Goal: Task Accomplishment & Management: Use online tool/utility

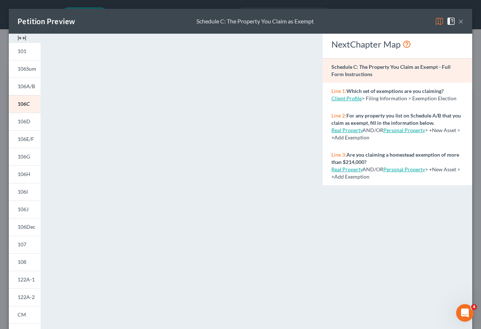
drag, startPoint x: 455, startPoint y: 22, endPoint x: 438, endPoint y: 25, distance: 17.6
click at [458, 22] on button "×" at bounding box center [460, 21] width 5 height 9
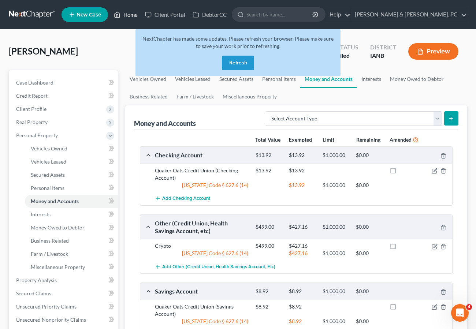
drag, startPoint x: 119, startPoint y: 14, endPoint x: 478, endPoint y: 18, distance: 359.3
click at [119, 14] on icon at bounding box center [117, 14] width 7 height 9
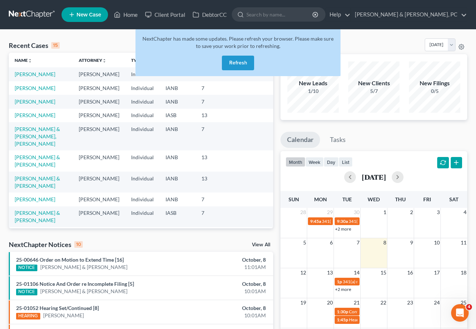
drag, startPoint x: 106, startPoint y: 39, endPoint x: 171, endPoint y: 35, distance: 65.3
click at [106, 39] on div "Recent Cases 15 View All" at bounding box center [141, 45] width 264 height 14
click at [237, 63] on button "Refresh" at bounding box center [238, 63] width 32 height 15
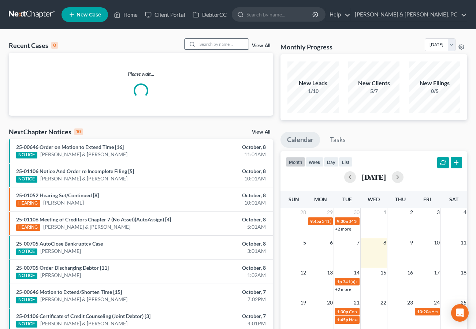
click at [220, 45] on input "search" at bounding box center [222, 44] width 51 height 11
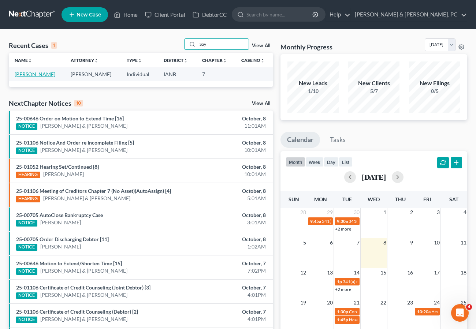
type input "Say"
click at [29, 72] on link "[PERSON_NAME]" at bounding box center [35, 74] width 41 height 6
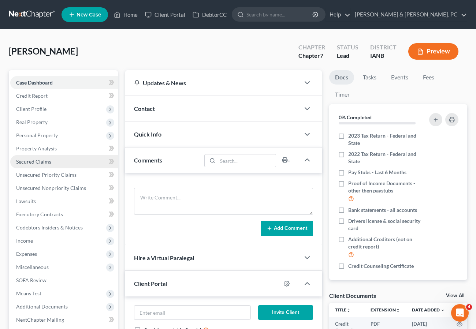
scroll to position [100, 0]
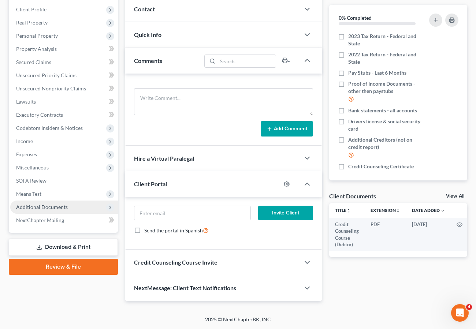
click at [49, 205] on span "Additional Documents" at bounding box center [42, 207] width 52 height 6
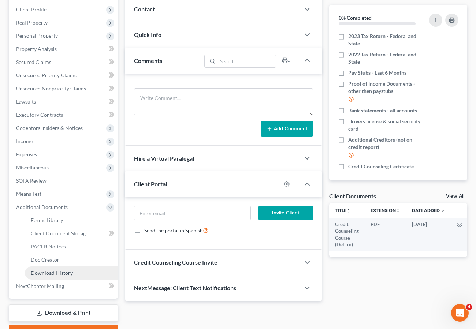
click at [67, 273] on span "Download History" at bounding box center [52, 273] width 42 height 6
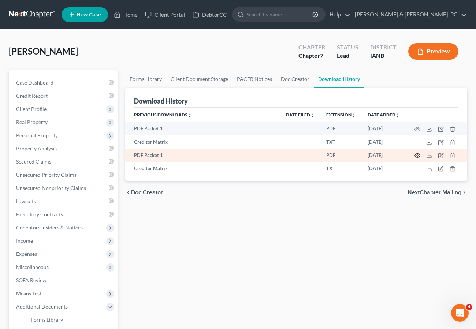
click at [417, 154] on icon "button" at bounding box center [417, 156] width 6 height 6
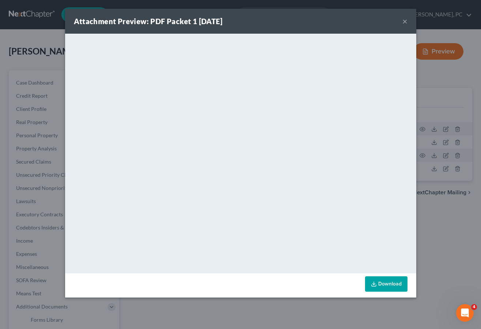
click at [406, 19] on button "×" at bounding box center [404, 21] width 5 height 9
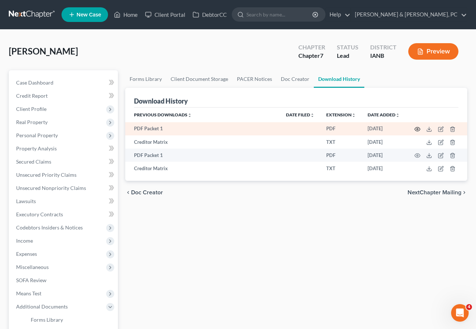
click at [416, 128] on icon "button" at bounding box center [417, 129] width 6 height 6
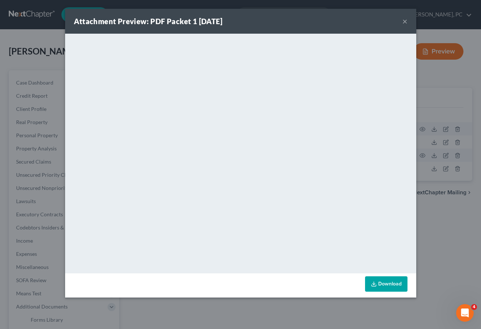
click at [406, 20] on button "×" at bounding box center [404, 21] width 5 height 9
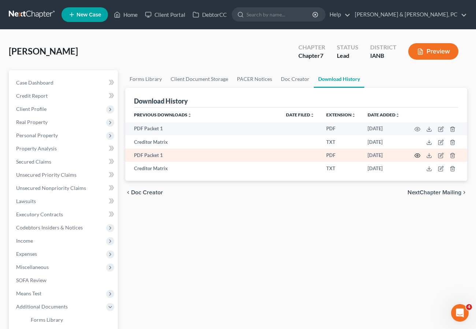
click at [418, 156] on icon "button" at bounding box center [417, 156] width 6 height 6
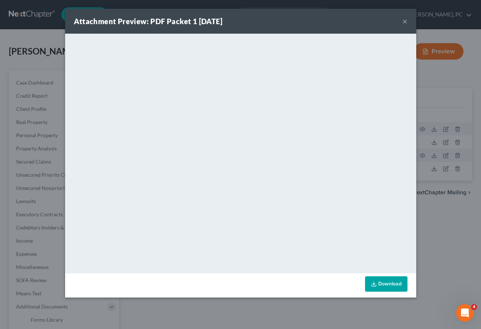
click at [405, 21] on button "×" at bounding box center [404, 21] width 5 height 9
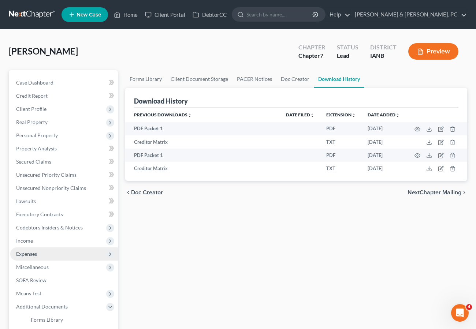
click at [30, 254] on span "Expenses" at bounding box center [26, 254] width 21 height 6
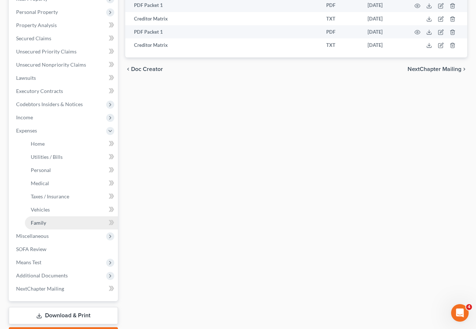
scroll to position [134, 0]
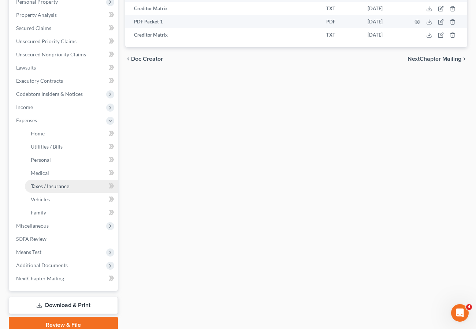
click at [45, 186] on span "Taxes / Insurance" at bounding box center [50, 186] width 38 height 6
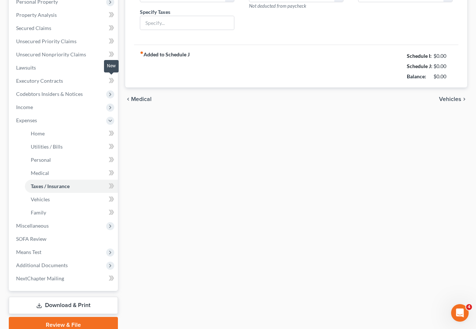
type input "142.00"
type input "Monthly payment plan for 2022–2023 income taxes owed"
type input "50.00"
type input "0.00"
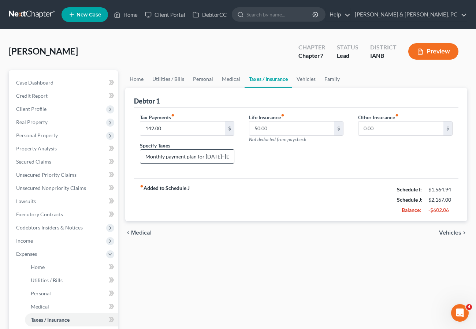
scroll to position [0, 45]
click at [48, 174] on span "Unsecured Priority Claims" at bounding box center [46, 175] width 60 height 6
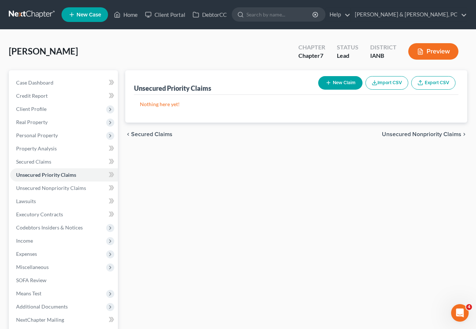
drag, startPoint x: 203, startPoint y: 208, endPoint x: 192, endPoint y: 200, distance: 13.7
click at [200, 206] on div "Unsecured Priority Claims New Claim Import CSV Export CSV Nothing here yet! Pre…" at bounding box center [295, 222] width 349 height 304
click at [128, 12] on link "Home" at bounding box center [125, 14] width 31 height 13
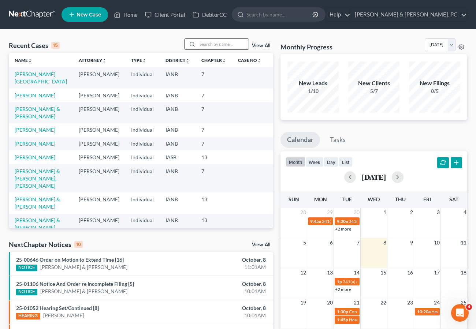
click at [214, 42] on input "search" at bounding box center [222, 44] width 51 height 11
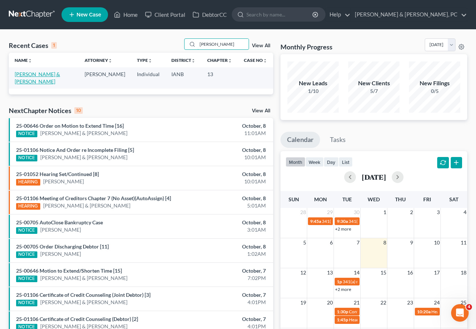
type input "Perry"
click at [54, 72] on link "[PERSON_NAME] & [PERSON_NAME]" at bounding box center [37, 78] width 45 height 14
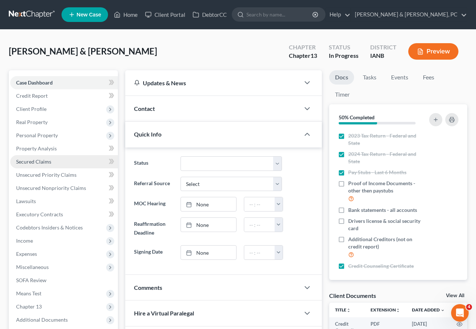
scroll to position [113, 0]
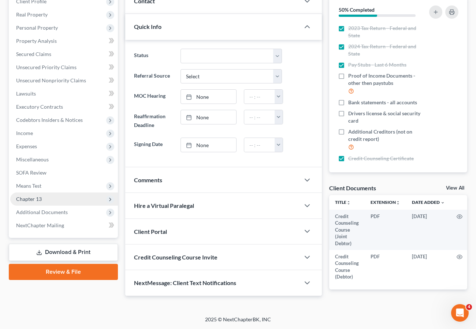
click at [53, 192] on span "Chapter 13" at bounding box center [64, 198] width 108 height 13
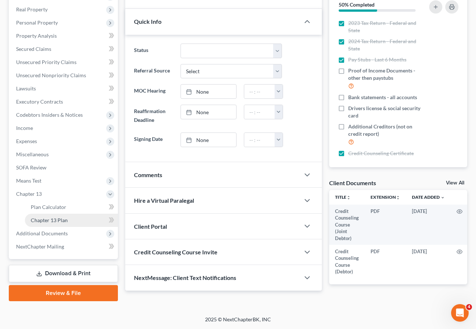
click at [48, 218] on span "Chapter 13 Plan" at bounding box center [49, 220] width 37 height 6
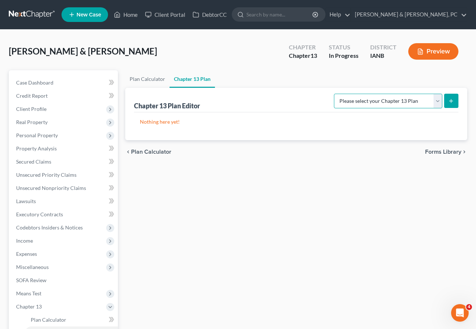
click at [361, 102] on select "Please select your Chapter 13 Plan National Form Plan - Official Form 113" at bounding box center [388, 101] width 108 height 15
select select "0"
click at [336, 94] on select "Please select your Chapter 13 Plan National Form Plan - Official Form 113" at bounding box center [388, 101] width 108 height 15
click at [448, 98] on icon "submit" at bounding box center [451, 101] width 6 height 6
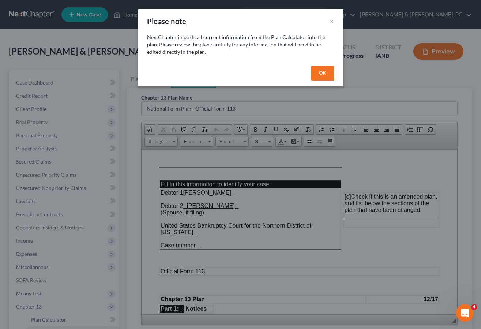
click at [320, 68] on button "OK" at bounding box center [322, 73] width 23 height 15
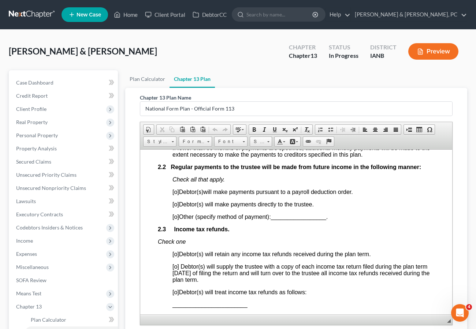
scroll to position [529, 0]
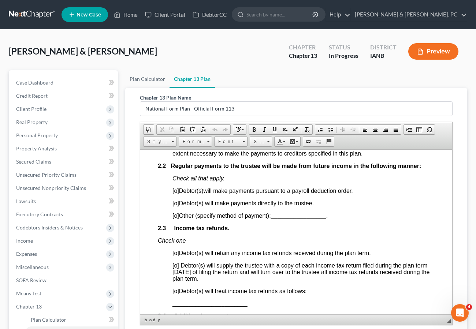
drag, startPoint x: 176, startPoint y: 208, endPoint x: 181, endPoint y: 206, distance: 5.4
click at [180, 206] on span "[o] Debtor(s) will make payments directly to the trustee." at bounding box center [242, 203] width 141 height 6
click at [177, 268] on span "[o]" at bounding box center [175, 265] width 7 height 6
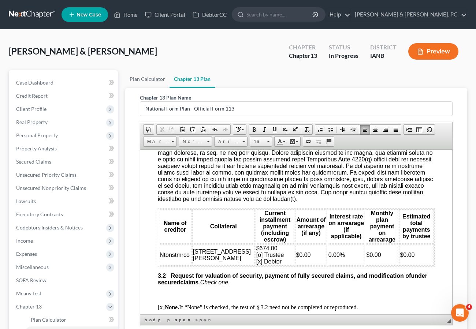
scroll to position [888, 0]
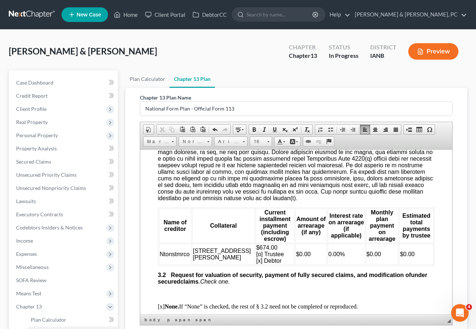
click at [413, 260] on td "$0.00" at bounding box center [416, 253] width 34 height 21
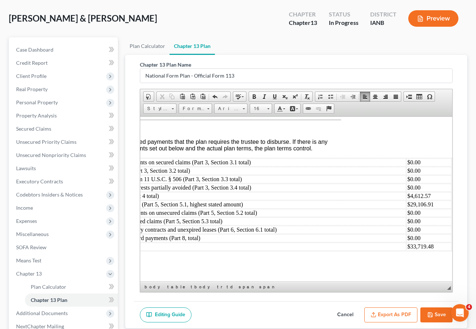
scroll to position [34, 0]
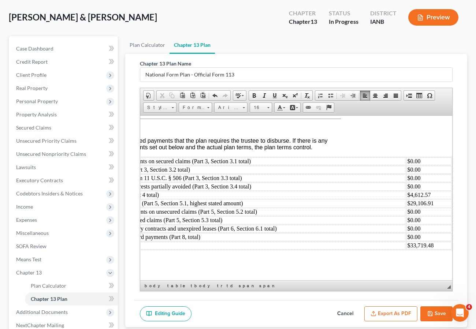
drag, startPoint x: 440, startPoint y: 311, endPoint x: 360, endPoint y: 290, distance: 82.3
click at [440, 311] on button "Save" at bounding box center [436, 313] width 32 height 15
select select "0"
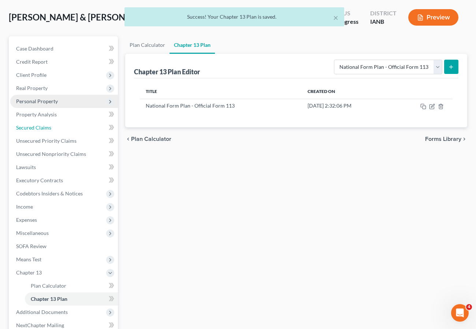
click at [34, 128] on span "Secured Claims" at bounding box center [33, 127] width 35 height 6
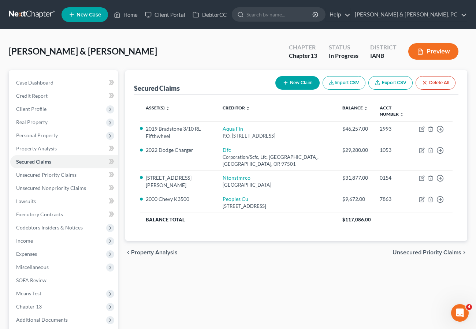
click at [418, 54] on icon "button" at bounding box center [420, 51] width 7 height 7
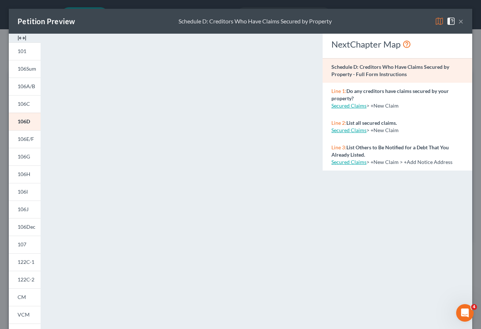
click at [458, 20] on button "×" at bounding box center [460, 21] width 5 height 9
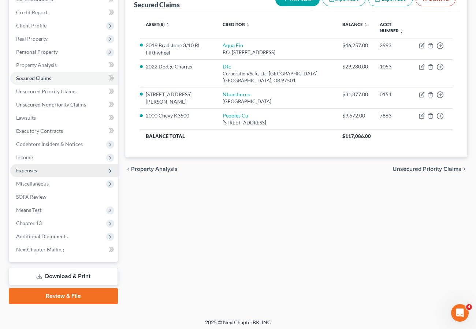
scroll to position [85, 0]
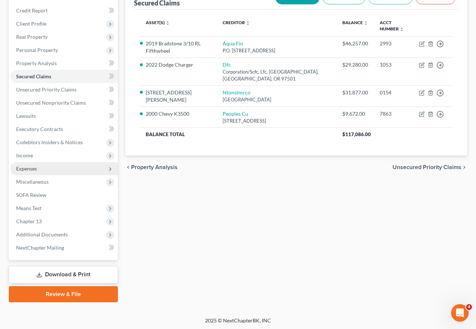
click at [45, 169] on span "Expenses" at bounding box center [64, 168] width 108 height 13
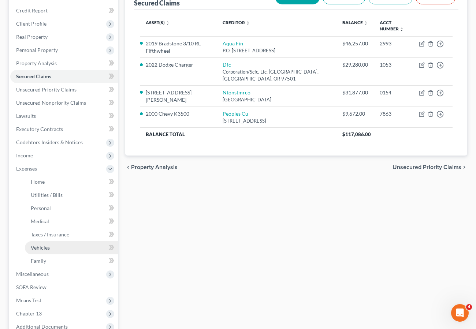
click at [48, 249] on span "Vehicles" at bounding box center [40, 247] width 19 height 6
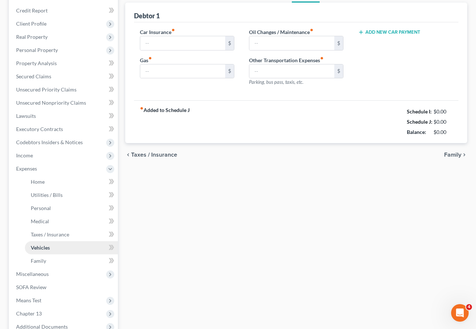
type input "450.34"
type input "550.00"
type input "270.00"
type input "0.00"
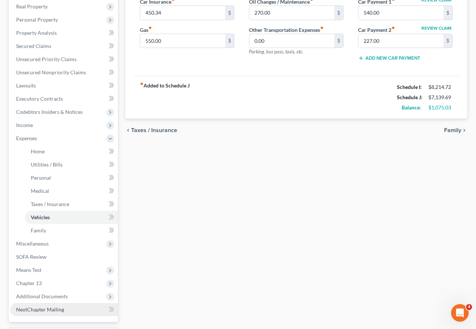
scroll to position [116, 0]
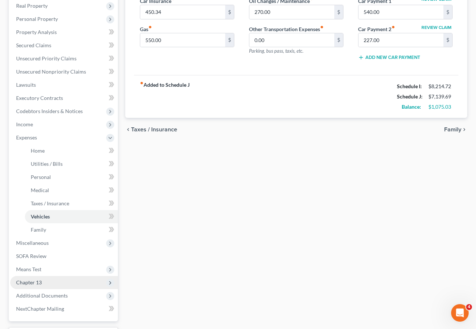
click at [33, 280] on span "Chapter 13" at bounding box center [29, 282] width 26 height 6
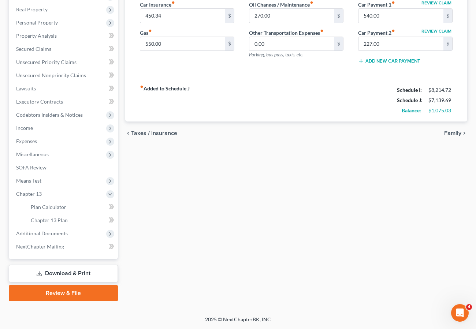
scroll to position [113, 0]
click at [48, 217] on span "Chapter 13 Plan" at bounding box center [49, 220] width 37 height 6
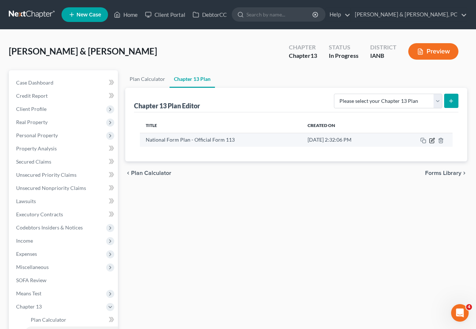
click at [432, 140] on icon "button" at bounding box center [432, 139] width 3 height 3
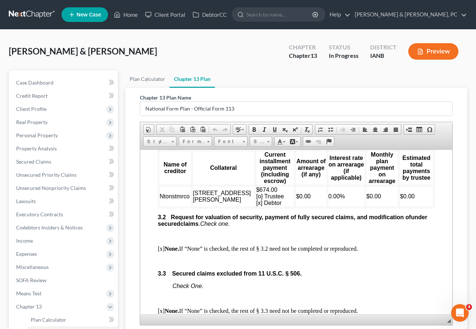
scroll to position [946, 0]
click at [410, 202] on td "$0.00" at bounding box center [416, 196] width 34 height 21
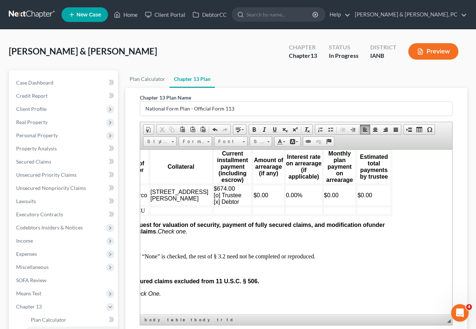
scroll to position [947, 0]
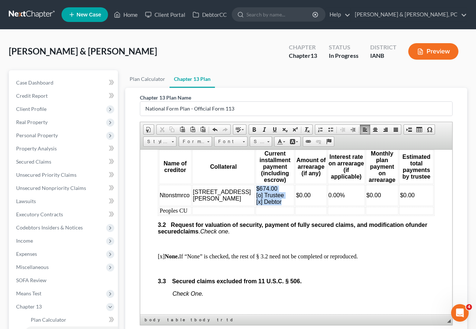
drag, startPoint x: 253, startPoint y: 207, endPoint x: 226, endPoint y: 195, distance: 29.8
click at [255, 195] on td "$674.00 [o] Trustee [x] Debtor" at bounding box center [274, 194] width 39 height 21
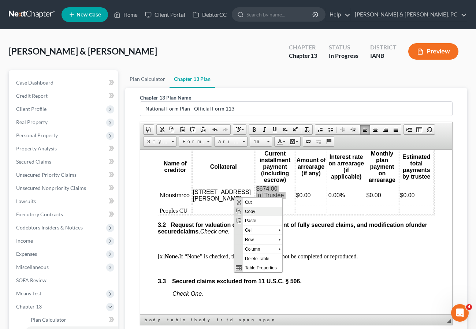
click at [245, 211] on span "Copy" at bounding box center [262, 210] width 39 height 9
copy span "$674.00 [o] Trustee [x] Debtor"
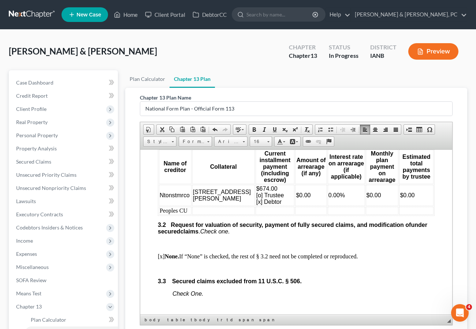
click at [255, 214] on td at bounding box center [274, 210] width 39 height 8
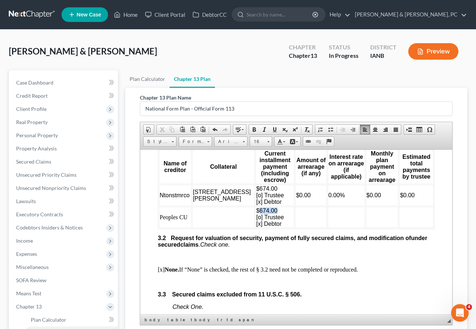
drag, startPoint x: 253, startPoint y: 218, endPoint x: 229, endPoint y: 218, distance: 24.2
click at [255, 218] on td "$674.00 [o] Trustee [x] Debtor" at bounding box center [274, 216] width 39 height 21
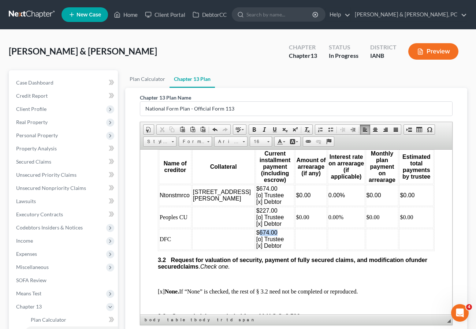
drag, startPoint x: 254, startPoint y: 235, endPoint x: 320, endPoint y: 237, distance: 67.0
click at [255, 238] on td "$674.00 [o] Trustee [x] Debtor" at bounding box center [274, 238] width 39 height 21
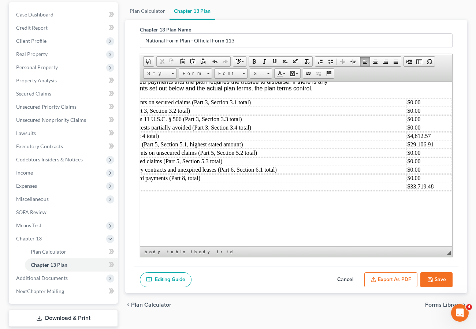
scroll to position [113, 0]
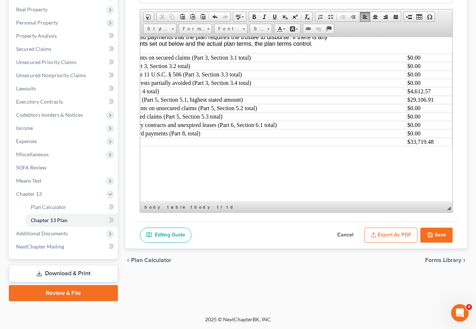
click at [434, 236] on button "Save" at bounding box center [436, 235] width 32 height 15
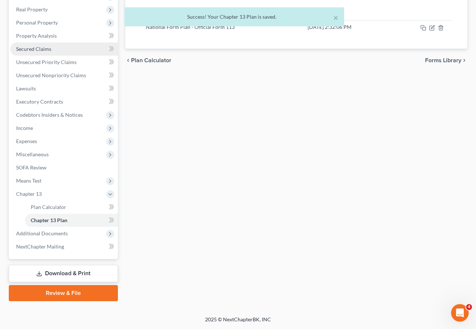
click at [34, 48] on span "Secured Claims" at bounding box center [33, 49] width 35 height 6
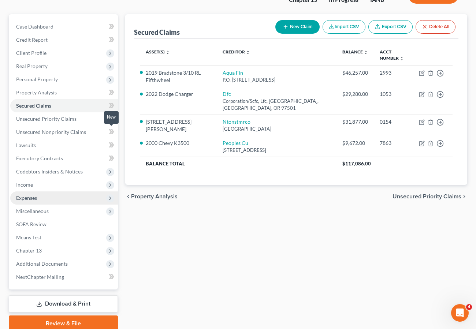
scroll to position [86, 0]
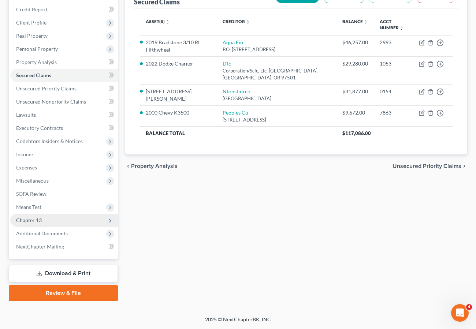
click at [42, 218] on span "Chapter 13" at bounding box center [64, 220] width 108 height 13
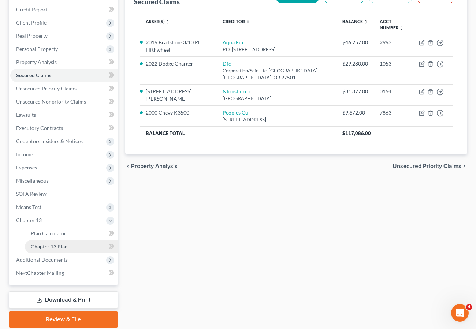
click at [71, 246] on link "Chapter 13 Plan" at bounding box center [71, 246] width 93 height 13
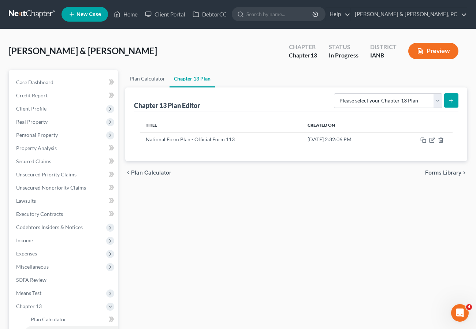
scroll to position [7, 0]
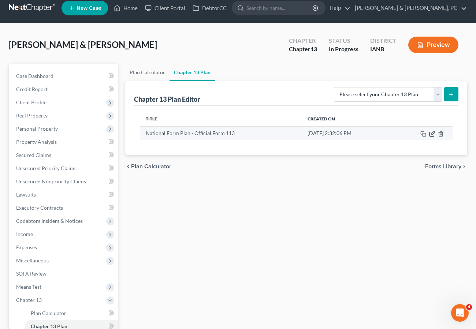
click at [432, 133] on icon "button" at bounding box center [432, 134] width 6 height 6
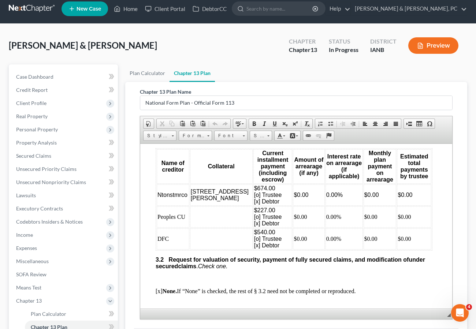
scroll to position [942, 2]
click at [199, 224] on td at bounding box center [221, 216] width 63 height 21
click at [199, 240] on td at bounding box center [221, 238] width 63 height 21
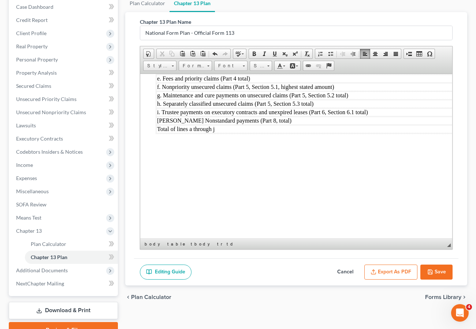
scroll to position [113, 0]
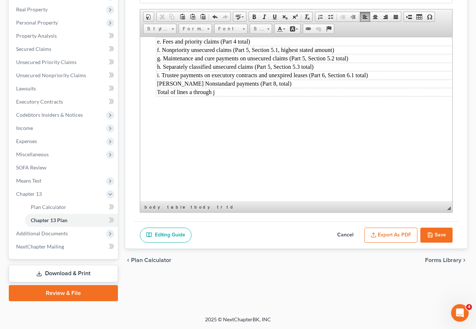
click at [439, 229] on button "Save" at bounding box center [436, 235] width 32 height 15
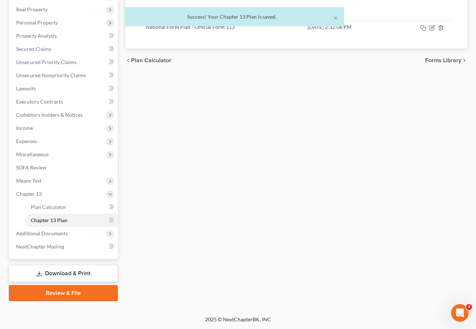
click at [430, 27] on div "× Success! Your Chapter 13 Plan is saved." at bounding box center [234, 18] width 476 height 23
click at [432, 27] on div "× Success! Your Chapter 13 Plan is saved." at bounding box center [234, 18] width 476 height 23
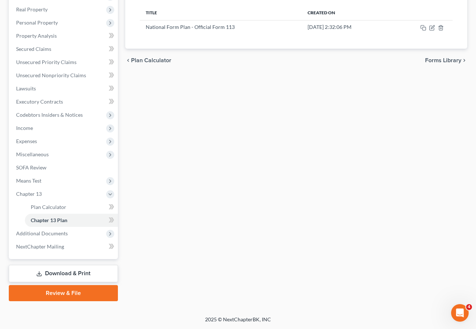
scroll to position [0, 0]
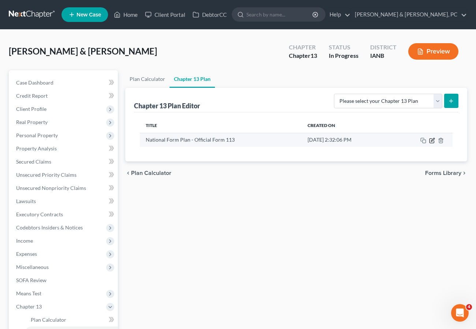
click at [431, 142] on icon "button" at bounding box center [432, 141] width 6 height 6
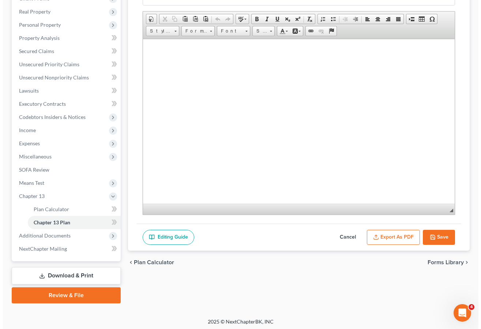
scroll to position [113, 0]
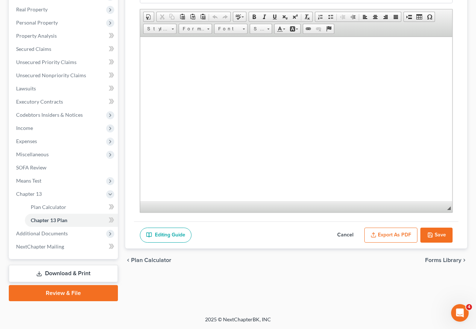
click at [392, 232] on button "Export as PDF" at bounding box center [390, 235] width 53 height 15
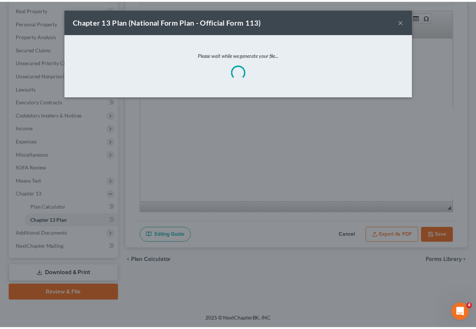
scroll to position [2648, 0]
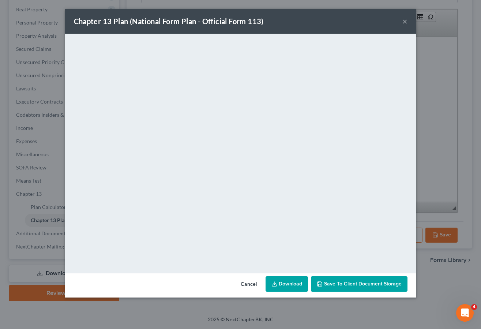
click at [288, 282] on link "Download" at bounding box center [287, 283] width 42 height 15
click at [404, 20] on button "×" at bounding box center [404, 21] width 5 height 9
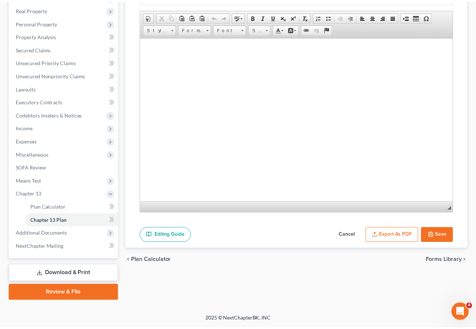
scroll to position [2661, 0]
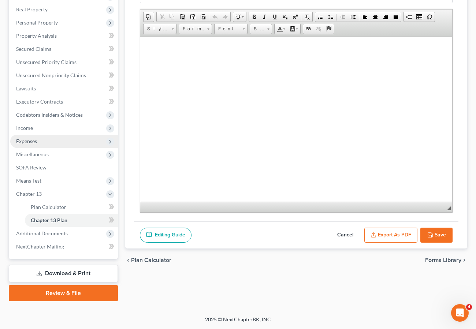
click at [34, 142] on span "Expenses" at bounding box center [26, 141] width 21 height 6
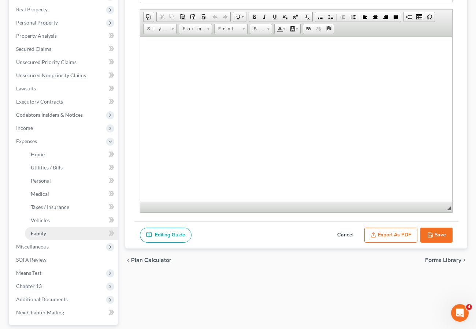
click at [35, 229] on link "Family" at bounding box center [71, 233] width 93 height 13
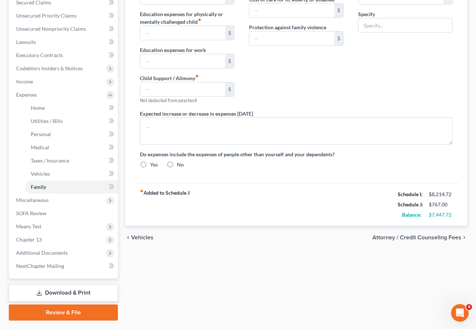
scroll to position [160, 0]
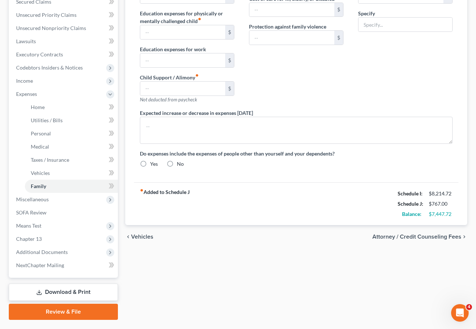
type input "0.00"
type input "200.00"
type input "0.00"
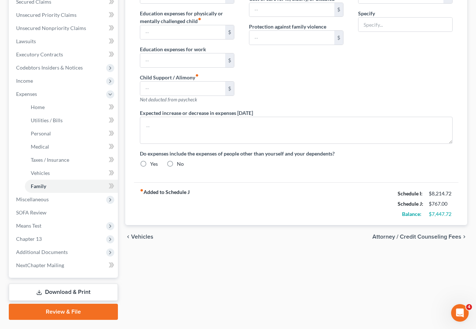
type input "0.00"
type input "250.00"
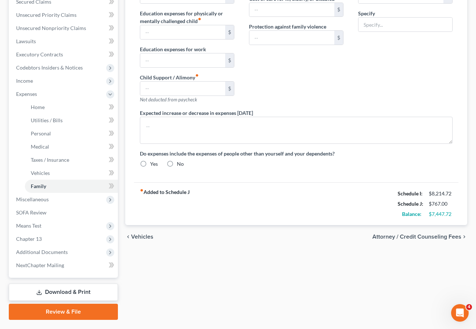
type input "Miscellaneous Expenses"
radio input "true"
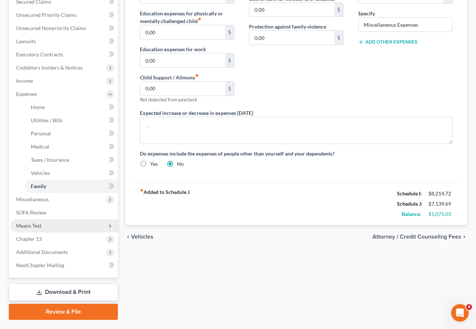
click at [28, 222] on span "Means Test" at bounding box center [28, 225] width 25 height 6
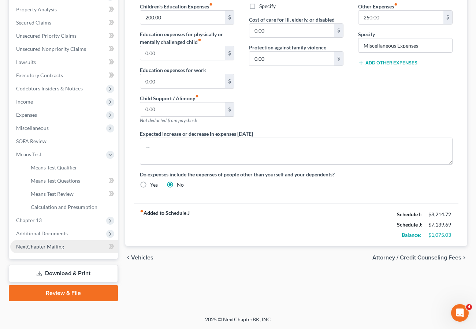
scroll to position [139, 0]
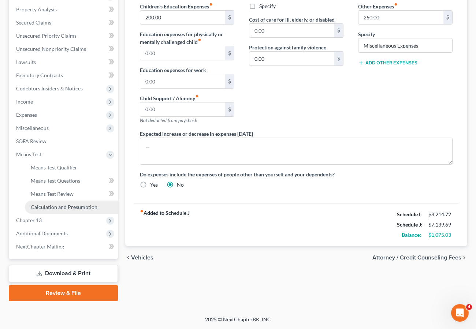
click at [52, 205] on span "Calculation and Presumption" at bounding box center [64, 207] width 67 height 6
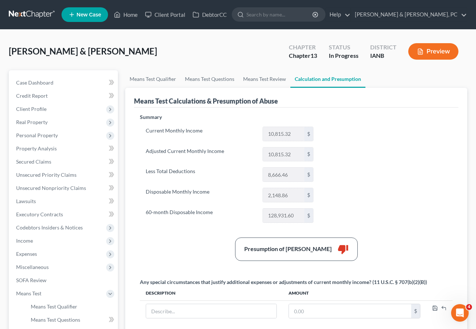
click at [140, 49] on div "Perry, Michael & Jennifer Upgraded Chapter Chapter 13 Status In Progress Distri…" at bounding box center [238, 54] width 458 height 32
click at [126, 11] on link "Home" at bounding box center [125, 14] width 31 height 13
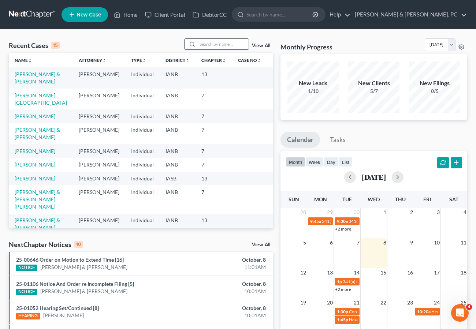
click at [205, 47] on input "search" at bounding box center [222, 44] width 51 height 11
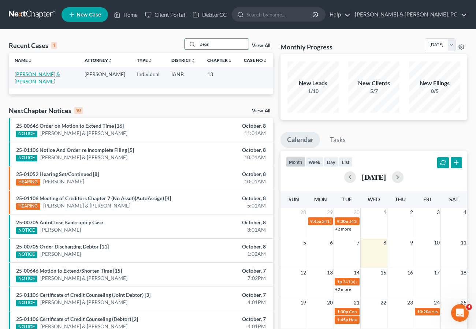
type input "Bean"
click at [32, 71] on link "[PERSON_NAME] & [PERSON_NAME]" at bounding box center [37, 78] width 45 height 14
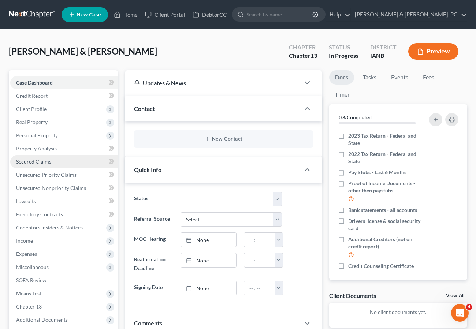
click at [40, 160] on span "Secured Claims" at bounding box center [33, 161] width 35 height 6
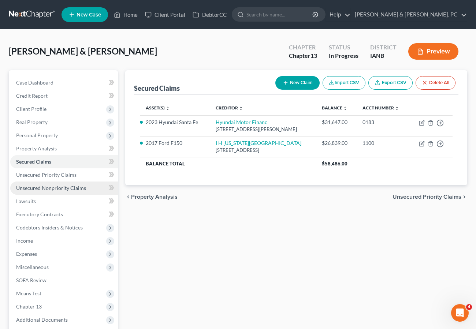
click at [50, 187] on span "Unsecured Nonpriority Claims" at bounding box center [51, 188] width 70 height 6
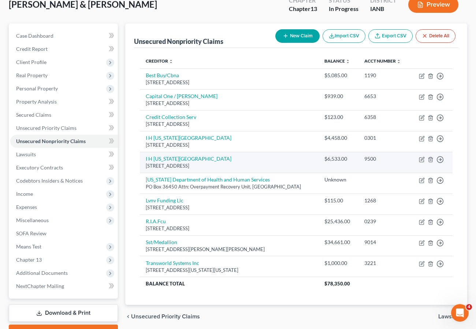
scroll to position [53, 0]
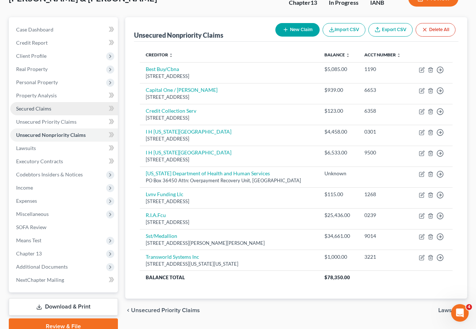
click at [26, 108] on span "Secured Claims" at bounding box center [33, 108] width 35 height 6
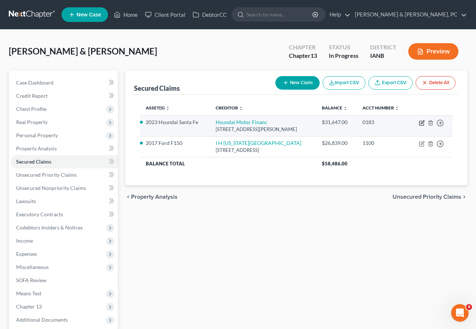
click at [421, 121] on icon "button" at bounding box center [421, 123] width 4 height 4
select select "4"
select select "0"
select select "4"
select select "2"
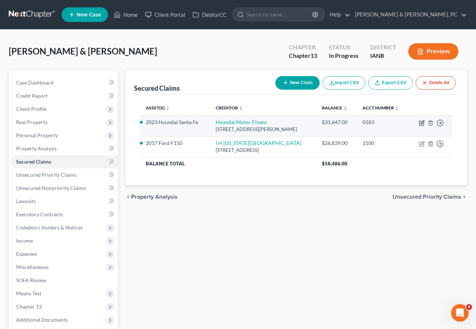
select select "0"
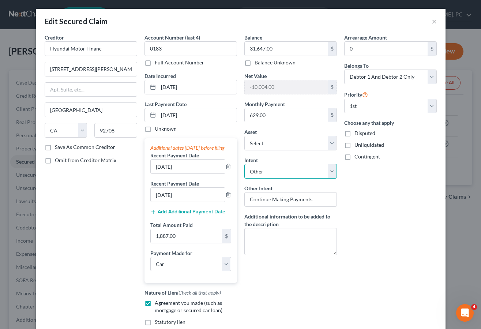
click at [272, 167] on select "Select Surrender Redeem Reaffirm Avoid Other" at bounding box center [290, 171] width 93 height 15
click at [244, 164] on select "Select Surrender Redeem Reaffirm Avoid Other" at bounding box center [290, 171] width 93 height 15
click at [263, 169] on select "Select Surrender Redeem Reaffirm Avoid Other" at bounding box center [290, 171] width 93 height 15
select select "2"
click at [244, 164] on select "Select Surrender Redeem Reaffirm Avoid Other" at bounding box center [290, 171] width 93 height 15
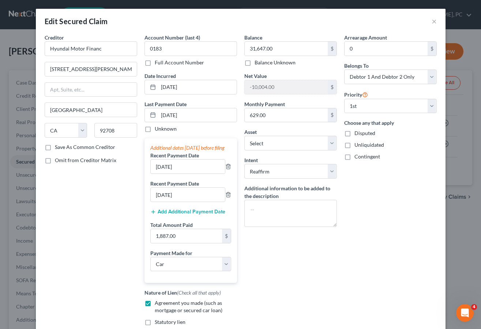
click at [373, 207] on div "Arrearage Amount 0 $ Belongs To * Select Debtor 1 Only Debtor 2 Only Debtor 1 A…" at bounding box center [391, 194] width 100 height 321
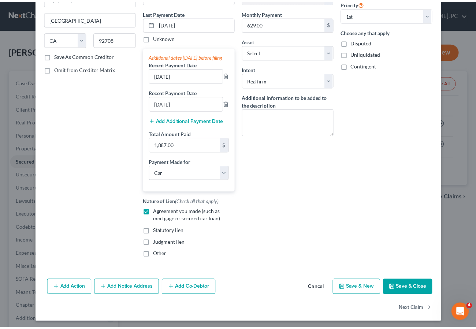
scroll to position [95, 0]
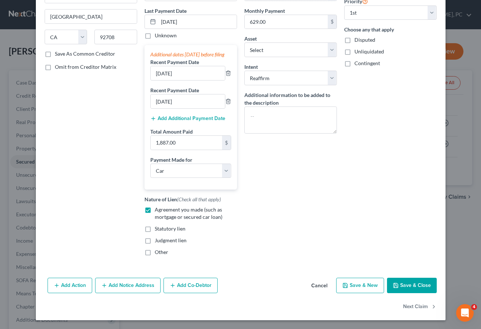
click at [409, 292] on button "Save & Close" at bounding box center [412, 285] width 50 height 15
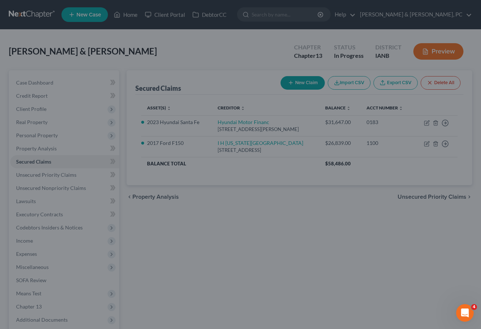
select select "6"
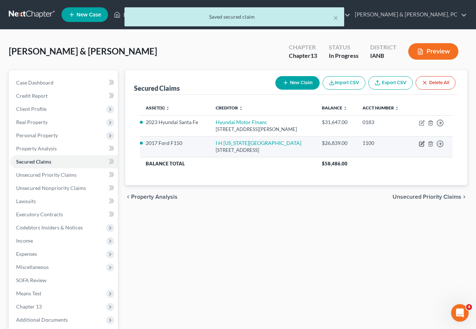
click at [420, 143] on icon "button" at bounding box center [422, 144] width 6 height 6
select select "14"
select select "0"
select select "2"
select select "0"
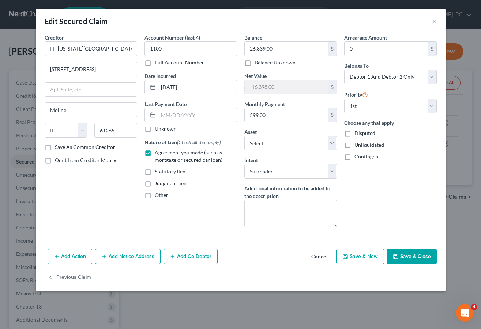
click at [412, 256] on button "Save & Close" at bounding box center [412, 256] width 50 height 15
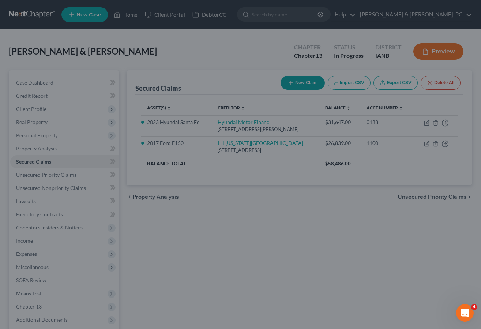
select select "8"
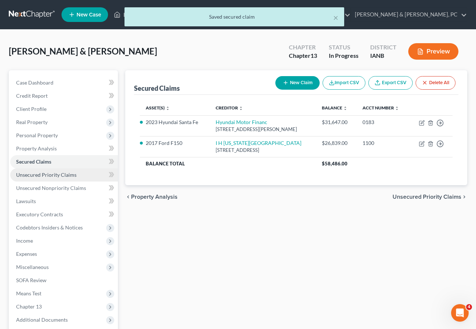
click at [34, 176] on span "Unsecured Priority Claims" at bounding box center [46, 175] width 60 height 6
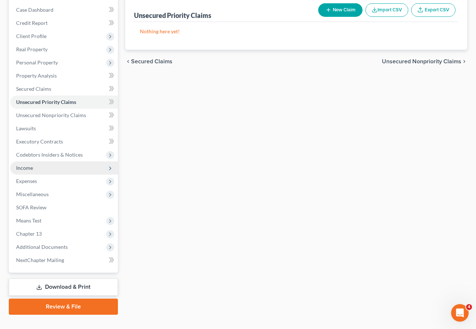
scroll to position [75, 0]
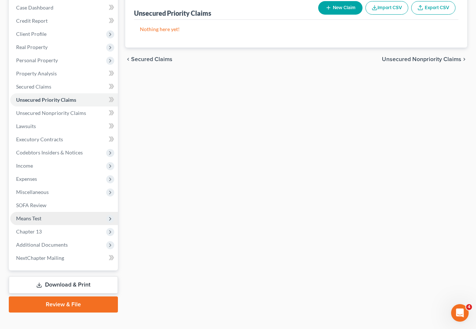
click at [32, 219] on span "Means Test" at bounding box center [28, 218] width 25 height 6
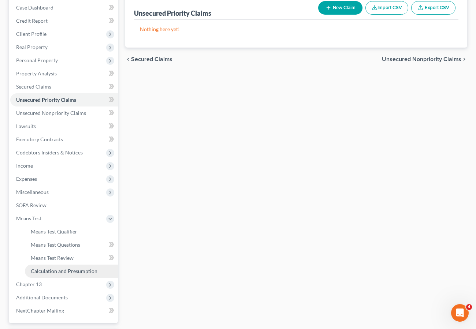
click at [74, 269] on span "Calculation and Presumption" at bounding box center [64, 271] width 67 height 6
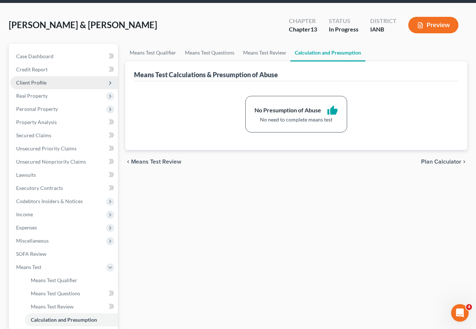
scroll to position [26, 0]
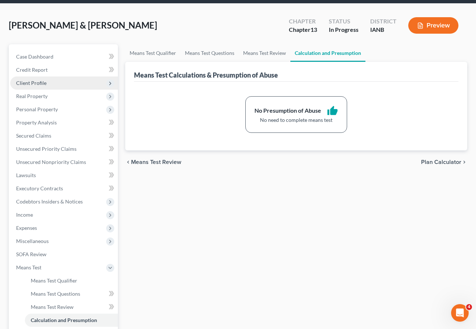
click at [40, 85] on span "Client Profile" at bounding box center [31, 83] width 30 height 6
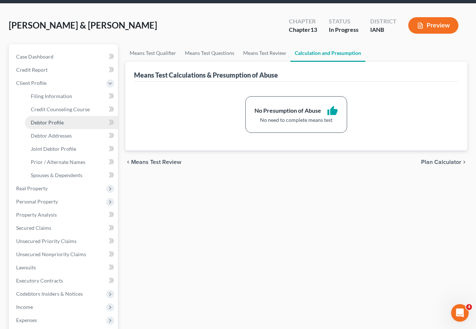
click at [52, 121] on span "Debtor Profile" at bounding box center [47, 122] width 33 height 6
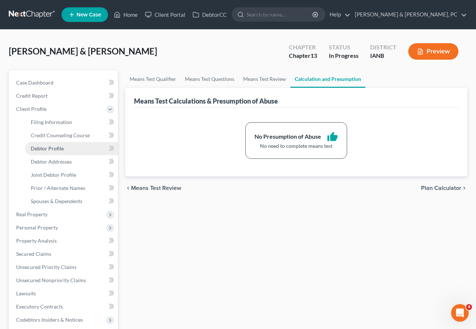
select select "1"
select select "3"
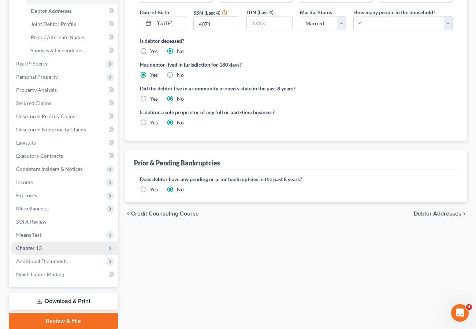
scroll to position [150, 0]
click at [30, 246] on span "Chapter 13" at bounding box center [29, 248] width 26 height 6
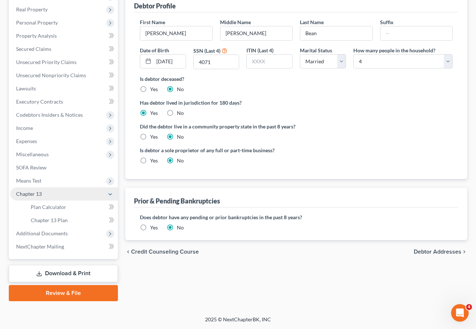
scroll to position [113, 0]
click at [52, 204] on span "Plan Calculator" at bounding box center [48, 207] width 35 height 6
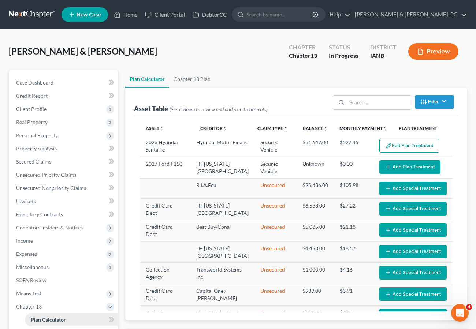
select select "59"
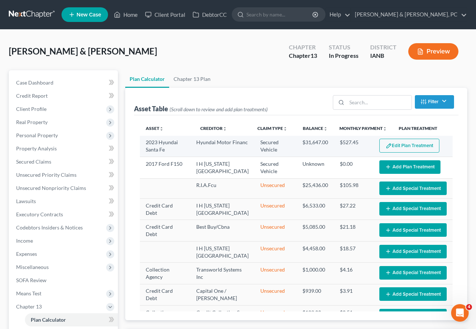
click at [410, 146] on button "Edit Plan Treatment" at bounding box center [409, 146] width 60 height 14
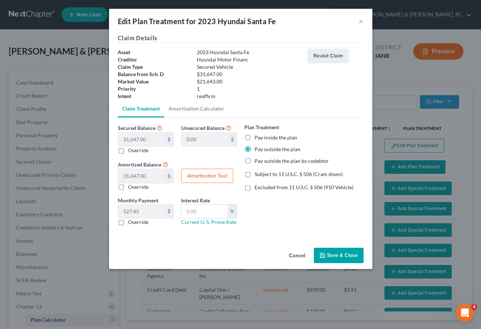
click at [297, 253] on button "Cancel" at bounding box center [297, 255] width 28 height 15
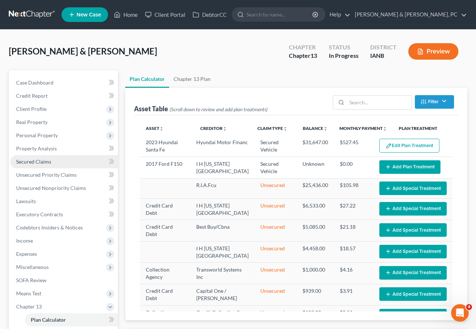
click at [31, 158] on span "Secured Claims" at bounding box center [33, 161] width 35 height 6
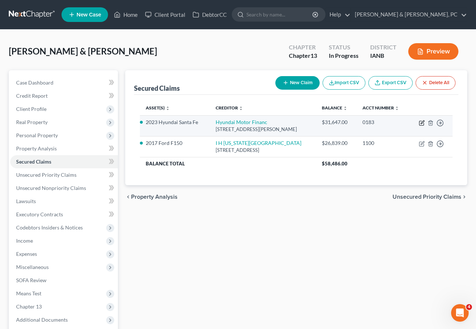
click at [422, 122] on icon "button" at bounding box center [422, 123] width 6 height 6
select select "4"
select select "0"
select select "2"
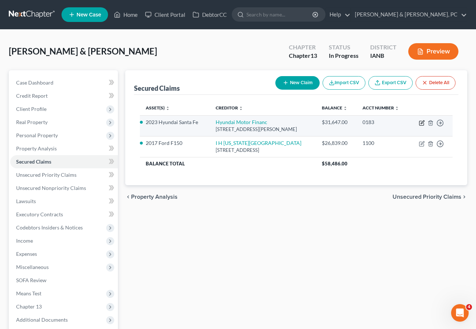
select select "0"
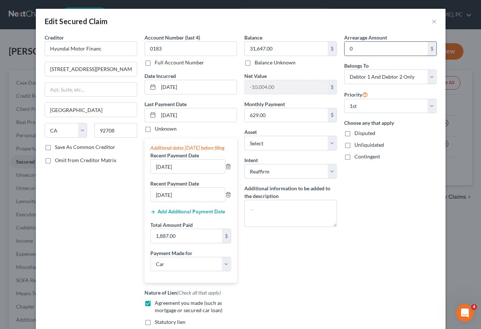
click at [380, 49] on input "0" at bounding box center [386, 49] width 83 height 14
type input "2"
type input "1,000.00"
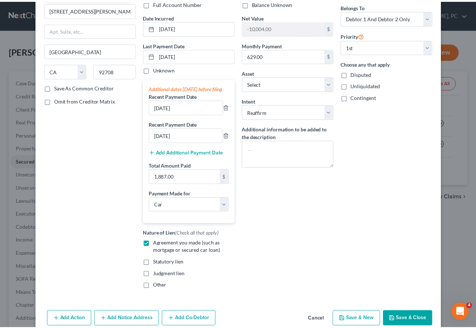
scroll to position [101, 0]
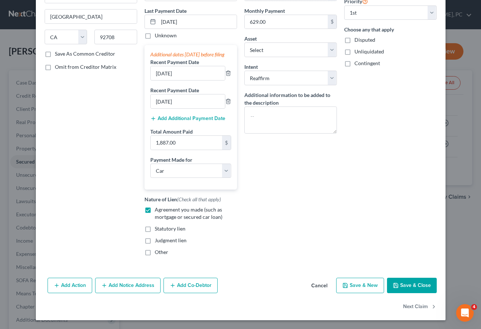
type input "Hyundai Motor Finance"
click at [418, 283] on button "Save & Close" at bounding box center [412, 285] width 50 height 15
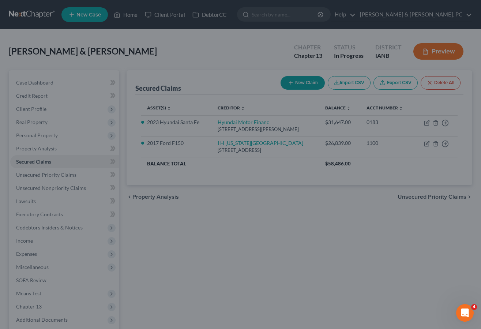
select select "6"
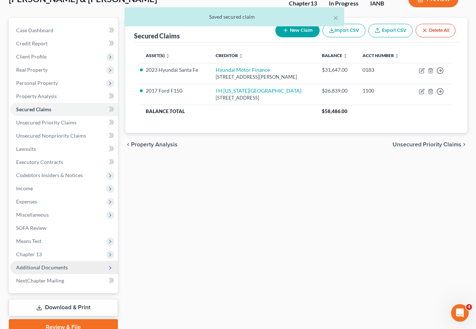
scroll to position [54, 0]
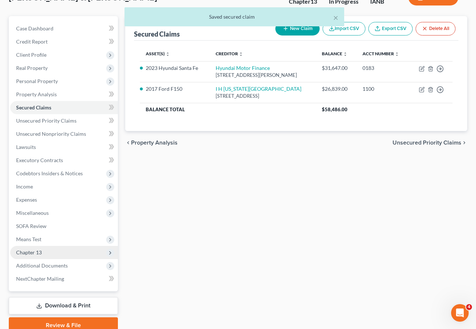
click at [40, 252] on span "Chapter 13" at bounding box center [29, 252] width 26 height 6
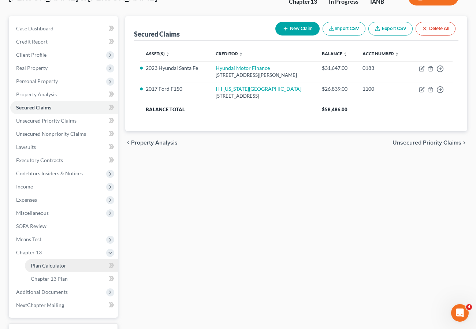
click at [42, 263] on span "Plan Calculator" at bounding box center [48, 265] width 35 height 6
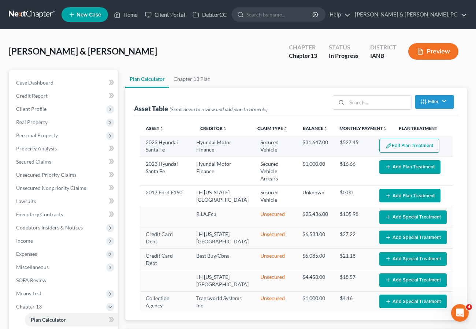
select select "59"
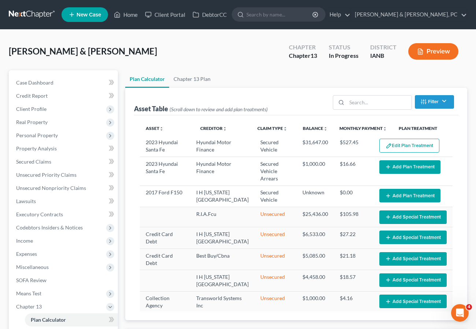
click at [401, 144] on button "Edit Plan Treatment" at bounding box center [409, 146] width 60 height 14
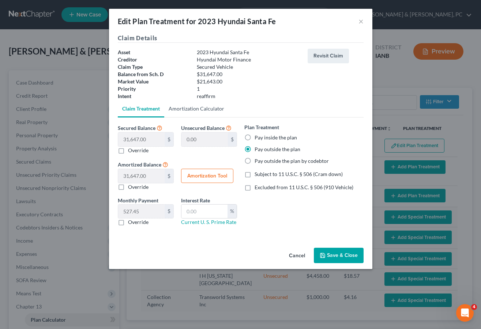
click at [196, 107] on link "Amortization Calculator" at bounding box center [196, 109] width 64 height 18
type input "31,647.00"
type input "60"
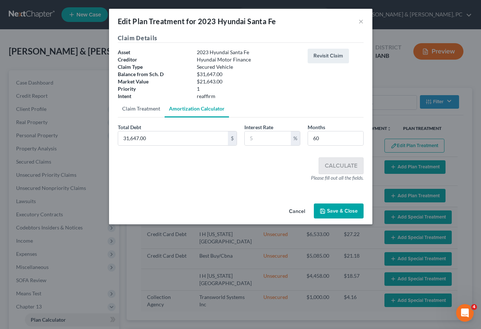
click at [143, 107] on link "Claim Treatment" at bounding box center [141, 109] width 47 height 18
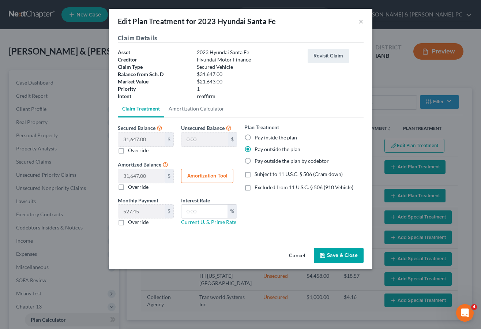
click at [299, 254] on button "Cancel" at bounding box center [297, 255] width 28 height 15
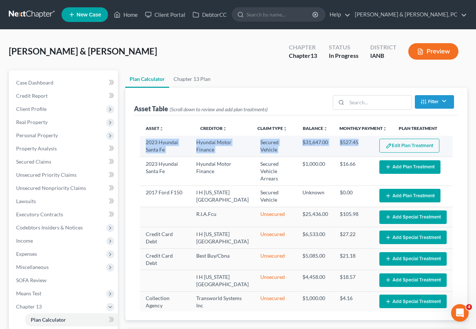
drag, startPoint x: 139, startPoint y: 141, endPoint x: 353, endPoint y: 140, distance: 214.4
click at [353, 140] on div "Asset unfold_more expand_more expand_less Creditor unfold_more expand_more expa…" at bounding box center [296, 217] width 324 height 205
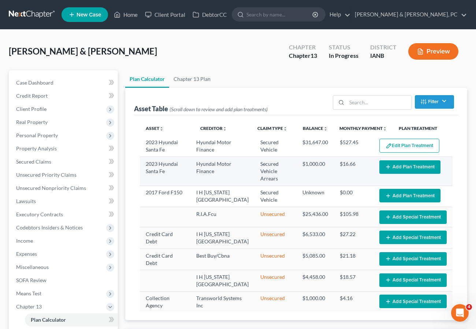
drag, startPoint x: 220, startPoint y: 173, endPoint x: 195, endPoint y: 174, distance: 25.3
click at [218, 173] on td "Hyundai Motor Finance" at bounding box center [222, 171] width 64 height 29
drag, startPoint x: 143, startPoint y: 163, endPoint x: 354, endPoint y: 166, distance: 210.8
click at [354, 166] on tr "2023 Hyundai Santa Fe Hyundai Motor Finance Secured Vehicle Arrears $1,000.00 $…" at bounding box center [296, 171] width 312 height 29
click at [412, 165] on button "Add Plan Treatment" at bounding box center [409, 167] width 61 height 14
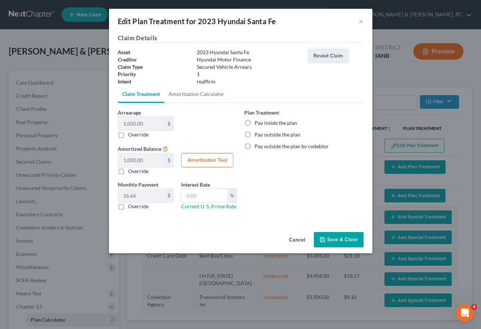
click at [255, 124] on label "Pay inside the plan" at bounding box center [276, 122] width 42 height 7
click at [258, 124] on input "Pay inside the plan" at bounding box center [260, 121] width 5 height 5
radio input "true"
click at [359, 23] on button "×" at bounding box center [361, 21] width 5 height 9
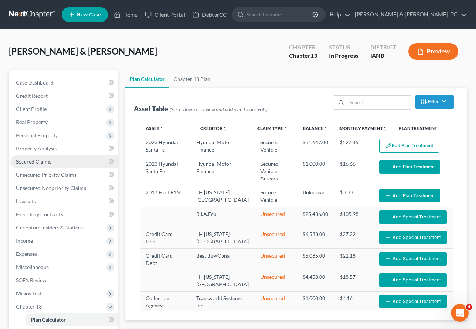
click at [40, 164] on span "Secured Claims" at bounding box center [33, 161] width 35 height 6
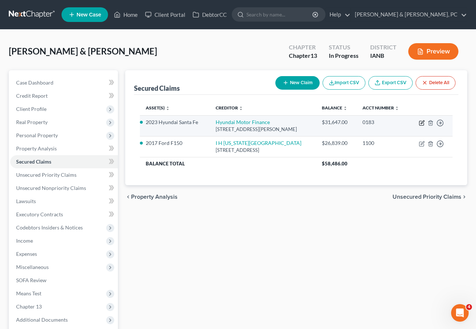
click at [421, 121] on icon "button" at bounding box center [421, 123] width 4 height 4
select select "4"
select select "0"
select select "2"
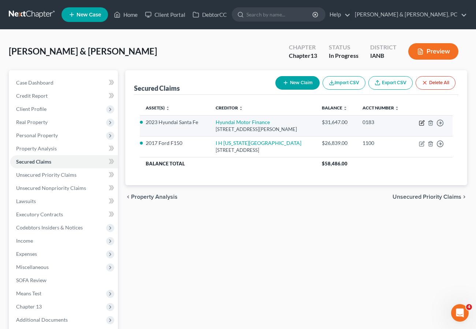
select select "0"
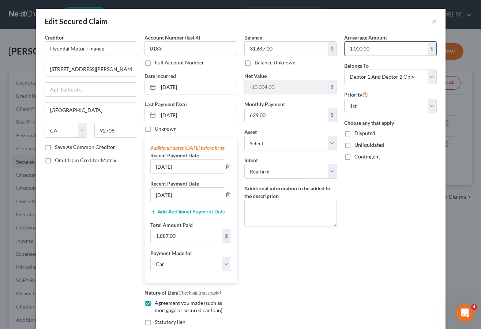
click at [382, 49] on input "1,000.00" at bounding box center [386, 49] width 83 height 14
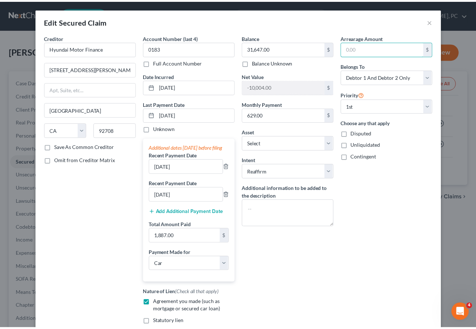
scroll to position [101, 0]
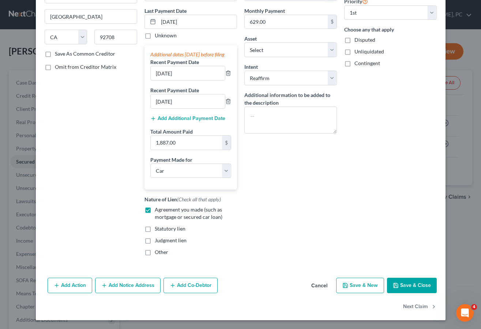
click at [415, 282] on button "Save & Close" at bounding box center [412, 285] width 50 height 15
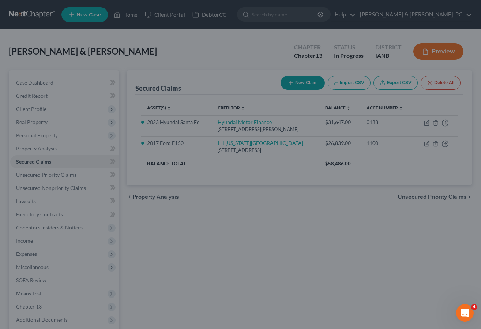
select select "6"
type input "0"
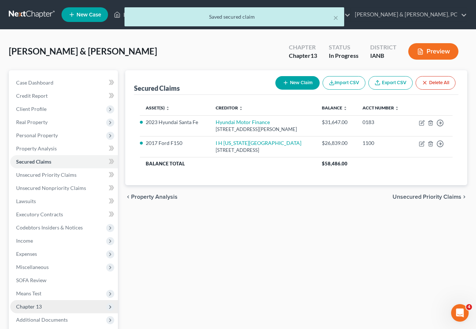
click at [38, 306] on span "Chapter 13" at bounding box center [29, 306] width 26 height 6
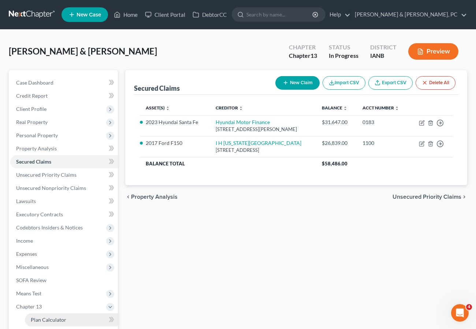
click at [51, 323] on link "Plan Calculator" at bounding box center [71, 319] width 93 height 13
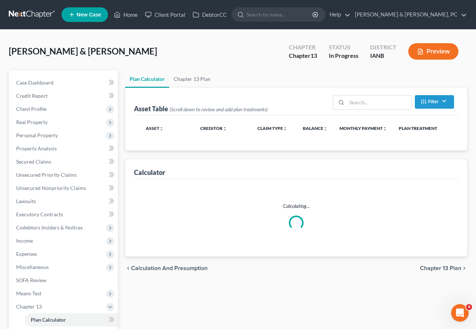
select select "59"
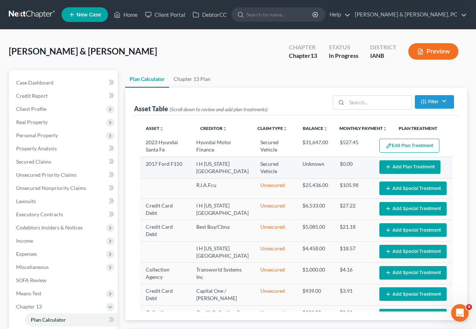
click at [413, 165] on button "Add Plan Treatment" at bounding box center [409, 167] width 61 height 14
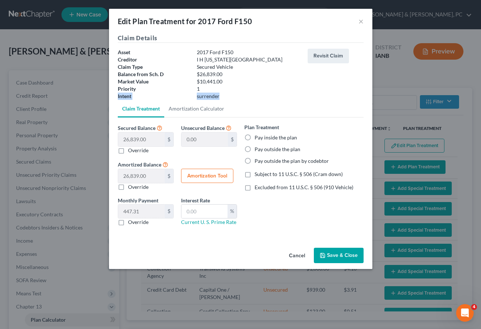
drag, startPoint x: 115, startPoint y: 95, endPoint x: 225, endPoint y: 95, distance: 109.4
click at [225, 95] on div "Intent surrender" at bounding box center [209, 96] width 190 height 7
click at [341, 252] on button "Save & Close" at bounding box center [339, 255] width 50 height 15
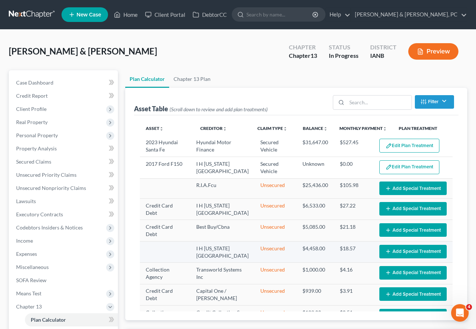
select select "59"
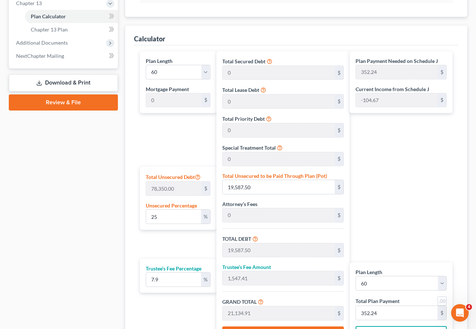
scroll to position [304, 0]
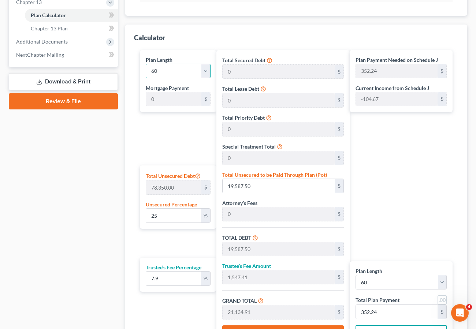
click at [163, 70] on select "1 2 3 4 5 6 7 8 9 10 11 12 13 14 15 16 17 18 19 20 21 22 23 24 25 26 27 28 29 3…" at bounding box center [178, 71] width 65 height 15
select select "35"
click at [146, 64] on select "1 2 3 4 5 6 7 8 9 10 11 12 13 14 15 16 17 18 19 20 21 22 23 24 25 26 27 28 29 3…" at bounding box center [178, 71] width 65 height 15
type input "587.08"
select select "35"
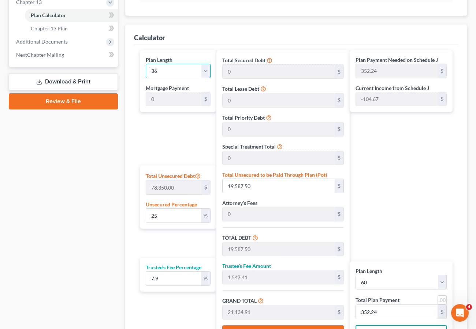
type input "587.08"
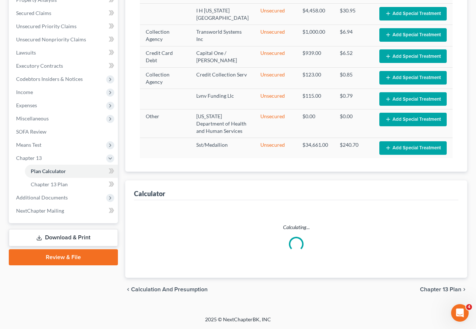
scroll to position [149, 0]
select select "35"
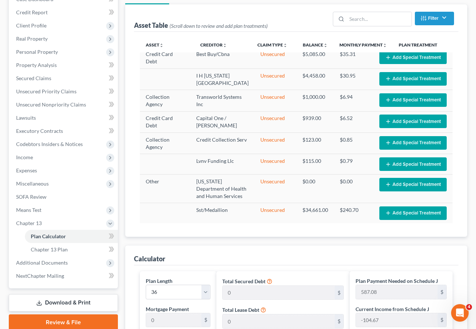
scroll to position [83, 0]
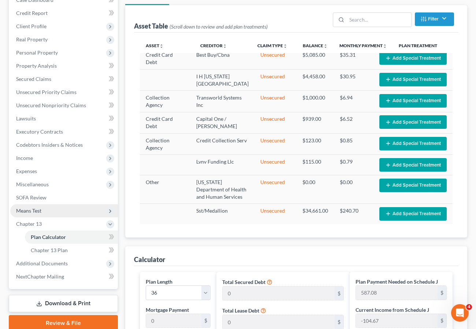
click at [30, 208] on span "Means Test" at bounding box center [28, 210] width 25 height 6
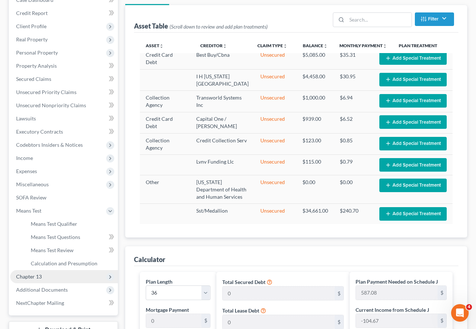
scroll to position [0, 0]
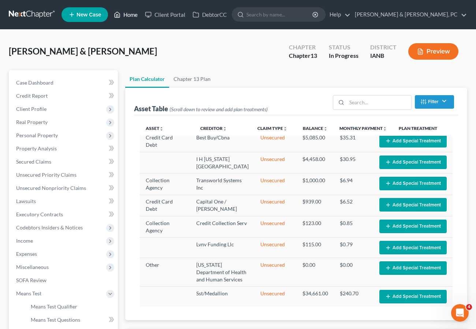
click at [127, 14] on link "Home" at bounding box center [125, 14] width 31 height 13
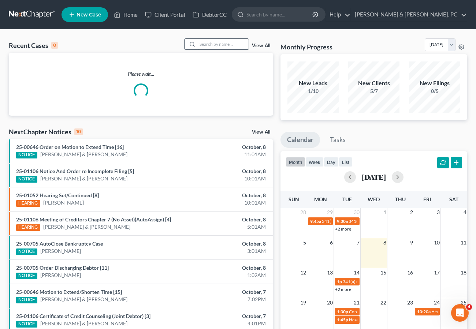
click at [216, 45] on input "search" at bounding box center [222, 44] width 51 height 11
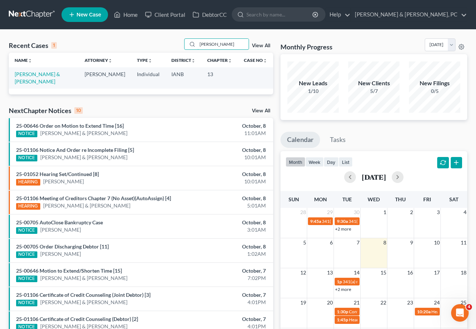
type input "Perry"
click at [26, 71] on td "[PERSON_NAME] & [PERSON_NAME]" at bounding box center [44, 77] width 70 height 21
click at [25, 73] on link "[PERSON_NAME] & [PERSON_NAME]" at bounding box center [37, 78] width 45 height 14
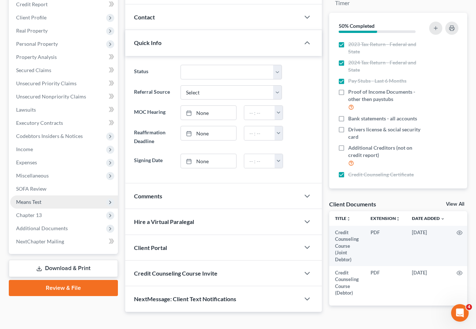
scroll to position [93, 0]
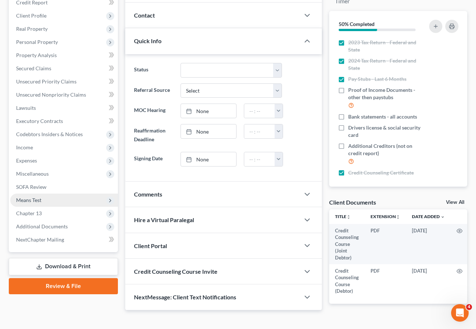
click at [37, 200] on span "Means Test" at bounding box center [28, 200] width 25 height 6
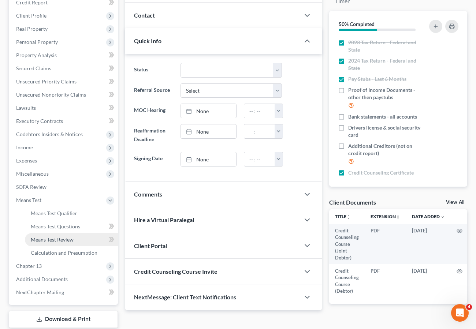
click at [52, 238] on span "Means Test Review" at bounding box center [52, 239] width 43 height 6
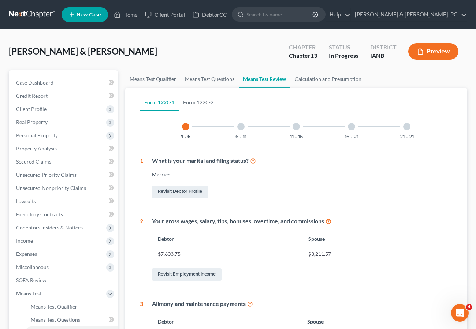
click at [437, 50] on button "Preview" at bounding box center [433, 51] width 50 height 16
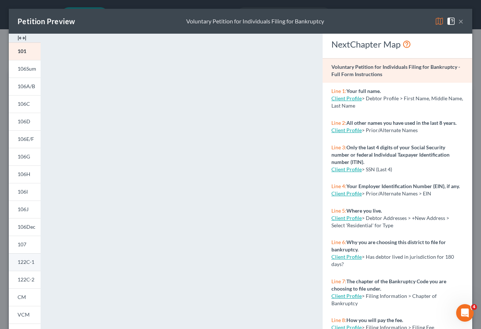
click at [25, 261] on span "122C-1" at bounding box center [26, 262] width 17 height 6
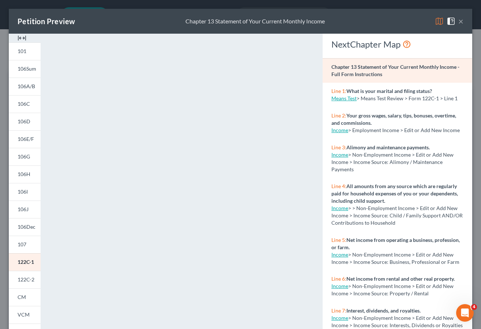
drag, startPoint x: 455, startPoint y: 20, endPoint x: 447, endPoint y: 23, distance: 8.2
click at [458, 20] on button "×" at bounding box center [460, 21] width 5 height 9
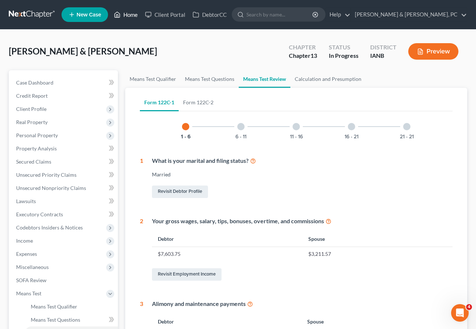
click at [120, 15] on icon at bounding box center [117, 14] width 7 height 9
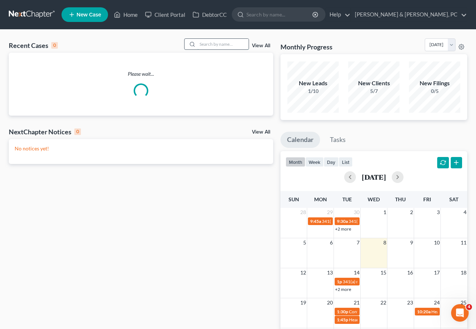
click at [229, 45] on input "search" at bounding box center [222, 44] width 51 height 11
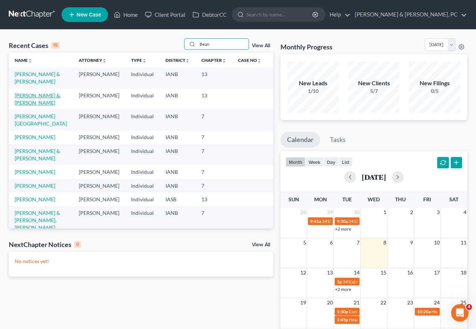
type input "Bean"
click at [44, 95] on link "[PERSON_NAME] & [PERSON_NAME]" at bounding box center [37, 99] width 45 height 14
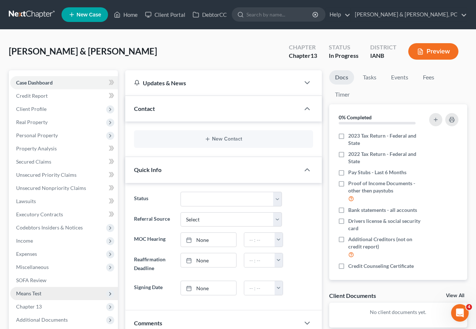
click at [45, 292] on span "Means Test" at bounding box center [64, 293] width 108 height 13
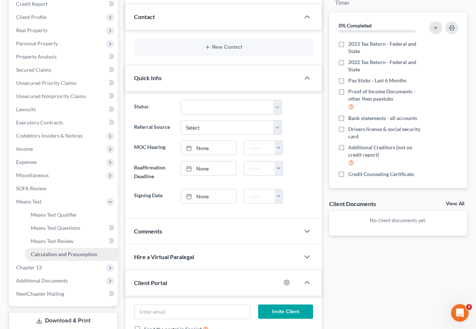
scroll to position [94, 0]
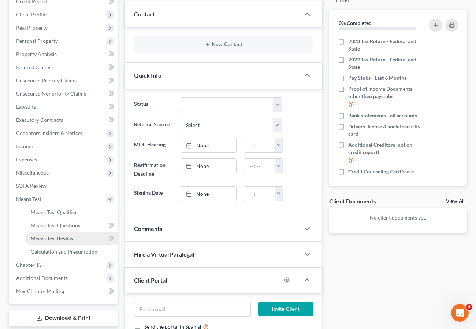
click at [60, 237] on span "Means Test Review" at bounding box center [52, 238] width 43 height 6
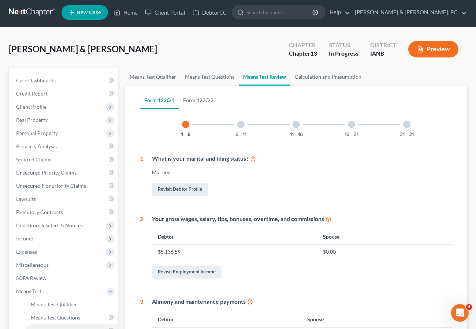
click at [430, 49] on button "Preview" at bounding box center [433, 49] width 50 height 16
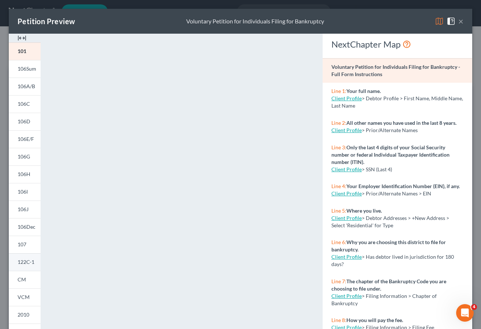
click at [20, 261] on span "122C-1" at bounding box center [26, 262] width 17 height 6
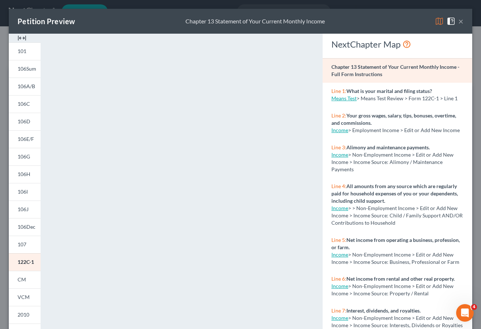
click at [458, 22] on button "×" at bounding box center [460, 21] width 5 height 9
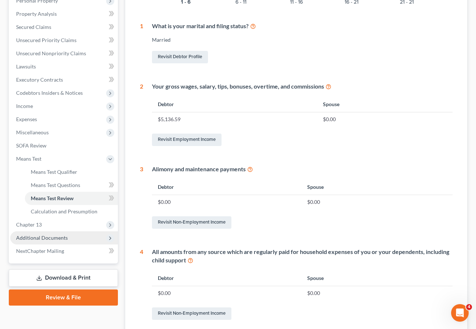
scroll to position [135, 0]
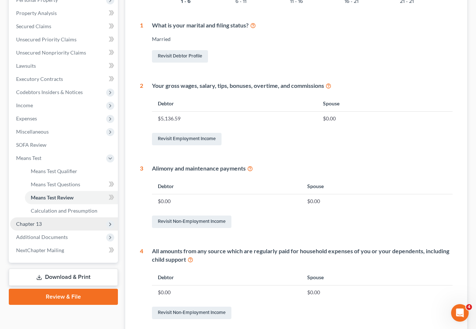
click at [44, 224] on span "Chapter 13" at bounding box center [64, 223] width 108 height 13
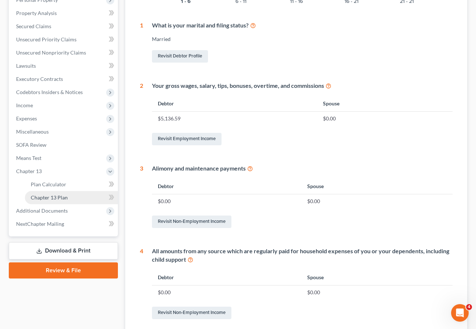
click at [55, 199] on span "Chapter 13 Plan" at bounding box center [49, 197] width 37 height 6
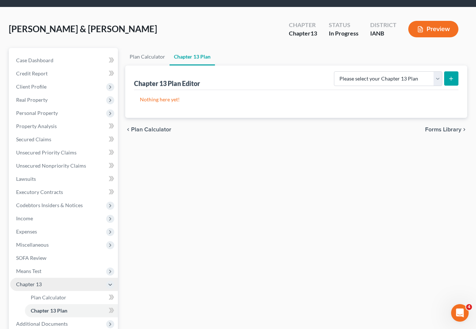
scroll to position [23, 0]
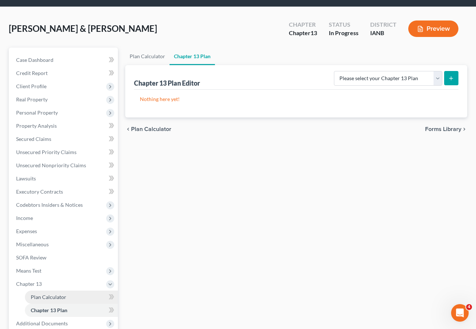
click at [44, 296] on span "Plan Calculator" at bounding box center [48, 297] width 35 height 6
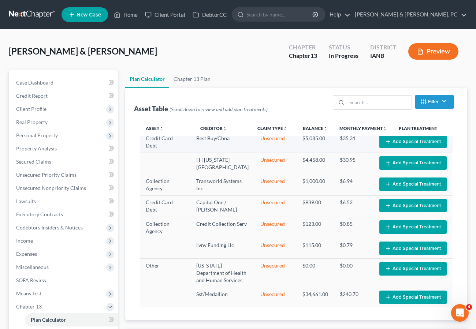
select select "35"
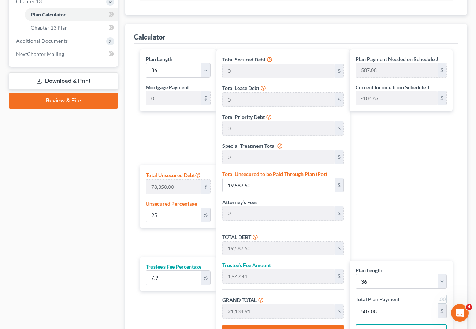
scroll to position [308, 0]
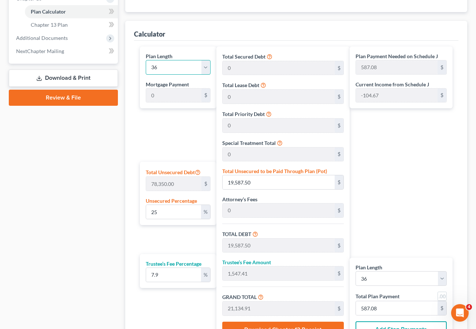
click at [163, 66] on select "1 2 3 4 5 6 7 8 9 10 11 12 13 14 15 16 17 18 19 20 21 22 23 24 25 26 27 28 29 3…" at bounding box center [178, 67] width 65 height 15
select select "59"
click at [146, 60] on select "1 2 3 4 5 6 7 8 9 10 11 12 13 14 15 16 17 18 19 20 21 22 23 24 25 26 27 28 29 3…" at bounding box center [178, 67] width 65 height 15
type input "352.24"
select select "59"
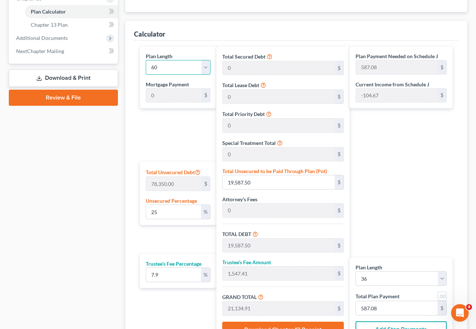
type input "352.24"
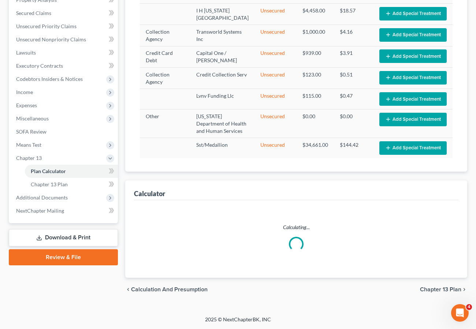
select select "59"
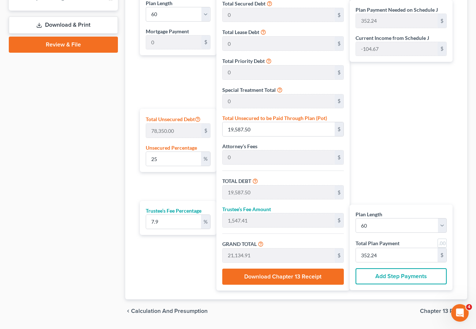
scroll to position [361, 0]
click at [439, 135] on div "Plan Payment Needed on Schedule J 352.24 $ Current Income from Schedule J -104.…" at bounding box center [402, 141] width 106 height 297
click at [219, 156] on div "Total Secured Debt 0 $ Total Lease Debt 0 $ Total Priority Debt 0 $ Special Tre…" at bounding box center [282, 141] width 133 height 297
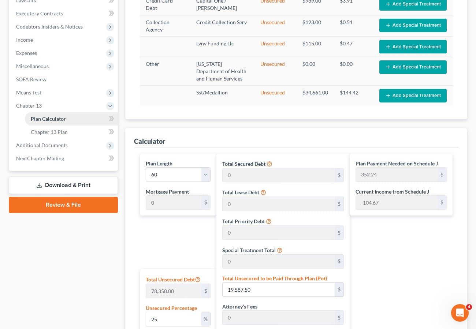
scroll to position [200, 0]
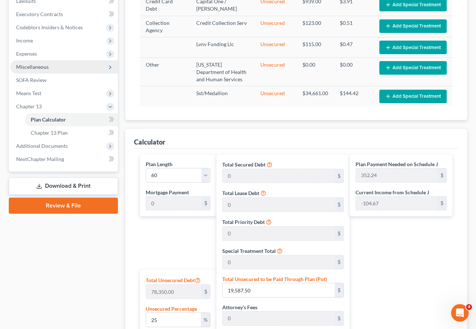
click at [37, 61] on span "Miscellaneous" at bounding box center [64, 66] width 108 height 13
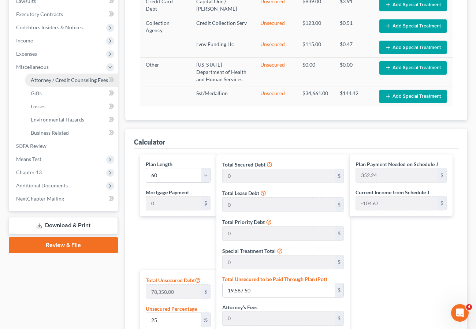
click at [46, 77] on span "Attorney / Credit Counseling Fees" at bounding box center [69, 80] width 77 height 6
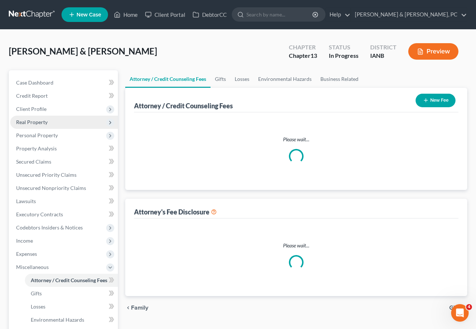
select select "0"
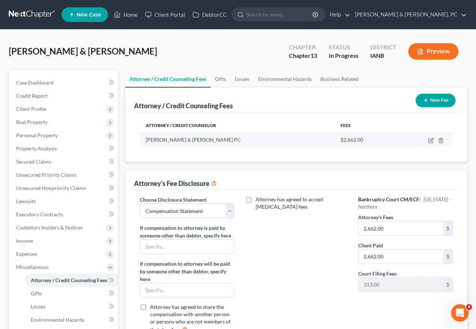
click at [433, 137] on td at bounding box center [424, 140] width 55 height 14
click at [431, 140] on icon "button" at bounding box center [431, 139] width 3 height 3
select select "16"
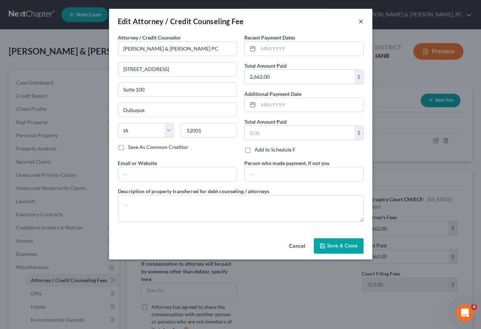
click at [360, 20] on button "×" at bounding box center [361, 21] width 5 height 9
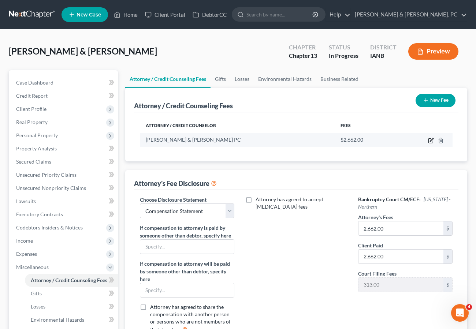
click at [430, 140] on icon "button" at bounding box center [431, 141] width 6 height 6
select select "16"
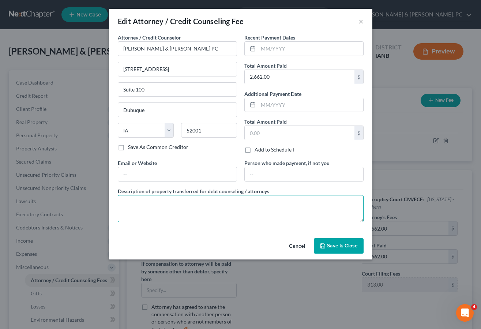
click at [172, 217] on textarea at bounding box center [241, 208] width 246 height 27
type textarea "Attorney's Fees, Credit Counseling, Financial Management and Credit Report"
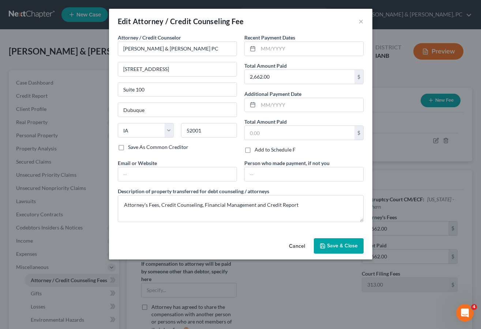
click at [348, 243] on span "Save & Close" at bounding box center [342, 246] width 31 height 6
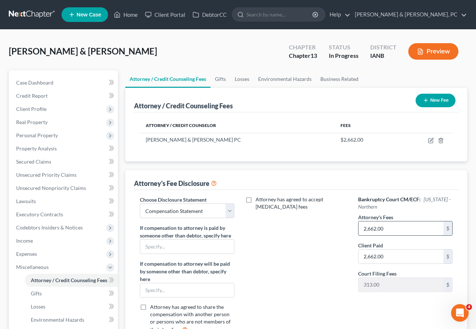
click at [412, 233] on input "2,662.00" at bounding box center [400, 228] width 85 height 14
type input "5,000.00"
click at [276, 262] on div "Attorney has agreed to accept retainer fees" at bounding box center [295, 267] width 109 height 143
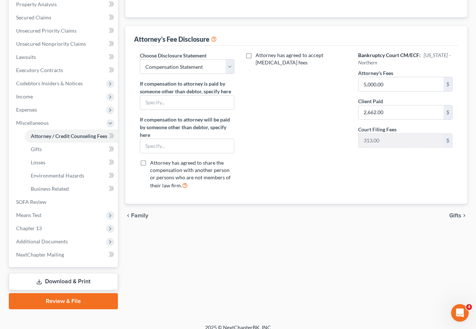
scroll to position [152, 0]
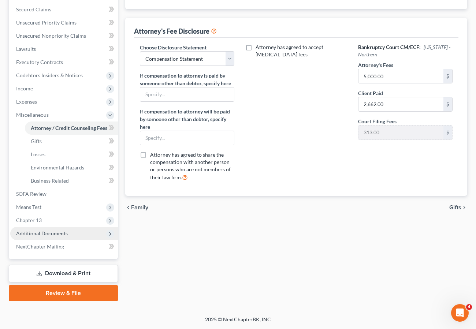
click at [37, 233] on span "Additional Documents" at bounding box center [42, 233] width 52 height 6
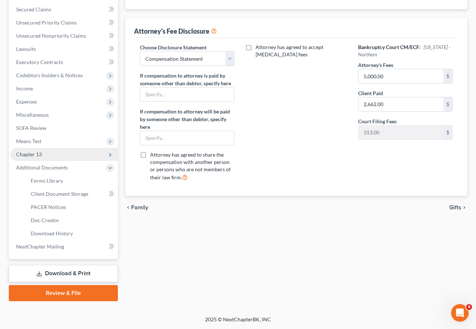
drag, startPoint x: 35, startPoint y: 154, endPoint x: 52, endPoint y: 171, distance: 23.6
click at [35, 153] on span "Chapter 13" at bounding box center [29, 154] width 26 height 6
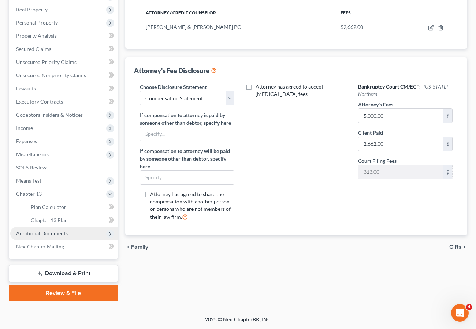
scroll to position [113, 0]
click at [52, 221] on span "Chapter 13 Plan" at bounding box center [49, 220] width 37 height 6
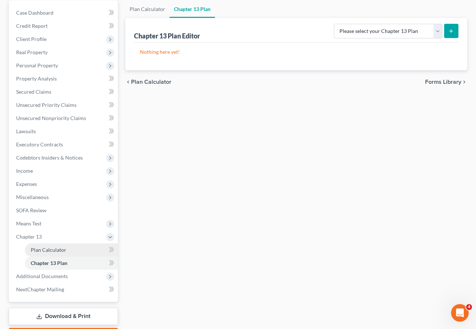
scroll to position [74, 0]
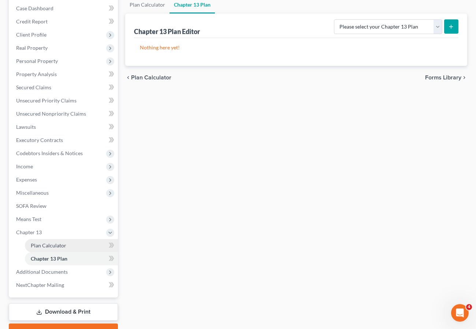
click at [51, 247] on span "Plan Calculator" at bounding box center [48, 245] width 35 height 6
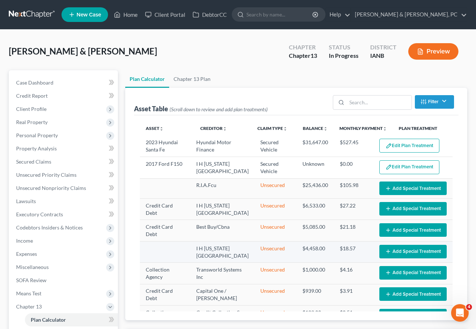
select select "59"
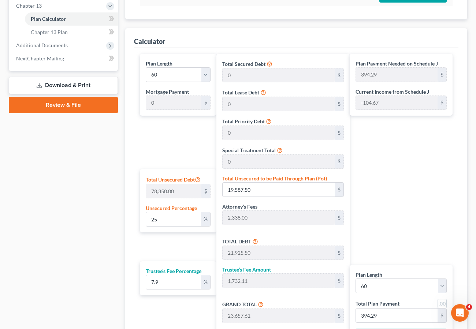
scroll to position [302, 0]
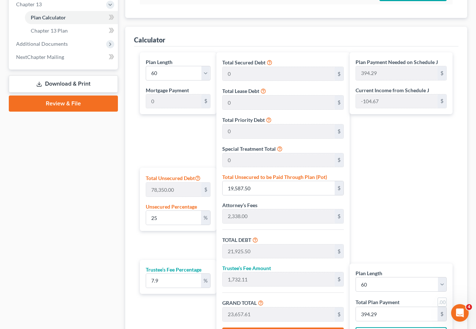
click at [354, 74] on div "Plan Payment Needed on Schedule J 394.29 $ Current Income from Schedule J -104.…" at bounding box center [400, 83] width 103 height 62
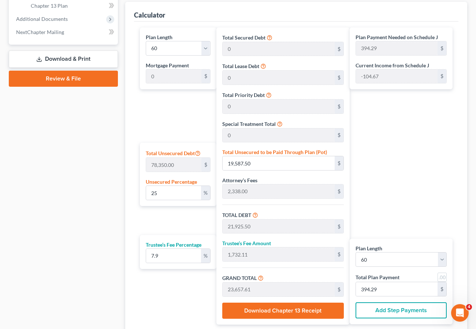
scroll to position [329, 0]
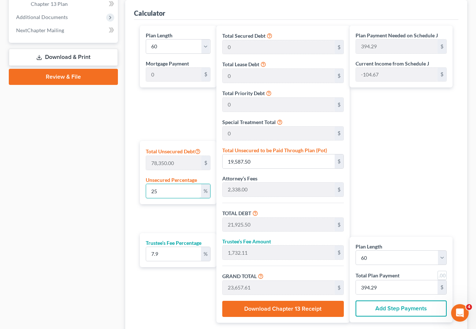
drag, startPoint x: 184, startPoint y: 192, endPoint x: 110, endPoint y: 190, distance: 73.9
click at [110, 190] on div "Petition Navigation Case Dashboard Payments Invoices Payments Payments Credit R…" at bounding box center [237, 48] width 465 height 614
type input "5"
type input "3,917.50"
type input "6,255.50"
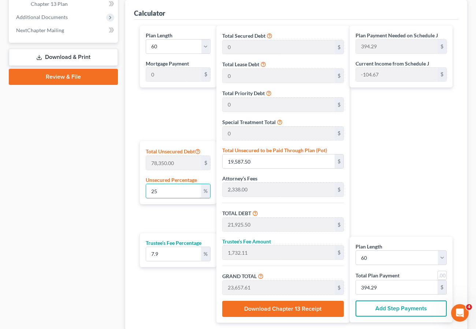
type input "494.18"
type input "6,749.68"
type input "112.49"
type input "50"
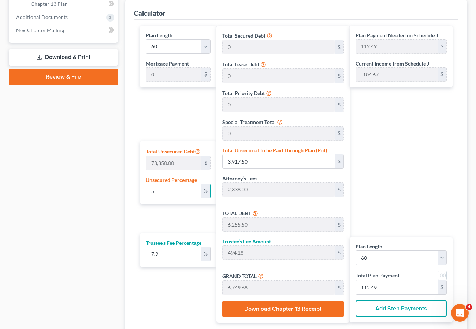
type input "39,175.00"
type input "41,513.00"
type input "3,279.52"
type input "44,792.52"
type input "746.54"
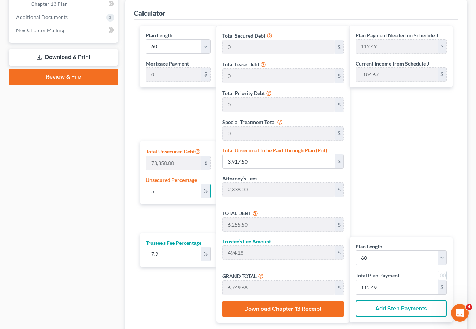
type input "746.54"
type input "50"
click at [426, 180] on div "Plan Payment Needed on Schedule J 746.54 $ Current Income from Schedule J -104.…" at bounding box center [402, 174] width 106 height 297
click at [178, 191] on input "50" at bounding box center [173, 191] width 55 height 14
drag, startPoint x: 150, startPoint y: 192, endPoint x: 134, endPoint y: 193, distance: 16.1
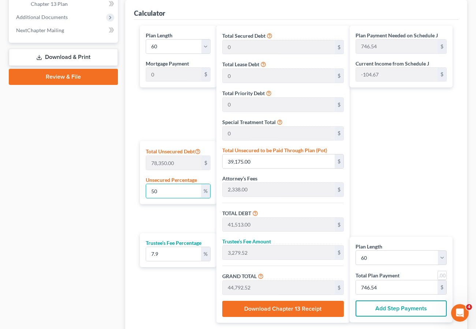
click at [134, 193] on div "Calculator Plan Length 1 2 3 4 5 6 7 8 9 10 11 12 13 14 15 16 17 18 19 20 21 22…" at bounding box center [296, 165] width 342 height 331
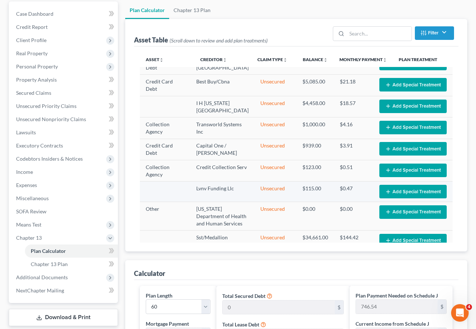
scroll to position [76, 0]
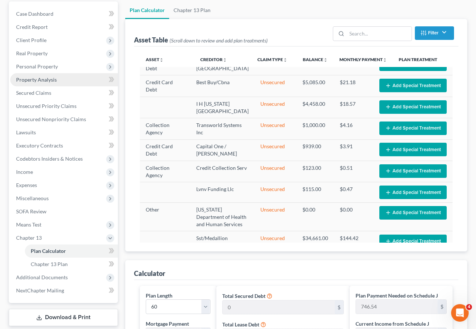
click at [64, 77] on link "Property Analysis" at bounding box center [64, 79] width 108 height 13
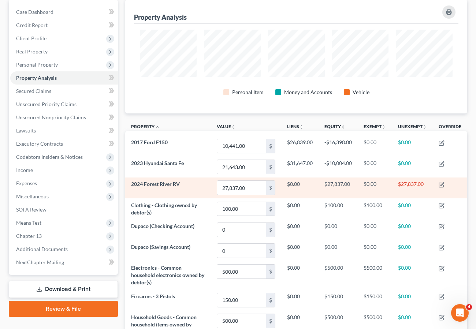
scroll to position [71, 0]
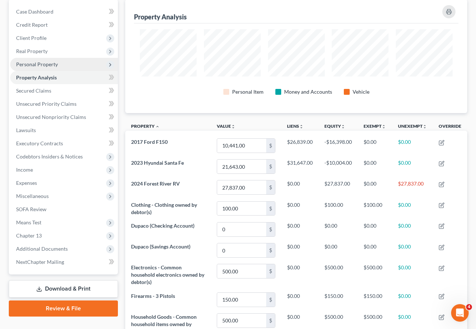
click at [33, 64] on span "Personal Property" at bounding box center [37, 64] width 42 height 6
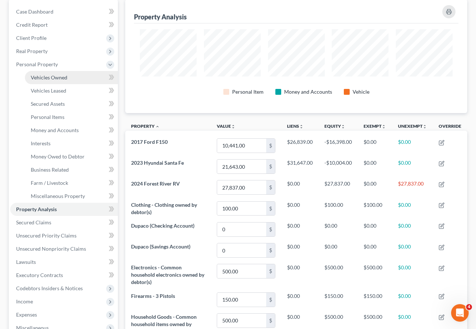
click at [59, 76] on span "Vehicles Owned" at bounding box center [49, 77] width 37 height 6
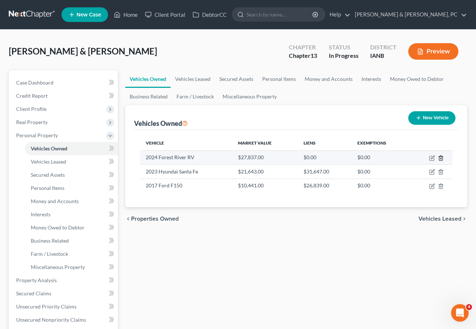
click at [440, 158] on icon "button" at bounding box center [441, 158] width 6 height 6
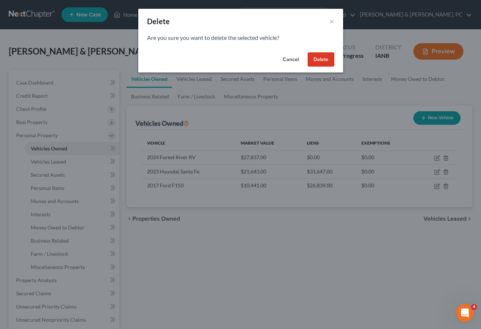
click at [320, 58] on button "Delete" at bounding box center [321, 59] width 27 height 15
drag, startPoint x: 320, startPoint y: 58, endPoint x: 319, endPoint y: 92, distance: 33.7
click at [319, 58] on button "Delete" at bounding box center [321, 59] width 27 height 15
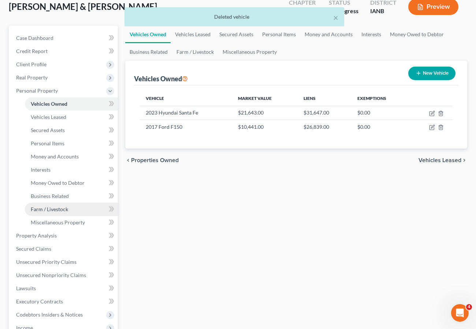
scroll to position [46, 0]
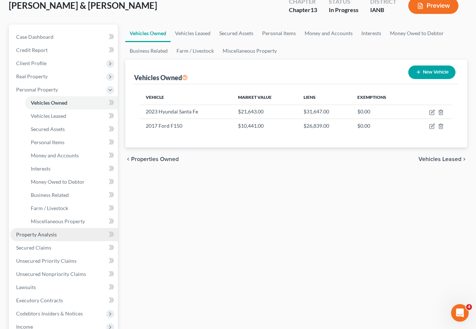
click at [45, 229] on link "Property Analysis" at bounding box center [64, 234] width 108 height 13
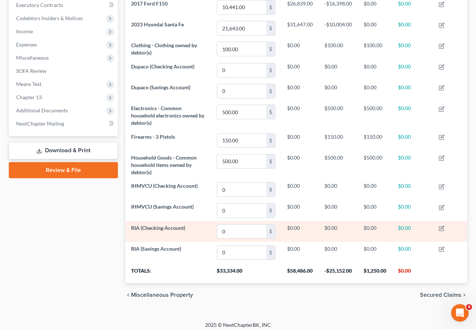
scroll to position [211, 0]
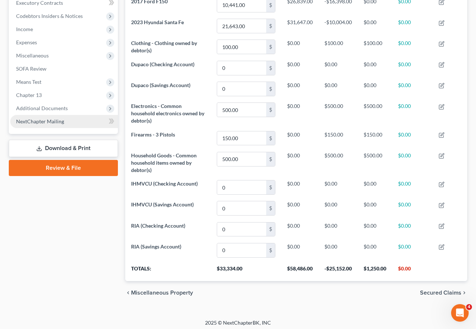
drag, startPoint x: 38, startPoint y: 93, endPoint x: 56, endPoint y: 117, distance: 29.9
click at [38, 93] on span "Chapter 13" at bounding box center [29, 95] width 26 height 6
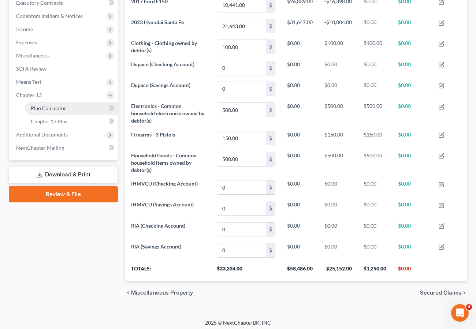
click at [51, 106] on span "Plan Calculator" at bounding box center [48, 108] width 35 height 6
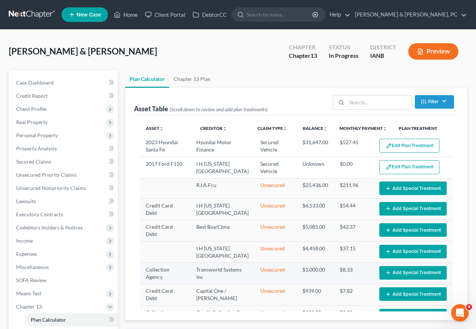
scroll to position [89, 0]
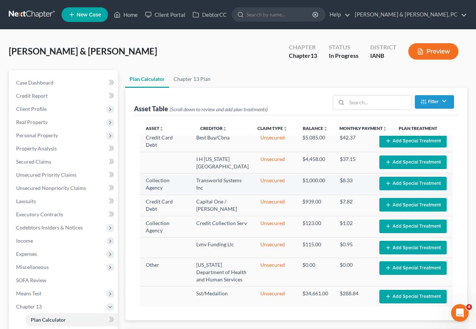
select select "59"
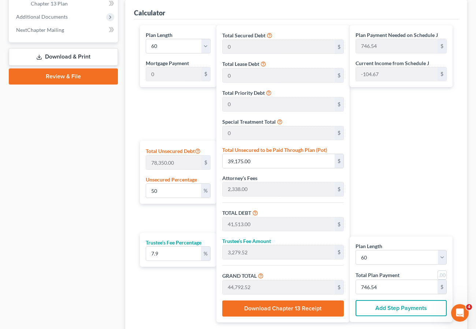
scroll to position [330, 0]
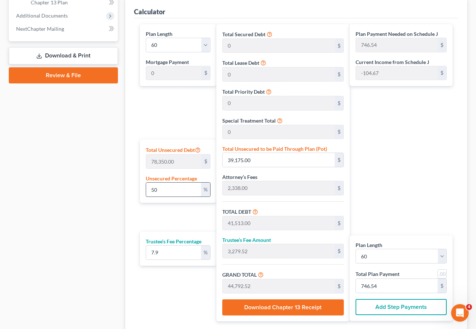
click at [174, 189] on input "50" at bounding box center [173, 190] width 55 height 14
type input "5"
type input "3,917.50"
type input "6,255.50"
type input "494.18"
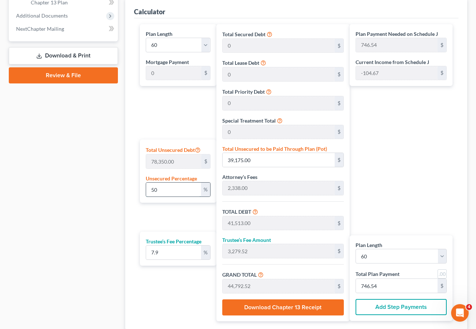
type input "6,749.68"
type input "112.49"
type input "2,338.00"
type input "184.70"
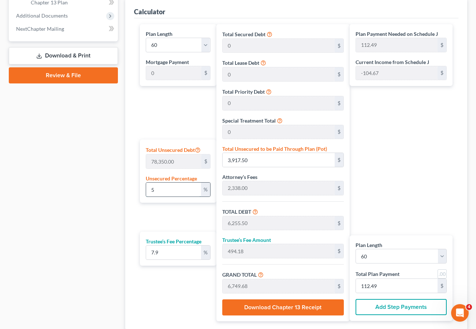
type input "2,522.70"
type input "42.04"
type input "2"
type input "1,567.00"
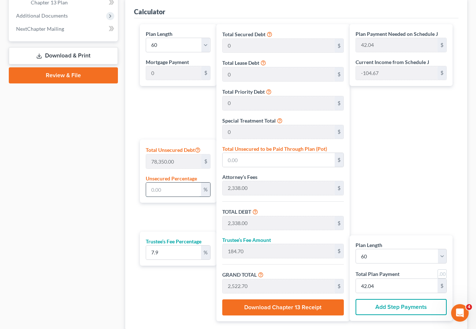
type input "3,905.00"
type input "308.49"
type input "4,213.49"
type input "70.22"
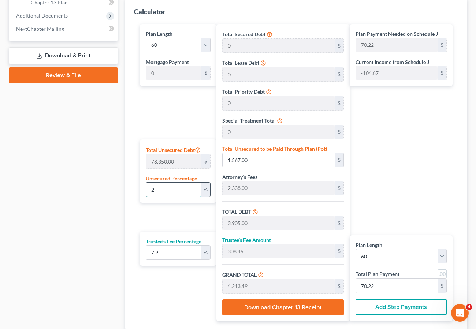
type input "20"
type input "15,670.00"
type input "18,008.00"
type input "1,422.63"
type input "19,430.63"
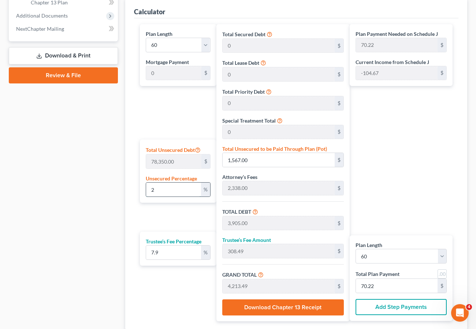
type input "323.84"
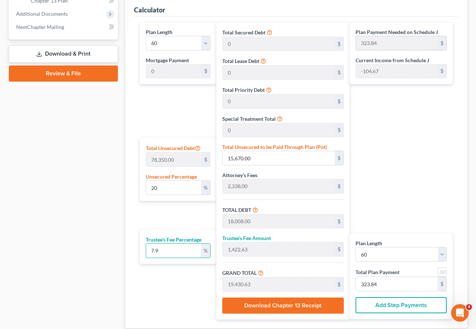
scroll to position [333, 0]
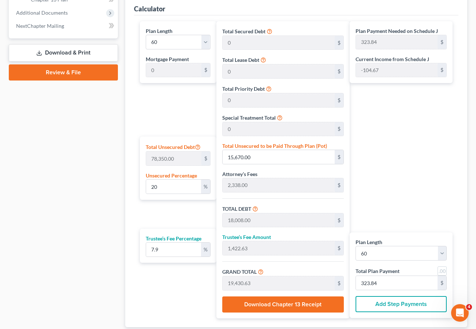
click at [396, 139] on div "Plan Payment Needed on Schedule J 323.84 $ Current Income from Schedule J -104.…" at bounding box center [402, 169] width 106 height 297
drag, startPoint x: 165, startPoint y: 190, endPoint x: 245, endPoint y: 173, distance: 82.6
click at [131, 185] on div "Calculator Plan Length 1 2 3 4 5 6 7 8 9 10 11 12 13 14 15 16 17 18 19 20 21 22…" at bounding box center [296, 161] width 342 height 331
type input "1"
type input "783.50"
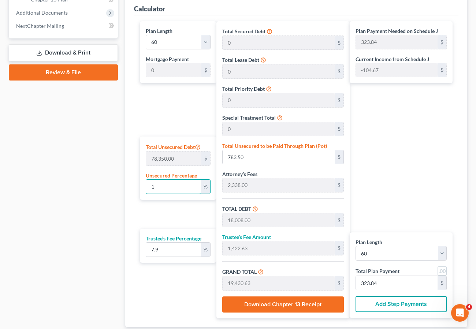
type input "3,121.50"
type input "246.59"
type input "3,368.09"
type input "56.13"
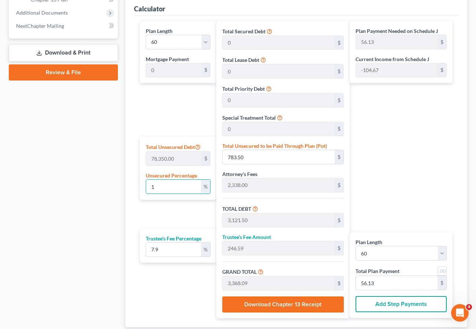
type input "15"
type input "11,752.50"
type input "14,090.50"
type input "1,113.14"
type input "15,203.64"
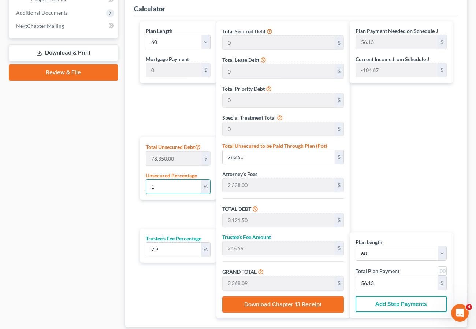
type input "253.39"
type input "15"
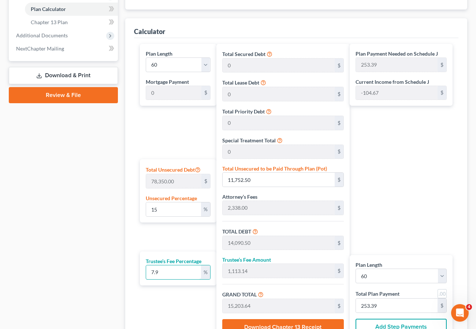
scroll to position [321, 0]
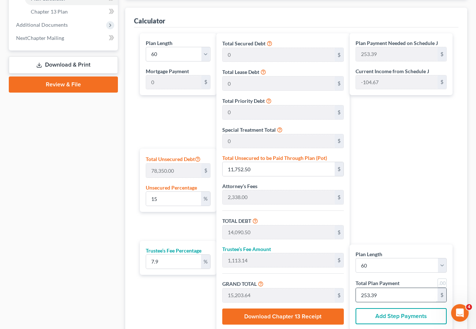
click at [387, 293] on input "253.39" at bounding box center [397, 295] width 82 height 14
click at [175, 51] on select "1 2 3 4 5 6 7 8 9 10 11 12 13 14 15 16 17 18 19 20 21 22 23 24 25 26 27 28 29 3…" at bounding box center [178, 54] width 65 height 15
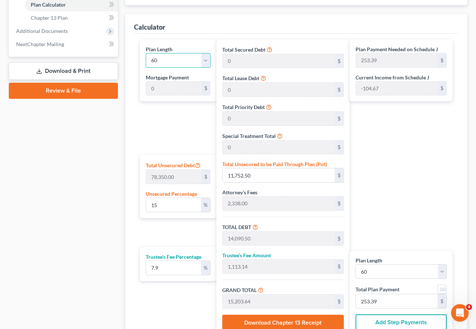
scroll to position [309, 0]
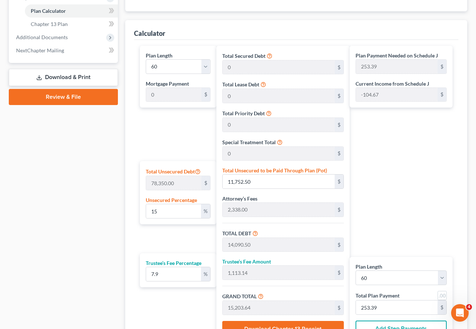
click at [168, 54] on label "Plan Length" at bounding box center [159, 56] width 27 height 8
drag, startPoint x: 185, startPoint y: 70, endPoint x: 185, endPoint y: 66, distance: 4.0
click at [185, 68] on select "1 2 3 4 5 6 7 8 9 10 11 12 13 14 15 16 17 18 19 20 21 22 23 24 25 26 27 28 29 3…" at bounding box center [178, 66] width 65 height 15
select select "35"
click at [146, 59] on select "1 2 3 4 5 6 7 8 9 10 11 12 13 14 15 16 17 18 19 20 21 22 23 24 25 26 27 28 29 3…" at bounding box center [178, 66] width 65 height 15
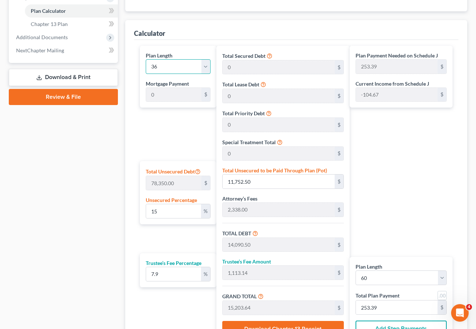
type input "422.32"
select select "35"
type input "422.32"
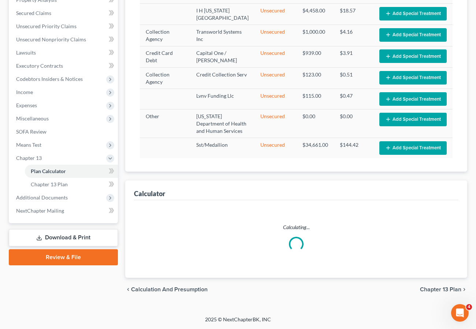
select select "35"
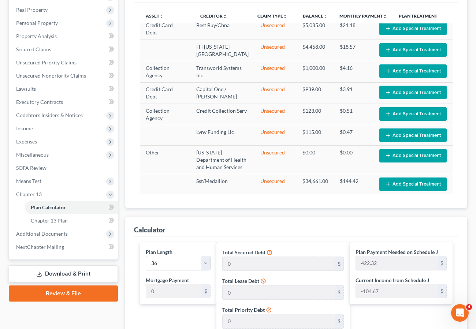
scroll to position [111, 0]
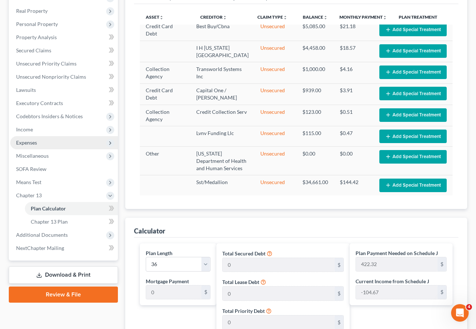
drag, startPoint x: 34, startPoint y: 139, endPoint x: 59, endPoint y: 147, distance: 25.8
click at [34, 139] on span "Expenses" at bounding box center [26, 142] width 21 height 6
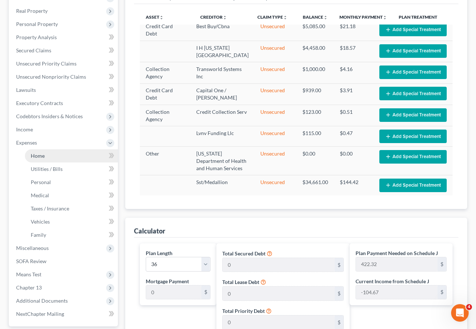
click at [45, 157] on link "Home" at bounding box center [71, 155] width 93 height 13
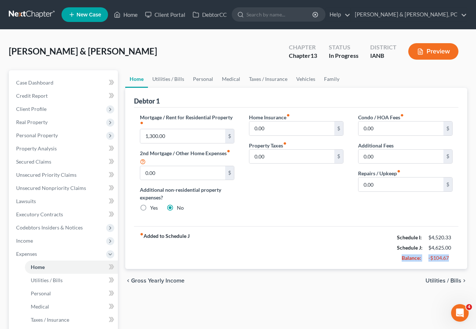
drag, startPoint x: 438, startPoint y: 258, endPoint x: 398, endPoint y: 257, distance: 40.6
click at [398, 257] on div "Balance: -$104.67" at bounding box center [424, 258] width 63 height 10
drag, startPoint x: 398, startPoint y: 257, endPoint x: 409, endPoint y: 268, distance: 16.3
click at [409, 268] on div "fiber_manual_record Added to Schedule J Schedule I: $4,520.33 Schedule J: $4,62…" at bounding box center [296, 247] width 324 height 43
drag, startPoint x: 400, startPoint y: 256, endPoint x: 449, endPoint y: 255, distance: 49.4
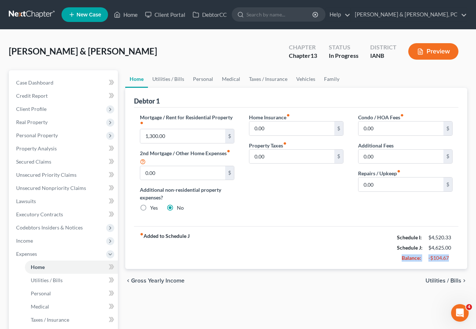
click at [449, 255] on div "Balance: -$104.67" at bounding box center [424, 258] width 63 height 10
click at [161, 75] on link "Utilities / Bills" at bounding box center [168, 79] width 41 height 18
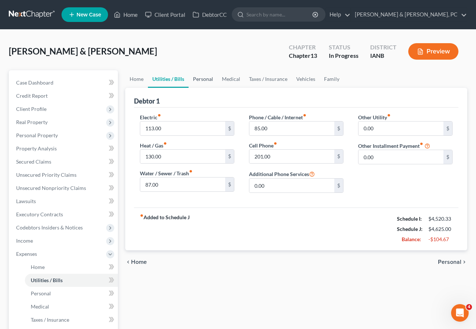
click at [205, 79] on link "Personal" at bounding box center [202, 79] width 29 height 18
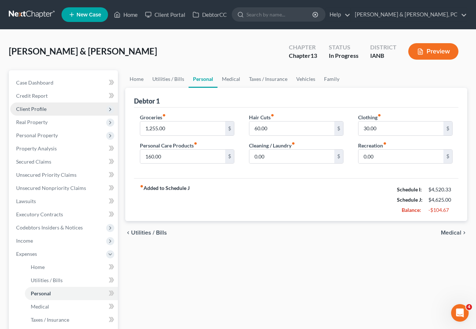
click at [30, 110] on span "Client Profile" at bounding box center [31, 109] width 30 height 6
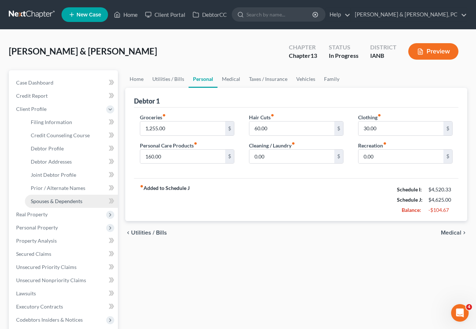
click at [50, 200] on span "Spouses & Dependents" at bounding box center [57, 201] width 52 height 6
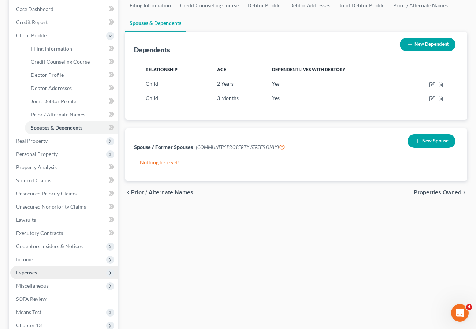
scroll to position [76, 0]
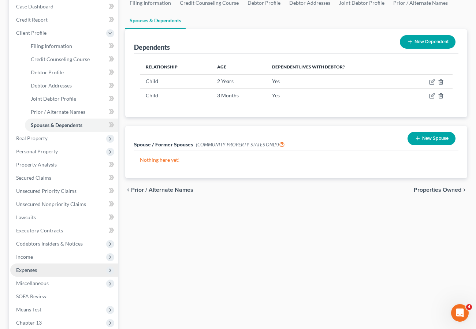
click at [30, 269] on span "Expenses" at bounding box center [26, 270] width 21 height 6
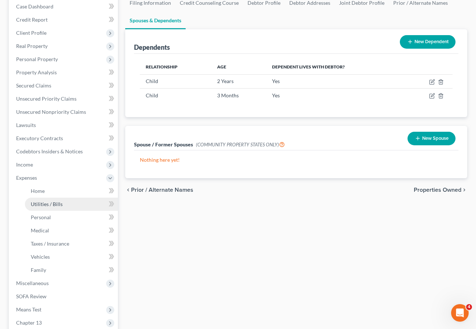
click at [42, 200] on link "Utilities / Bills" at bounding box center [71, 204] width 93 height 13
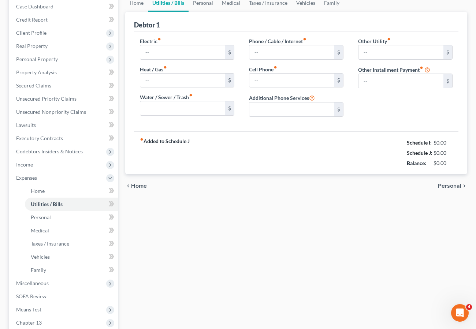
type input "113.00"
type input "130.00"
type input "87.00"
type input "85.00"
type input "201.00"
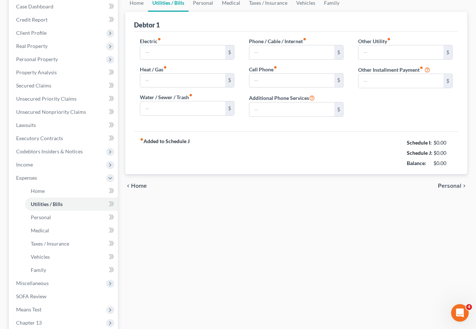
type input "0.00"
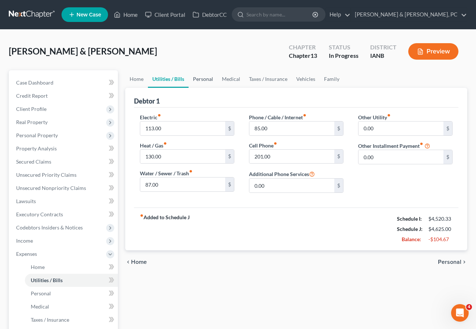
click at [206, 77] on link "Personal" at bounding box center [202, 79] width 29 height 18
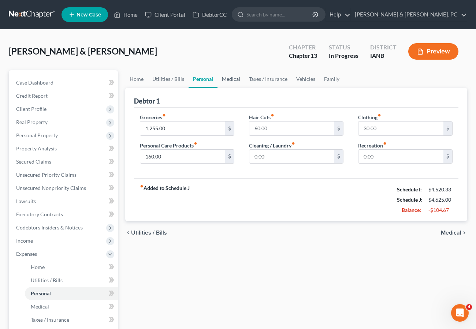
click at [235, 79] on link "Medical" at bounding box center [230, 79] width 27 height 18
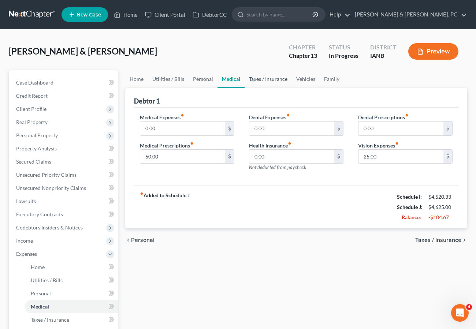
click at [259, 77] on link "Taxes / Insurance" at bounding box center [267, 79] width 47 height 18
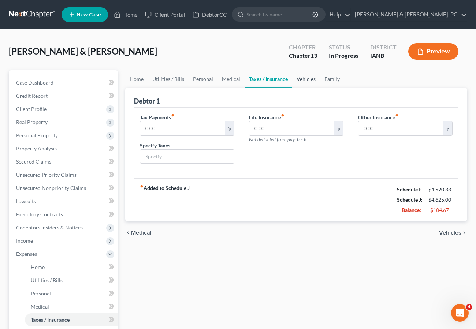
click at [304, 78] on link "Vehicles" at bounding box center [306, 79] width 28 height 18
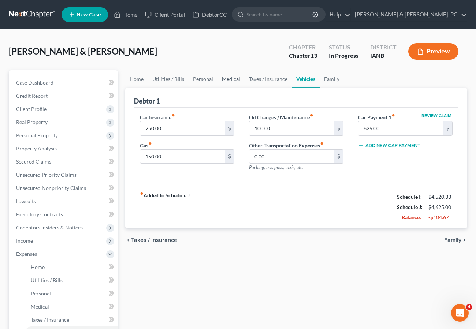
click at [232, 78] on link "Medical" at bounding box center [230, 79] width 27 height 18
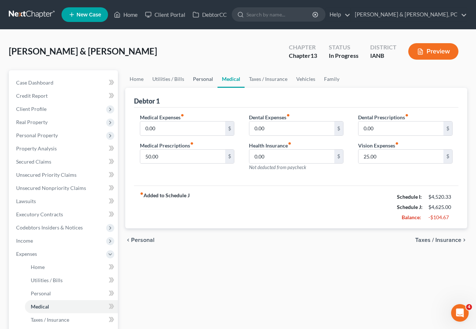
click at [203, 80] on link "Personal" at bounding box center [202, 79] width 29 height 18
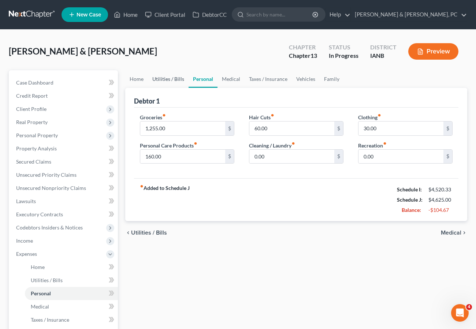
scroll to position [0, 0]
click at [331, 76] on link "Family" at bounding box center [331, 79] width 24 height 18
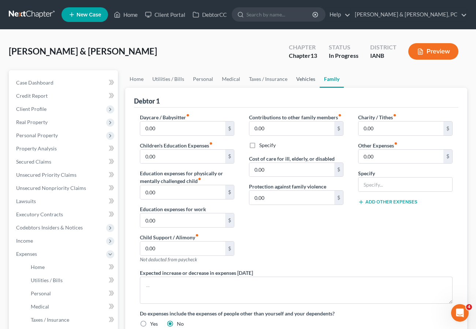
click at [300, 79] on link "Vehicles" at bounding box center [306, 79] width 28 height 18
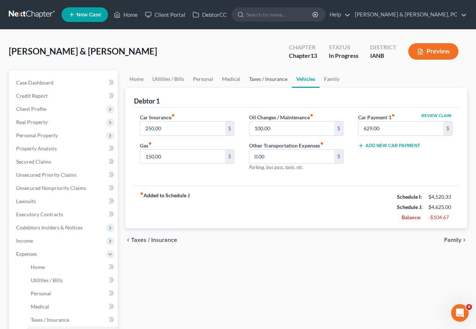
click at [269, 80] on link "Taxes / Insurance" at bounding box center [267, 79] width 47 height 18
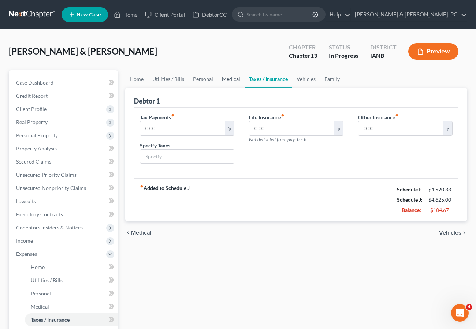
click at [230, 79] on link "Medical" at bounding box center [230, 79] width 27 height 18
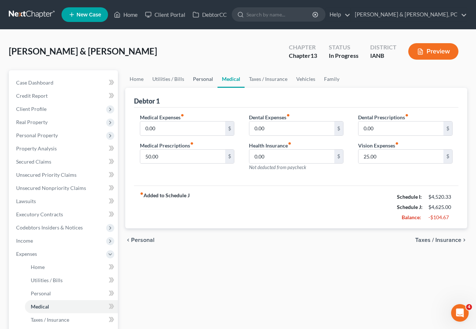
click at [194, 78] on link "Personal" at bounding box center [202, 79] width 29 height 18
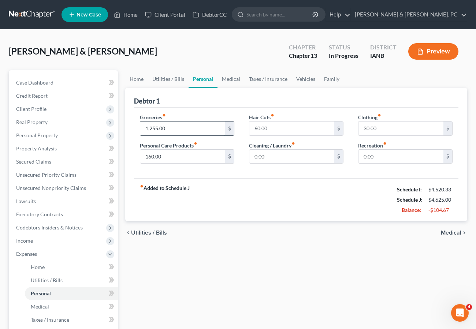
click at [180, 124] on input "1,255.00" at bounding box center [182, 128] width 85 height 14
type input "900.00"
click at [229, 79] on link "Medical" at bounding box center [230, 79] width 27 height 18
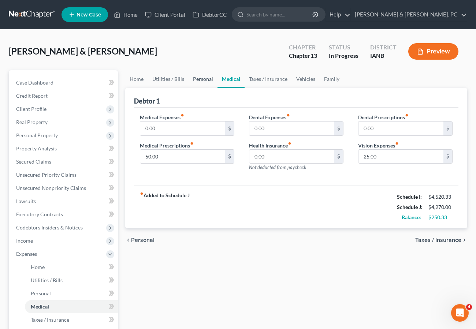
click at [202, 82] on link "Personal" at bounding box center [202, 79] width 29 height 18
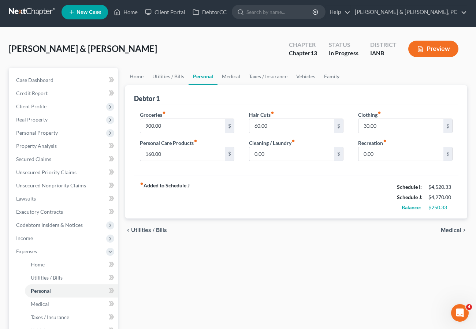
scroll to position [3, 0]
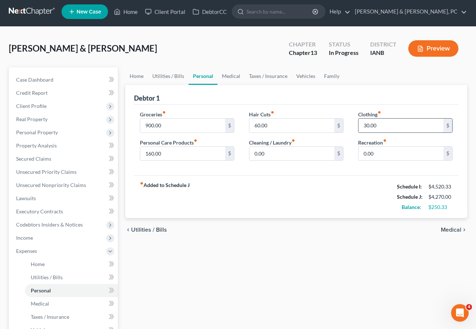
click at [386, 123] on input "30.00" at bounding box center [400, 126] width 85 height 14
type input "75.00"
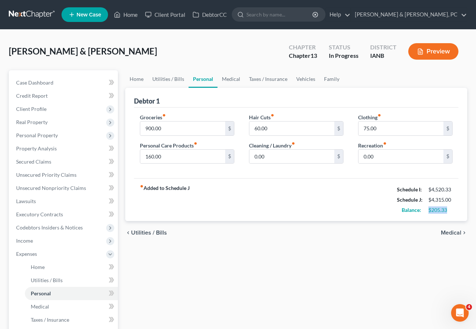
drag, startPoint x: 453, startPoint y: 211, endPoint x: 424, endPoint y: 211, distance: 28.9
click at [424, 211] on div "$205.33" at bounding box center [439, 209] width 31 height 7
drag, startPoint x: 436, startPoint y: 214, endPoint x: 378, endPoint y: 225, distance: 59.3
click at [379, 226] on div "chevron_left Utilities / Bills Medical chevron_right" at bounding box center [296, 232] width 342 height 23
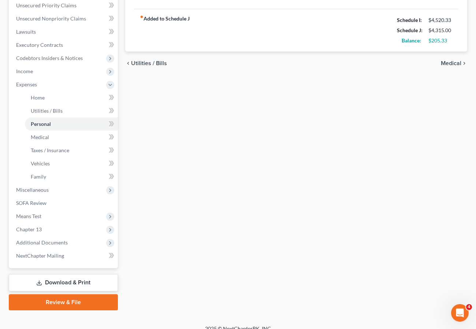
scroll to position [179, 0]
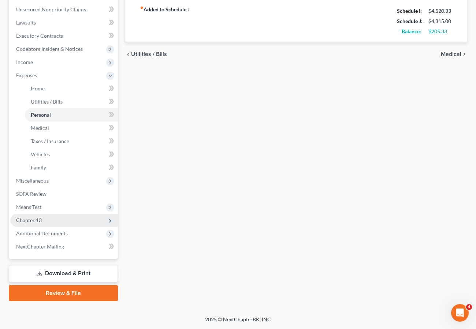
click at [70, 218] on span "Chapter 13" at bounding box center [64, 220] width 108 height 13
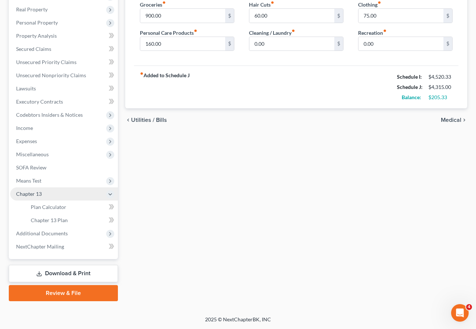
scroll to position [113, 0]
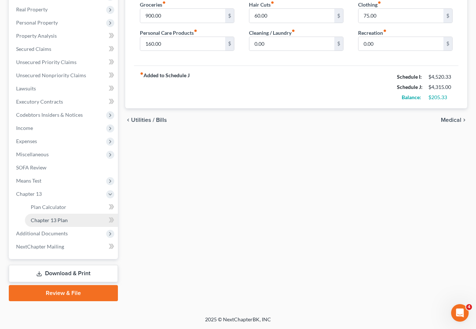
click at [67, 220] on span "Chapter 13 Plan" at bounding box center [49, 220] width 37 height 6
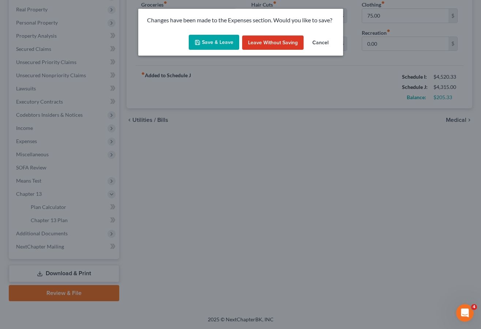
click at [218, 45] on button "Save & Leave" at bounding box center [214, 42] width 50 height 15
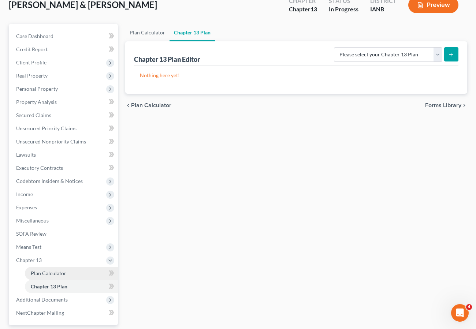
scroll to position [47, 0]
drag, startPoint x: 52, startPoint y: 273, endPoint x: 59, endPoint y: 267, distance: 8.3
click at [52, 273] on span "Plan Calculator" at bounding box center [48, 273] width 35 height 6
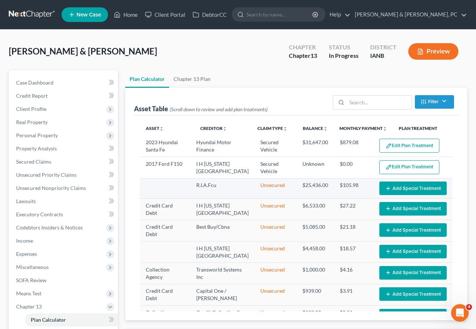
scroll to position [89, 0]
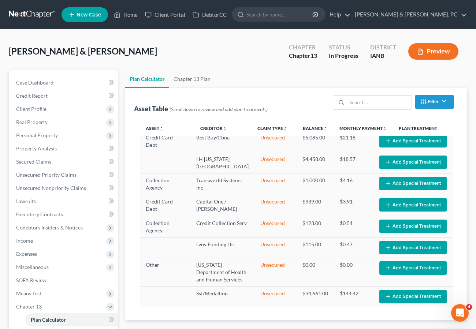
select select "35"
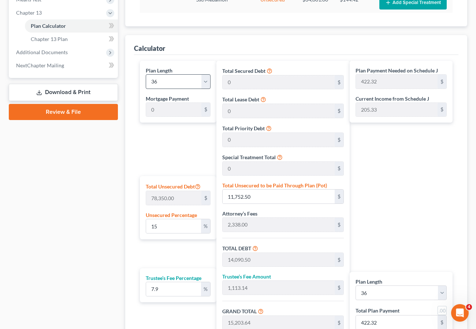
scroll to position [294, 0]
click at [172, 82] on select "1 2 3 4 5 6 7 8 9 10 11 12 13 14 15 16 17 18 19 20 21 22 23 24 25 26 27 28 29 3…" at bounding box center [178, 81] width 65 height 15
click at [172, 75] on select "1 2 3 4 5 6 7 8 9 10 11 12 13 14 15 16 17 18 19 20 21 22 23 24 25 26 27 28 29 3…" at bounding box center [178, 81] width 65 height 15
select select "59"
click at [146, 74] on select "1 2 3 4 5 6 7 8 9 10 11 12 13 14 15 16 17 18 19 20 21 22 23 24 25 26 27 28 29 3…" at bounding box center [178, 81] width 65 height 15
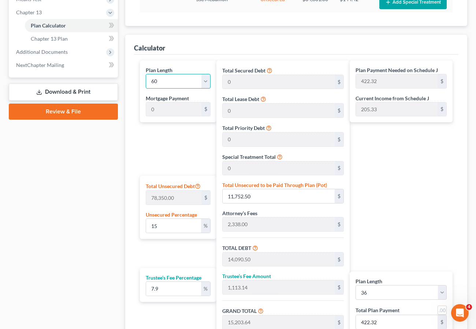
type input "253.39"
select select "59"
type input "253.39"
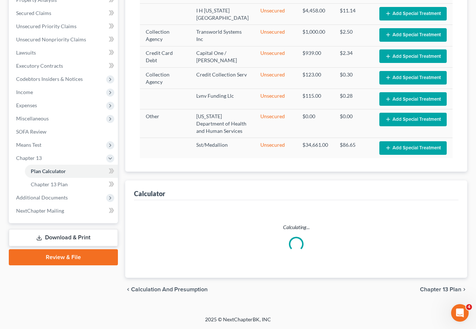
scroll to position [149, 0]
select select "59"
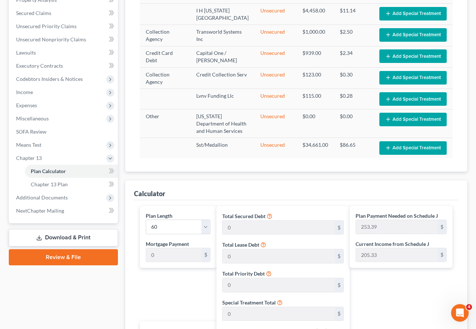
scroll to position [294, 0]
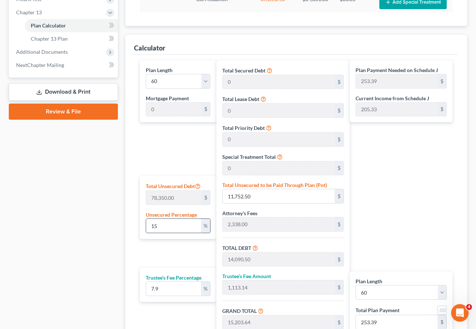
click at [168, 218] on div "15 %" at bounding box center [178, 225] width 65 height 15
click at [167, 226] on input "15" at bounding box center [173, 226] width 55 height 14
type input "1"
type input "783.50"
type input "3,121.50"
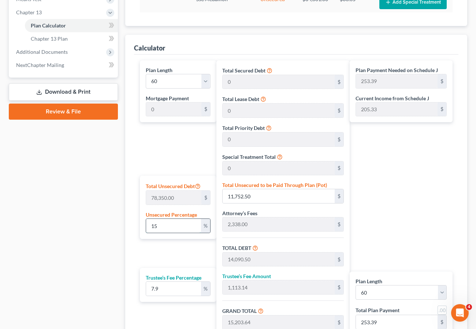
type input "246.59"
type input "3,368.09"
type input "56.13"
type input "10"
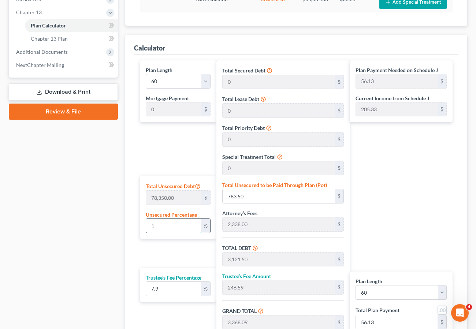
type input "7,835.00"
type input "10,173.00"
type input "803.66"
type input "10,976.66"
type input "182.94"
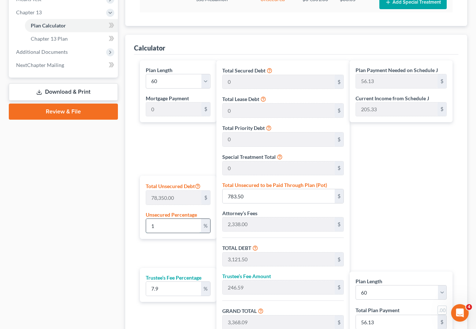
type input "182.94"
click at [164, 225] on input "10" at bounding box center [173, 226] width 55 height 14
type input "1"
type input "783.50"
type input "3,121.50"
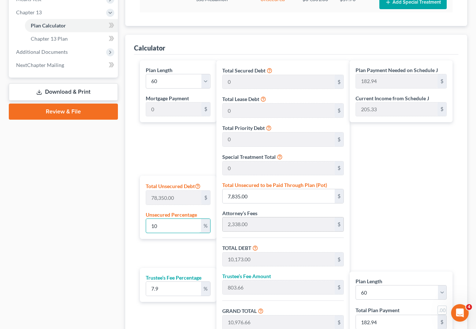
type input "246.59"
type input "3,368.09"
type input "56.13"
type input "12"
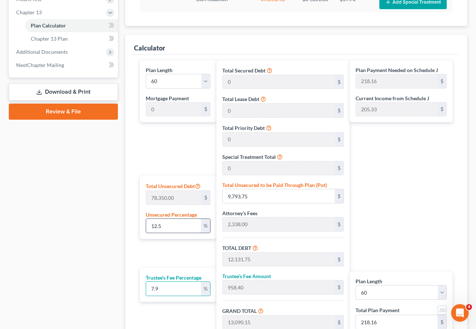
click at [170, 226] on input "12.5" at bounding box center [173, 226] width 55 height 14
drag, startPoint x: 431, startPoint y: 94, endPoint x: 372, endPoint y: 101, distance: 59.2
click at [355, 98] on div "Plan Payment Needed on Schedule J 204.07 $ Current Income from Schedule J 205.3…" at bounding box center [400, 91] width 103 height 62
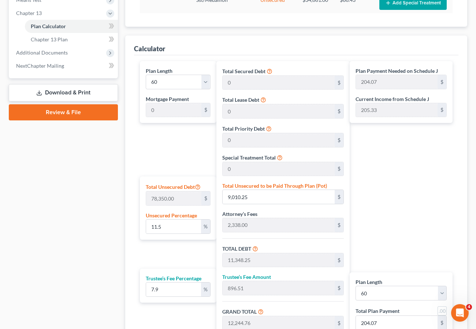
click at [394, 99] on label "Current Income from Schedule J" at bounding box center [392, 99] width 74 height 8
drag, startPoint x: 433, startPoint y: 100, endPoint x: 356, endPoint y: 99, distance: 77.2
click at [356, 99] on div "Current Income from Schedule J 205.33 $" at bounding box center [400, 106] width 91 height 22
click at [409, 145] on div "Plan Payment Needed on Schedule J 204.07 $ Current Income from Schedule J 205.3…" at bounding box center [402, 209] width 106 height 297
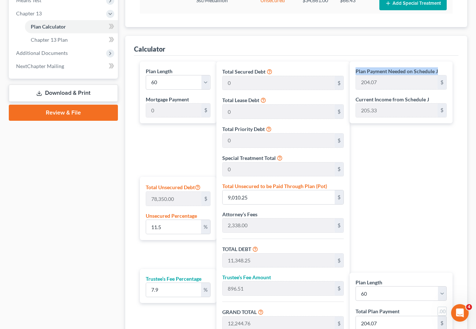
drag, startPoint x: 356, startPoint y: 70, endPoint x: 442, endPoint y: 70, distance: 86.0
click at [442, 70] on div "Plan Payment Needed on Schedule J 204.07 $" at bounding box center [400, 78] width 91 height 22
drag, startPoint x: 408, startPoint y: 102, endPoint x: 425, endPoint y: 97, distance: 17.9
click at [407, 97] on label "Current Income from Schedule J" at bounding box center [392, 99] width 74 height 8
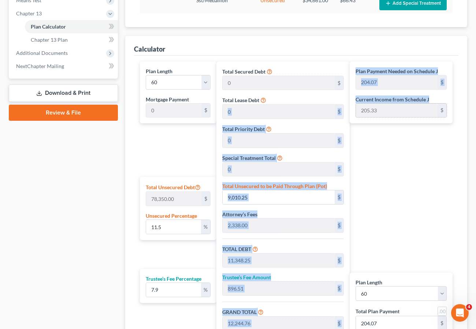
drag, startPoint x: 431, startPoint y: 98, endPoint x: 401, endPoint y: 113, distance: 33.6
click at [347, 98] on div "Plan Length 1 2 3 4 5 6 7 8 9 10 11 12 13 14 15 16 17 18 19 20 21 22 23 24 25 2…" at bounding box center [296, 209] width 320 height 297
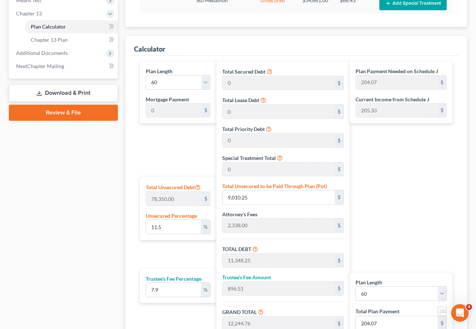
drag, startPoint x: 401, startPoint y: 113, endPoint x: 402, endPoint y: 179, distance: 65.1
click at [402, 179] on div "Plan Payment Needed on Schedule J 204.07 $ Current Income from Schedule J 205.3…" at bounding box center [402, 209] width 106 height 297
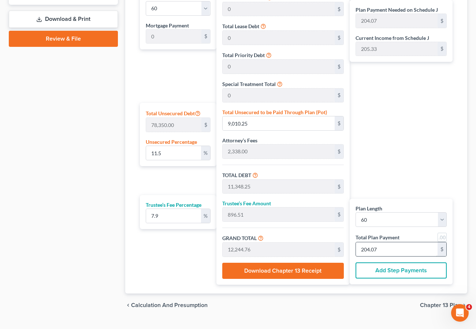
scroll to position [383, 0]
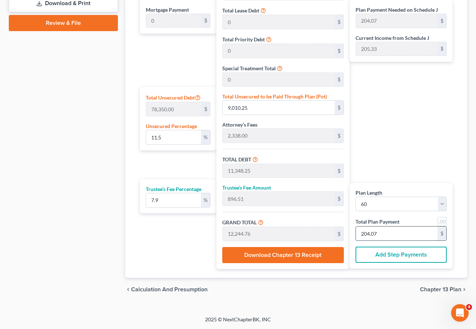
click at [396, 235] on input "204.07" at bounding box center [397, 233] width 82 height 14
click at [386, 290] on div "chevron_left Calculation and Presumption Chapter 13 Plan chevron_right" at bounding box center [296, 289] width 342 height 23
click at [438, 287] on span "Chapter 13 Plan" at bounding box center [440, 289] width 41 height 6
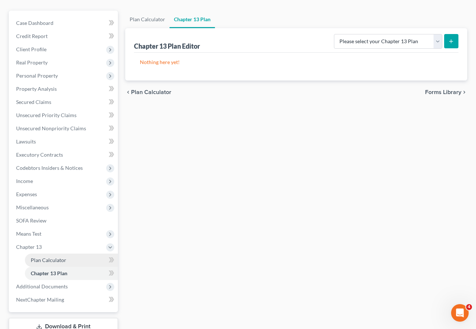
scroll to position [61, 0]
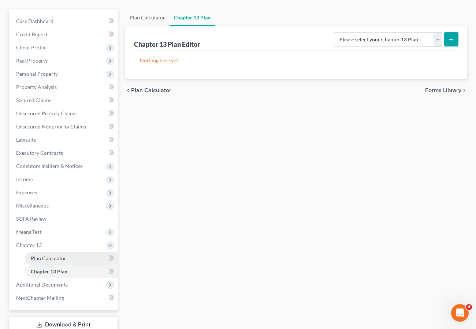
click at [49, 259] on span "Plan Calculator" at bounding box center [48, 258] width 35 height 6
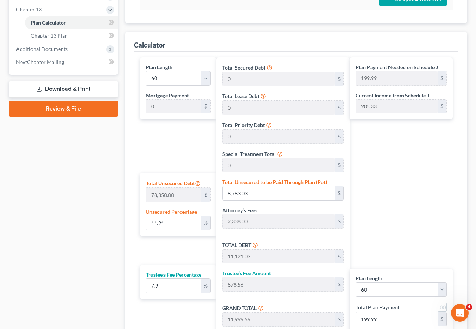
scroll to position [383, 0]
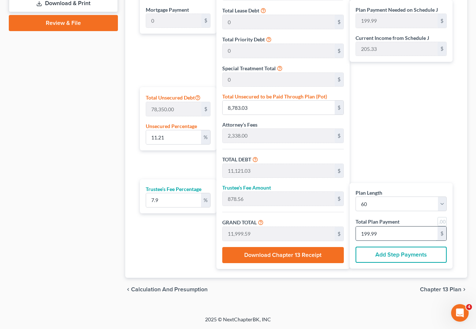
click at [390, 232] on input "199.99" at bounding box center [397, 233] width 82 height 14
click at [393, 258] on button "Add Step Payments" at bounding box center [400, 255] width 91 height 16
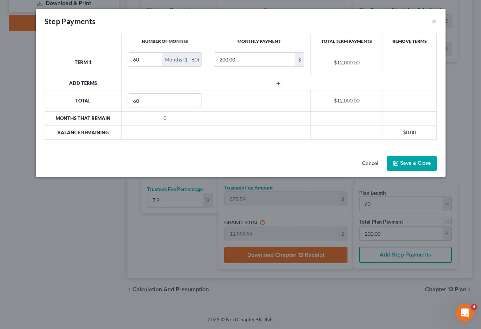
click at [419, 160] on button "Save & Close" at bounding box center [412, 163] width 50 height 15
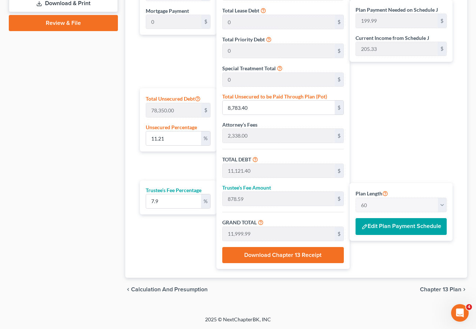
click at [389, 226] on button "Edit Plan Payment Schedule" at bounding box center [400, 226] width 91 height 17
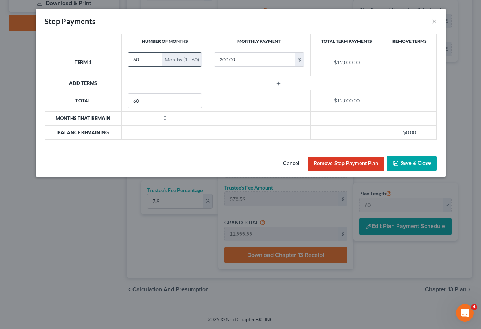
click at [145, 59] on input "60" at bounding box center [145, 60] width 34 height 14
drag, startPoint x: 150, startPoint y: 59, endPoint x: 117, endPoint y: 58, distance: 32.2
click at [117, 58] on tr "Term 1 60 Months (1 - 60) 200.00 $ $12,000.00" at bounding box center [241, 62] width 392 height 27
drag, startPoint x: 136, startPoint y: 58, endPoint x: 116, endPoint y: 58, distance: 19.8
click at [116, 58] on tr "Term 1 3 Months (1 - 3) 200.00 $ $600.00" at bounding box center [241, 62] width 392 height 27
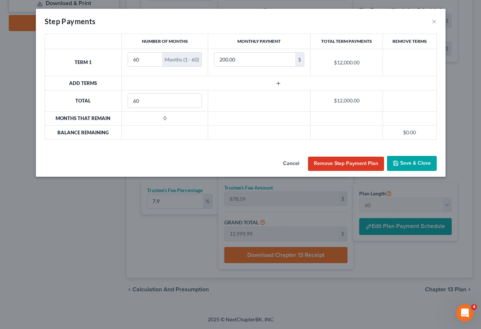
click at [406, 163] on button "Save & Close" at bounding box center [412, 163] width 50 height 15
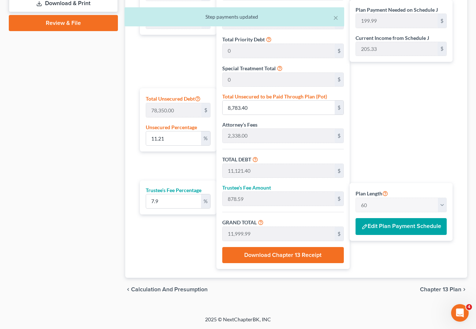
click at [444, 288] on span "Chapter 13 Plan" at bounding box center [440, 289] width 41 height 6
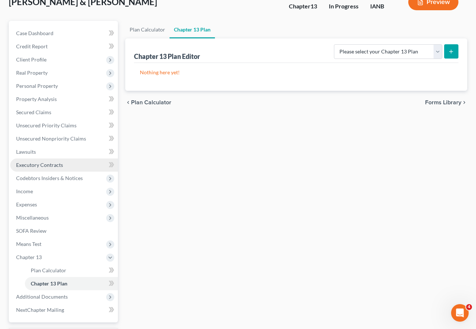
scroll to position [65, 0]
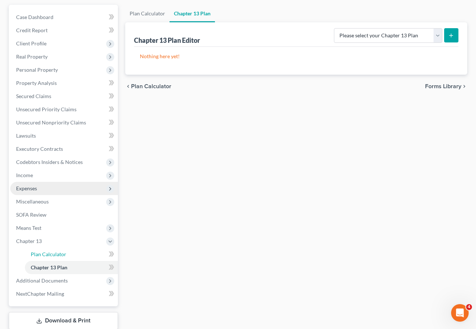
drag, startPoint x: 58, startPoint y: 255, endPoint x: 115, endPoint y: 251, distance: 56.9
click at [58, 255] on span "Plan Calculator" at bounding box center [48, 254] width 35 height 6
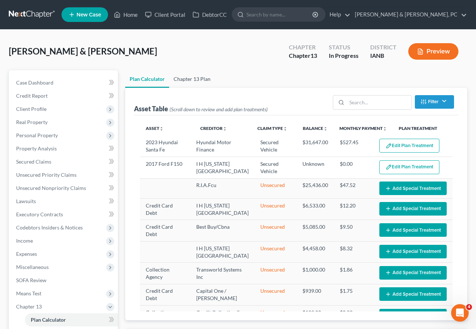
click at [181, 79] on link "Chapter 13 Plan" at bounding box center [192, 79] width 46 height 18
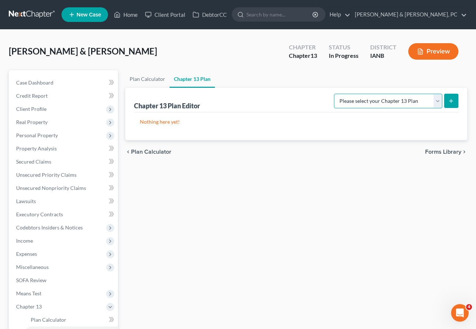
click at [370, 103] on select "Please select your Chapter 13 Plan National Form Plan - Official Form 113" at bounding box center [388, 101] width 108 height 15
click at [336, 94] on select "Please select your Chapter 13 Plan National Form Plan - Official Form 113" at bounding box center [388, 101] width 108 height 15
click at [451, 98] on icon "submit" at bounding box center [451, 101] width 6 height 6
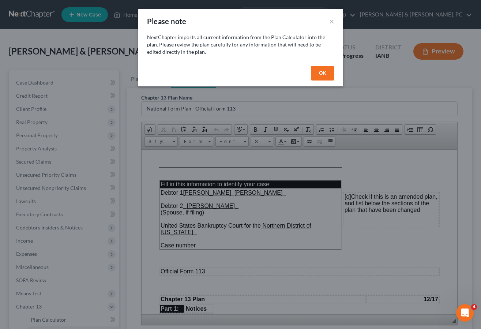
click at [323, 72] on button "OK" at bounding box center [322, 73] width 23 height 15
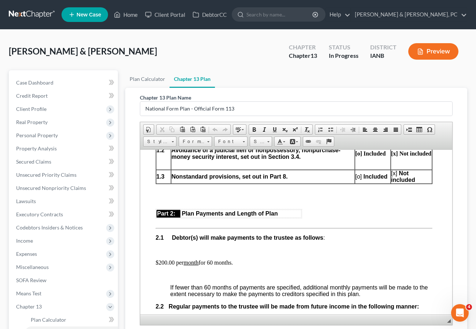
scroll to position [389, 1]
drag, startPoint x: 150, startPoint y: 267, endPoint x: 264, endPoint y: 269, distance: 113.4
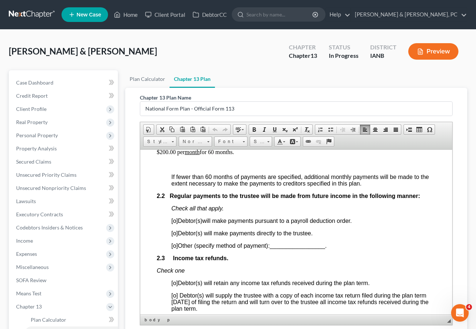
scroll to position [499, 1]
click at [175, 236] on span "[o]" at bounding box center [174, 232] width 7 height 6
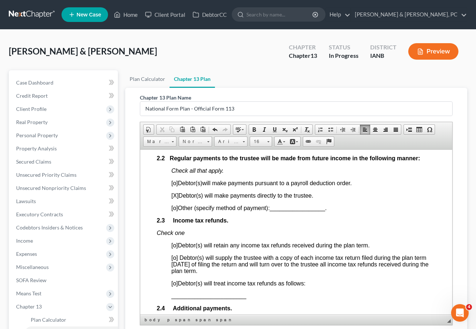
scroll to position [543, 1]
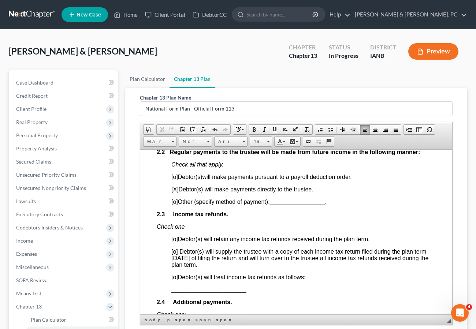
click at [175, 254] on span "[o]" at bounding box center [174, 251] width 7 height 6
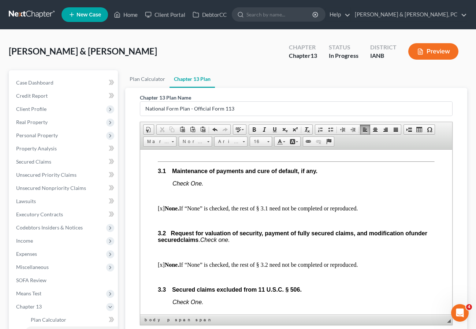
scroll to position [807, 0]
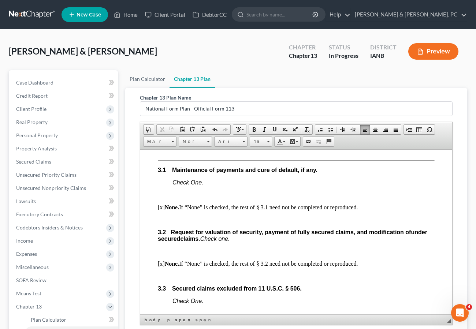
click at [165, 210] on p "[x] None. If “None” is checked, the rest of § 3.1 need not be completed or repr…" at bounding box center [296, 207] width 277 height 7
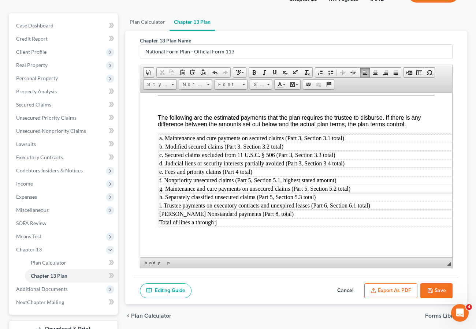
scroll to position [63, 0]
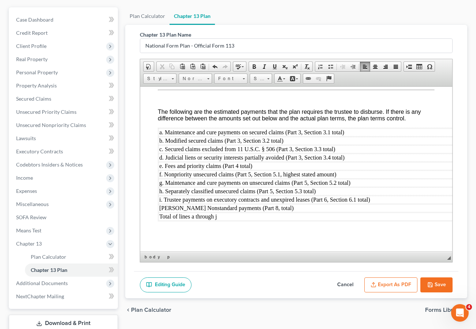
click at [435, 282] on button "Save" at bounding box center [436, 284] width 32 height 15
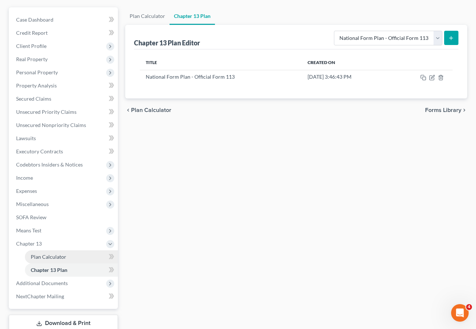
click at [50, 257] on span "Plan Calculator" at bounding box center [48, 257] width 35 height 6
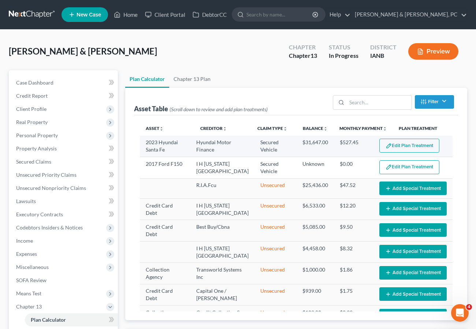
click at [414, 145] on button "Edit Plan Treatment" at bounding box center [409, 146] width 60 height 14
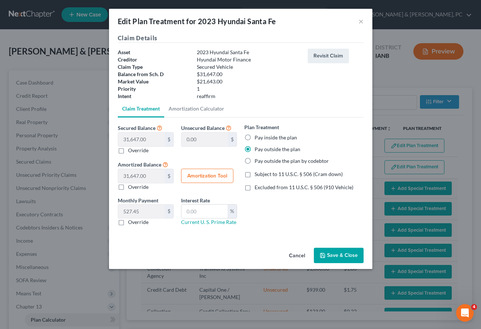
click at [255, 136] on label "Pay inside the plan" at bounding box center [276, 137] width 42 height 7
click at [258, 136] on input "Pay inside the plan" at bounding box center [260, 136] width 5 height 5
click at [255, 149] on label "Pay outside the plan" at bounding box center [278, 149] width 46 height 7
click at [258, 149] on input "Pay outside the plan" at bounding box center [260, 148] width 5 height 5
drag, startPoint x: 248, startPoint y: 137, endPoint x: 328, endPoint y: 242, distance: 131.8
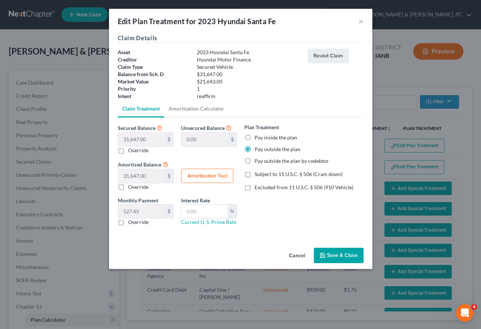
click at [255, 137] on label "Pay inside the plan" at bounding box center [276, 137] width 42 height 7
click at [258, 137] on input "Pay inside the plan" at bounding box center [260, 136] width 5 height 5
click at [341, 256] on button "Save & Close" at bounding box center [339, 255] width 50 height 15
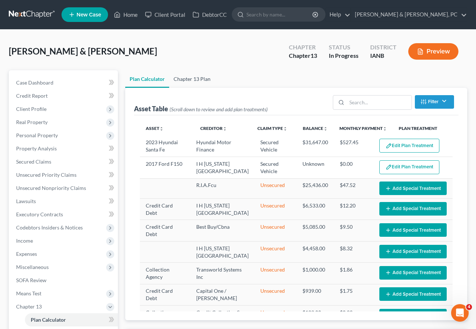
click at [195, 79] on link "Chapter 13 Plan" at bounding box center [192, 79] width 46 height 18
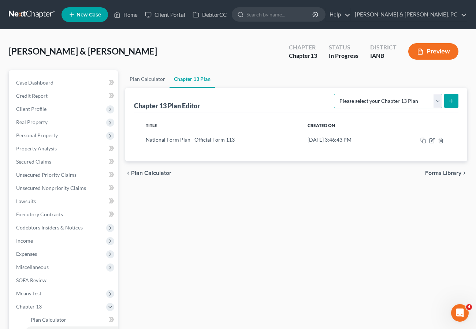
click at [412, 101] on select "Please select your Chapter 13 Plan National Form Plan - Official Form 113" at bounding box center [388, 101] width 108 height 15
click at [336, 94] on select "Please select your Chapter 13 Plan National Form Plan - Official Form 113" at bounding box center [388, 101] width 108 height 15
click at [451, 97] on button "submit" at bounding box center [451, 101] width 14 height 14
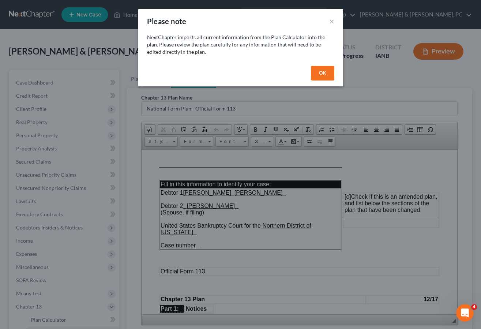
click at [323, 65] on div "OK" at bounding box center [240, 74] width 205 height 23
click at [320, 71] on button "OK" at bounding box center [322, 73] width 23 height 15
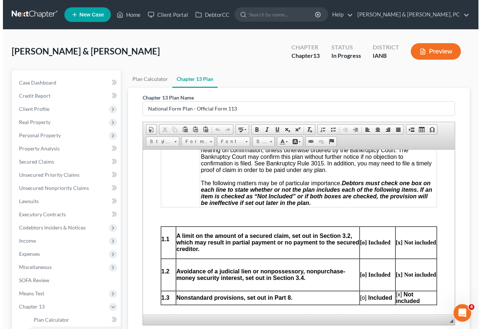
scroll to position [261, 0]
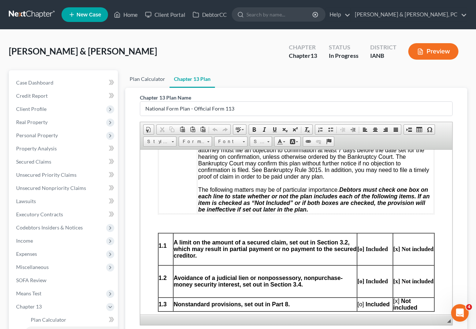
click at [148, 78] on link "Plan Calculator" at bounding box center [147, 79] width 44 height 18
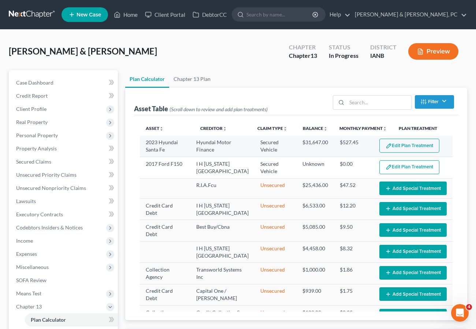
click at [416, 143] on button "Edit Plan Treatment" at bounding box center [409, 146] width 60 height 14
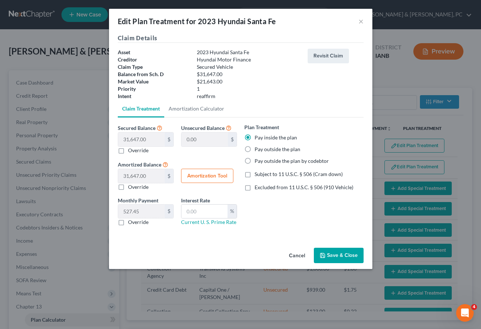
click at [266, 149] on label "Pay outside the plan" at bounding box center [278, 149] width 46 height 7
click at [262, 149] on input "Pay outside the plan" at bounding box center [260, 148] width 5 height 5
click at [341, 256] on button "Save & Close" at bounding box center [339, 255] width 50 height 15
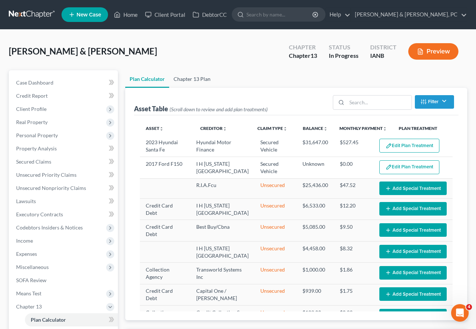
click at [188, 76] on link "Chapter 13 Plan" at bounding box center [192, 79] width 46 height 18
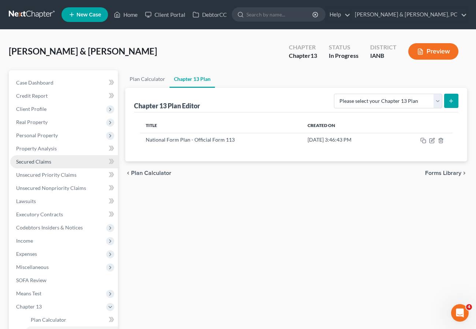
click at [53, 162] on link "Secured Claims" at bounding box center [64, 161] width 108 height 13
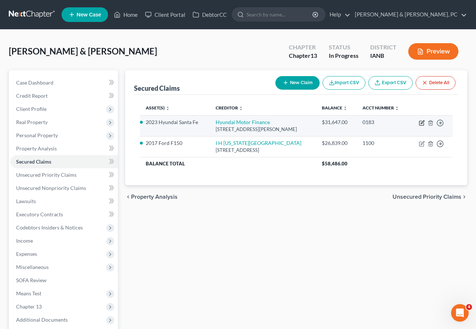
click at [419, 123] on icon "button" at bounding box center [421, 123] width 4 height 4
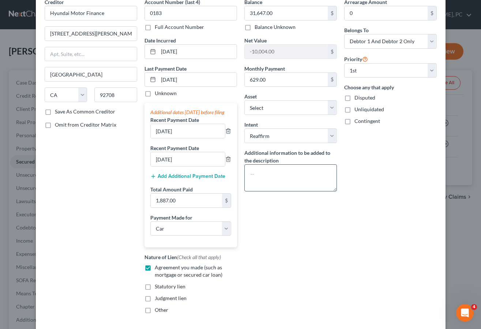
scroll to position [41, 0]
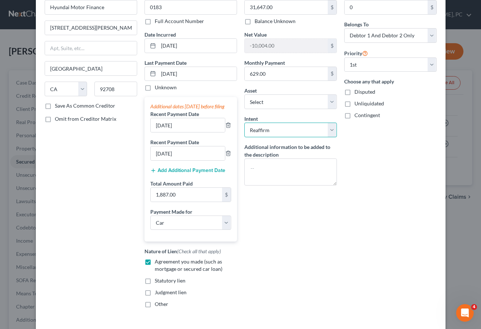
click at [281, 130] on select "Select Surrender Redeem Reaffirm Avoid Other" at bounding box center [290, 130] width 93 height 15
click at [244, 123] on select "Select Surrender Redeem Reaffirm Avoid Other" at bounding box center [290, 130] width 93 height 15
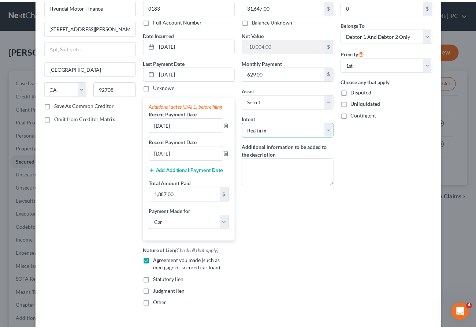
scroll to position [101, 0]
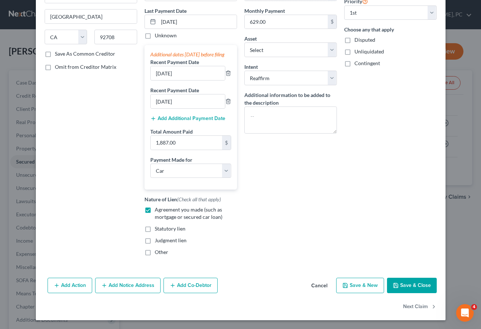
click at [410, 287] on button "Save & Close" at bounding box center [412, 285] width 50 height 15
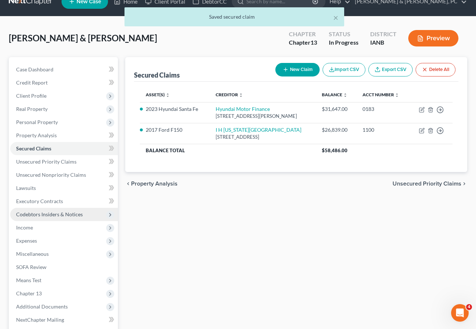
scroll to position [0, 0]
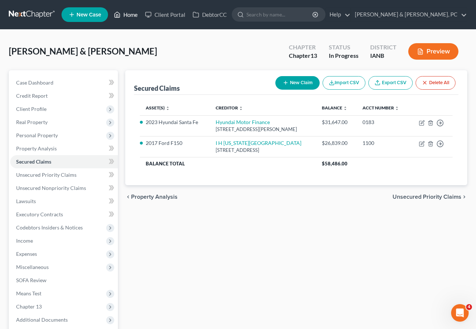
click at [131, 11] on link "Home" at bounding box center [125, 14] width 31 height 13
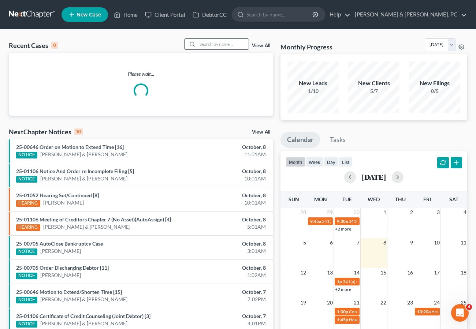
click at [228, 42] on input "search" at bounding box center [222, 44] width 51 height 11
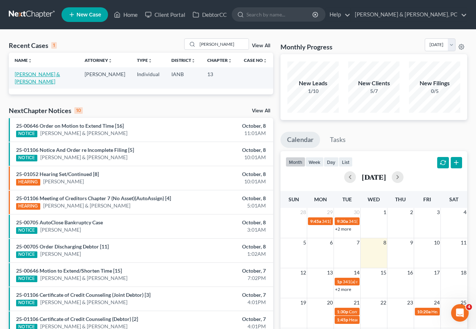
click at [47, 74] on link "[PERSON_NAME] & [PERSON_NAME]" at bounding box center [37, 78] width 45 height 14
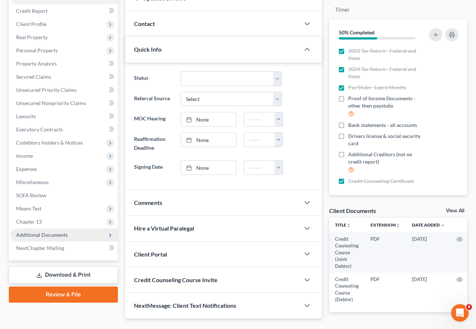
scroll to position [86, 0]
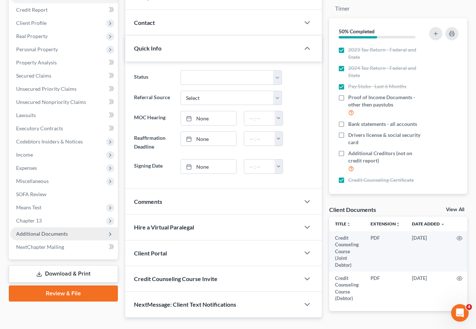
drag, startPoint x: 42, startPoint y: 222, endPoint x: 45, endPoint y: 236, distance: 14.1
click at [42, 222] on span "Chapter 13" at bounding box center [64, 220] width 108 height 13
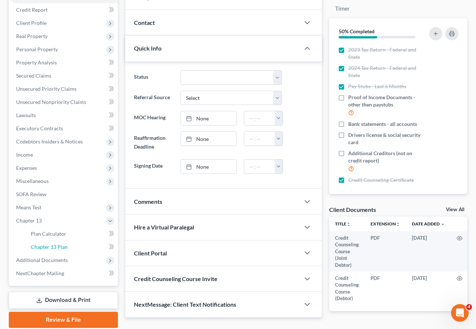
click at [42, 245] on span "Chapter 13 Plan" at bounding box center [49, 247] width 37 height 6
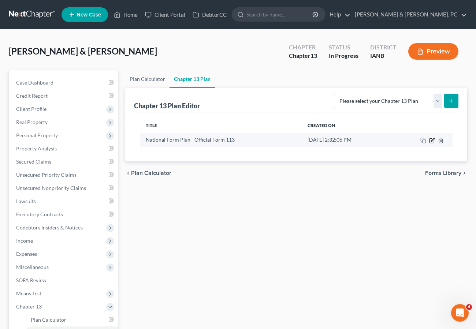
click at [432, 139] on icon "button" at bounding box center [432, 139] width 3 height 3
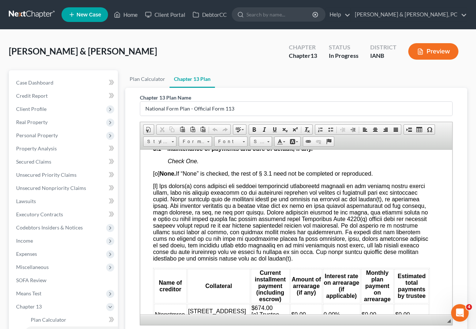
scroll to position [828, 5]
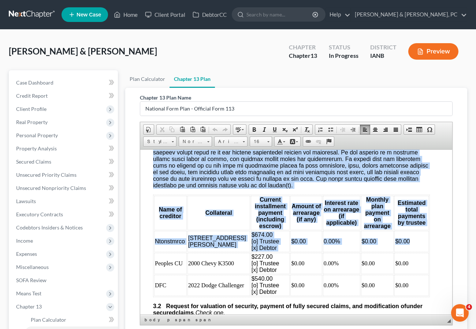
drag, startPoint x: 151, startPoint y: 192, endPoint x: 411, endPoint y: 250, distance: 266.1
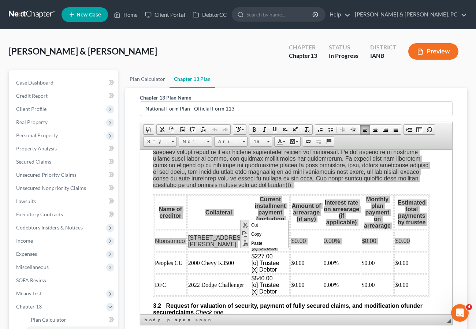
scroll to position [0, 0]
click at [254, 231] on span "Copy" at bounding box center [268, 233] width 39 height 9
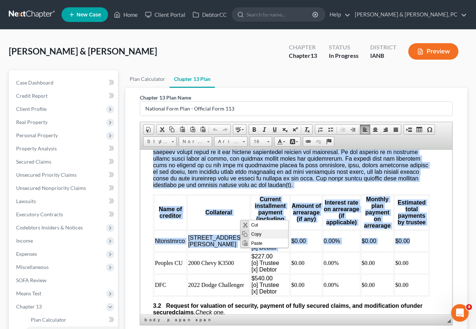
copy body "[x] The debtor(s) will maintain the current contractual installment payments on…"
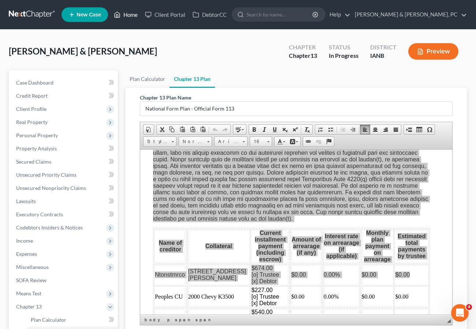
drag, startPoint x: 121, startPoint y: 10, endPoint x: 113, endPoint y: 41, distance: 32.8
click at [121, 9] on link "Home" at bounding box center [125, 14] width 31 height 13
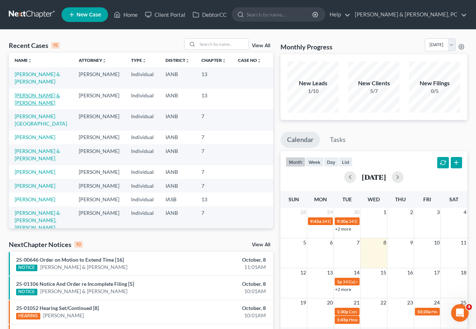
drag, startPoint x: 36, startPoint y: 94, endPoint x: 52, endPoint y: 101, distance: 18.2
click at [35, 94] on link "[PERSON_NAME] & [PERSON_NAME]" at bounding box center [37, 99] width 45 height 14
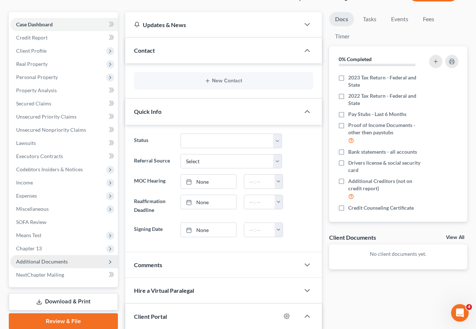
scroll to position [60, 0]
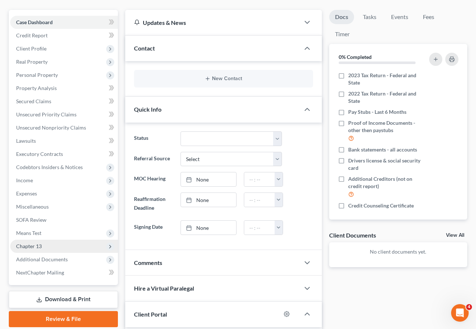
click at [33, 244] on span "Chapter 13" at bounding box center [29, 246] width 26 height 6
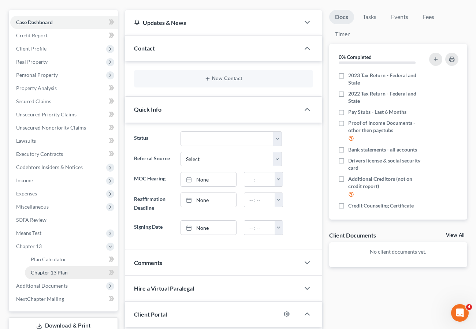
click at [54, 273] on span "Chapter 13 Plan" at bounding box center [49, 272] width 37 height 6
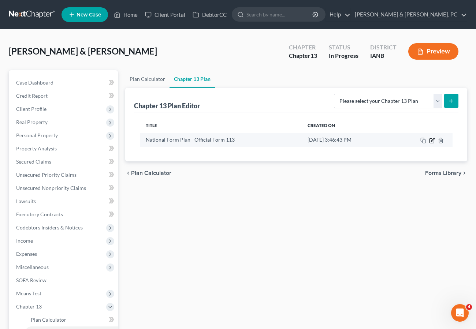
click at [432, 140] on icon "button" at bounding box center [432, 139] width 3 height 3
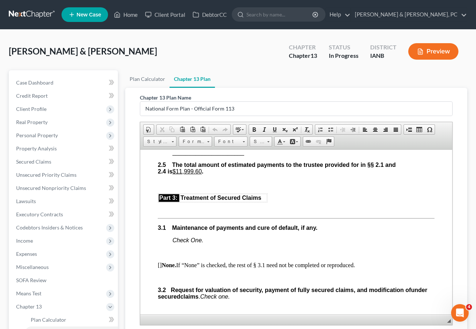
scroll to position [755, 0]
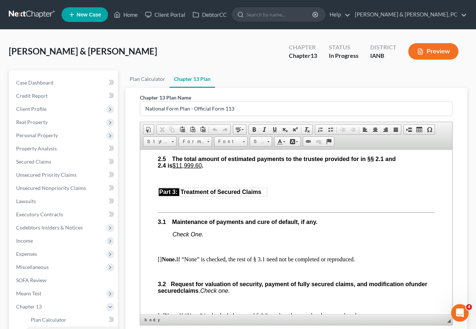
drag, startPoint x: 206, startPoint y: 240, endPoint x: 158, endPoint y: 243, distance: 47.6
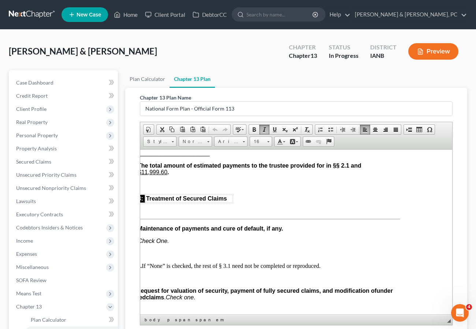
scroll to position [748, 0]
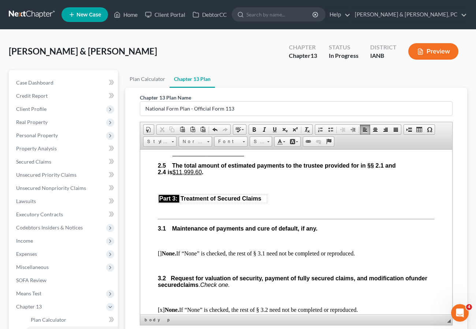
click at [375, 256] on p "[] None. If “None” is checked, the rest of § 3.1 need not be completed or repro…" at bounding box center [296, 253] width 277 height 7
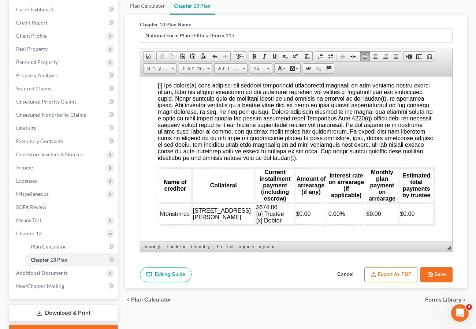
scroll to position [856, 0]
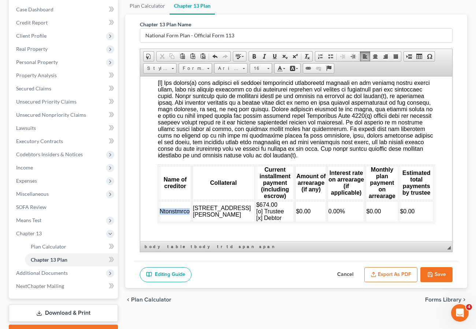
drag, startPoint x: 189, startPoint y: 217, endPoint x: 160, endPoint y: 218, distance: 29.3
click at [160, 214] on span "Ntonstmrco" at bounding box center [175, 211] width 30 height 6
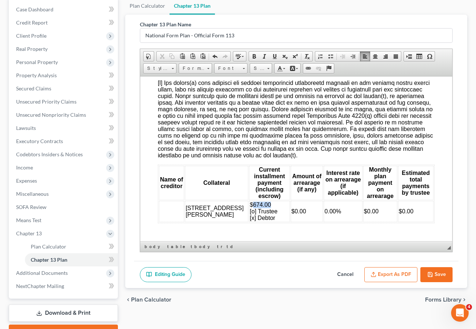
drag, startPoint x: 240, startPoint y: 211, endPoint x: 222, endPoint y: 211, distance: 17.6
click at [249, 211] on td "$674.00 [o] Trustee [x] Debtor" at bounding box center [269, 210] width 41 height 21
drag, startPoint x: 205, startPoint y: 220, endPoint x: 186, endPoint y: 214, distance: 19.6
click at [186, 214] on td "623 Tullar Street" at bounding box center [216, 210] width 63 height 21
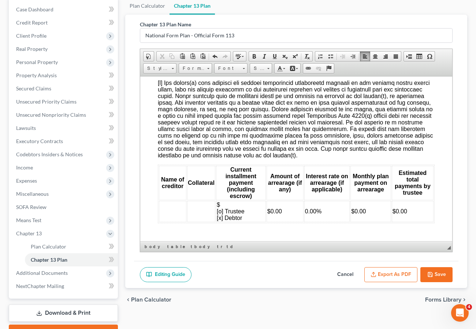
click at [281, 217] on td "$0.00" at bounding box center [284, 210] width 37 height 21
click at [432, 274] on icon "button" at bounding box center [430, 274] width 4 height 4
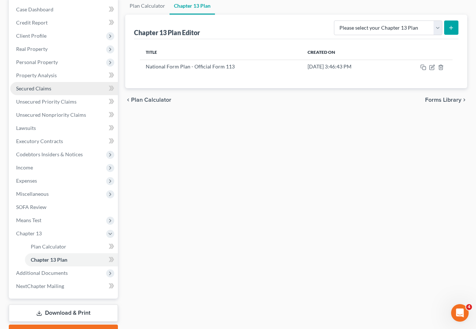
click at [53, 86] on link "Secured Claims" at bounding box center [64, 88] width 108 height 13
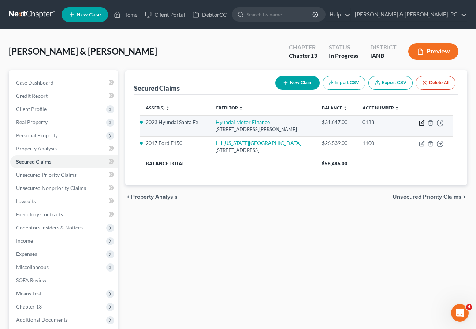
click at [421, 121] on icon "button" at bounding box center [421, 123] width 4 height 4
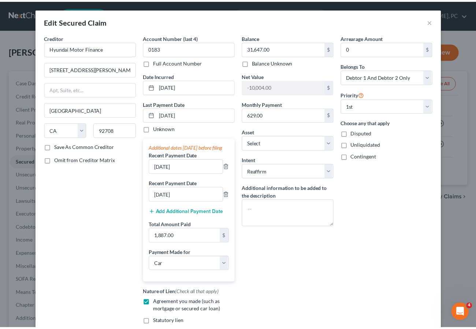
scroll to position [101, 0]
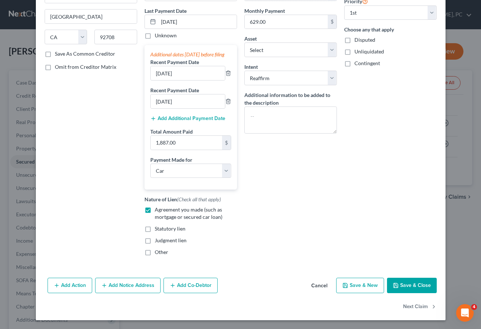
drag, startPoint x: 417, startPoint y: 282, endPoint x: 413, endPoint y: 282, distance: 4.4
click at [417, 282] on button "Save & Close" at bounding box center [412, 285] width 50 height 15
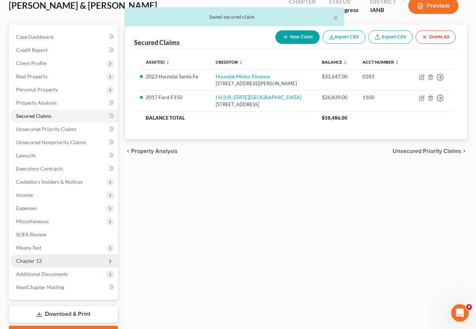
scroll to position [46, 0]
click at [29, 262] on span "Chapter 13" at bounding box center [29, 260] width 26 height 6
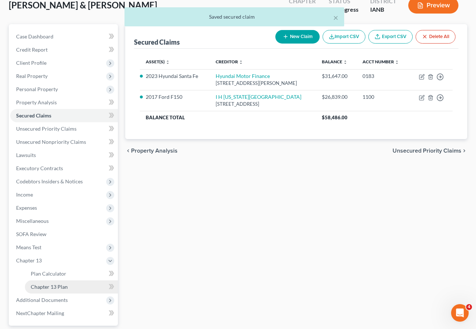
click at [47, 285] on span "Chapter 13 Plan" at bounding box center [49, 287] width 37 height 6
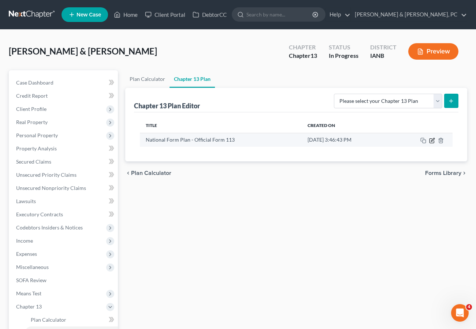
click at [432, 140] on icon "button" at bounding box center [432, 139] width 3 height 3
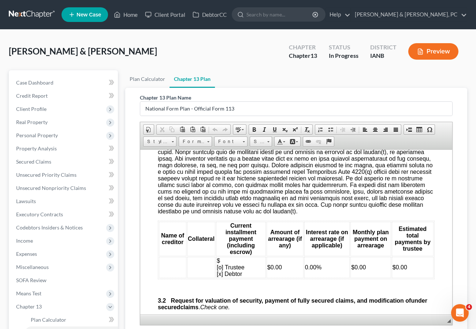
scroll to position [883, 0]
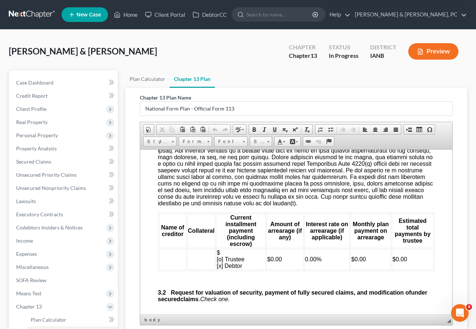
click at [170, 264] on td at bounding box center [172, 258] width 27 height 21
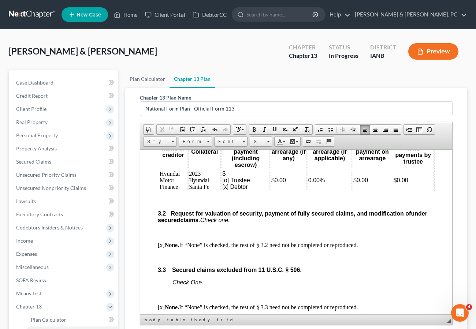
scroll to position [961, 0]
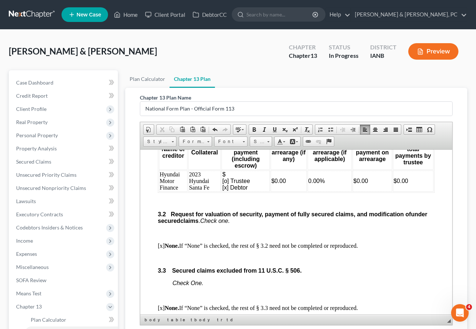
click at [233, 183] on td "$ [o] Trustee [x] Debtor" at bounding box center [245, 180] width 48 height 21
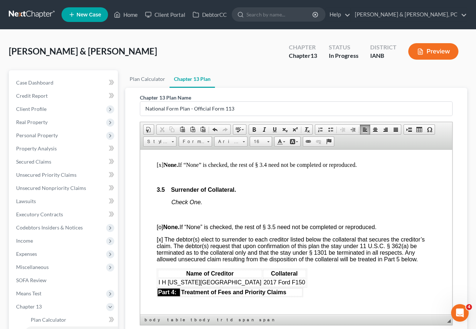
scroll to position [1170, 1]
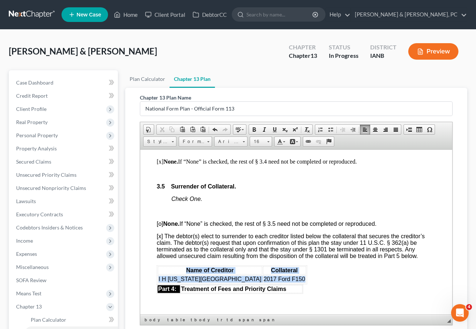
drag, startPoint x: 255, startPoint y: 284, endPoint x: 292, endPoint y: 278, distance: 36.7
click at [292, 278] on body "Fill in this information to identify your case: Debtor 1 Sean Bradley Bean Debt…" at bounding box center [295, 317] width 277 height 2641
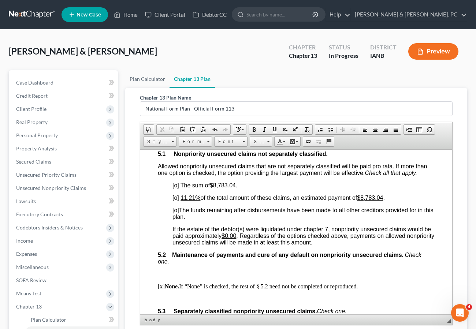
scroll to position [1639, 0]
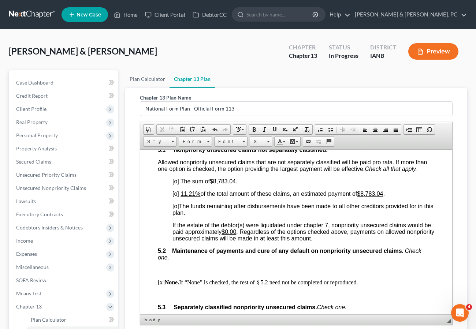
click at [177, 196] on span "[o]" at bounding box center [175, 193] width 7 height 6
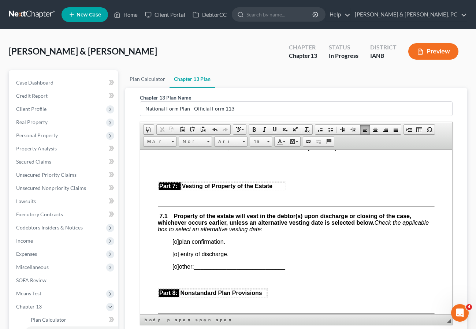
scroll to position [1933, 0]
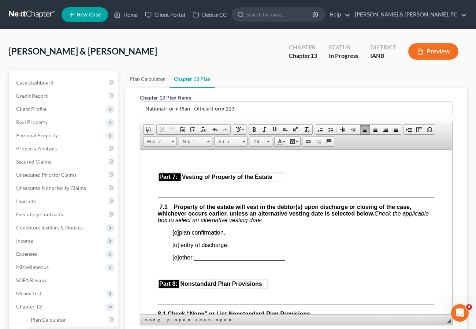
click at [176, 235] on span "[o]" at bounding box center [175, 232] width 7 height 6
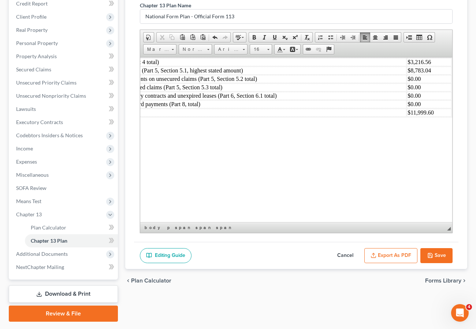
scroll to position [97, 0]
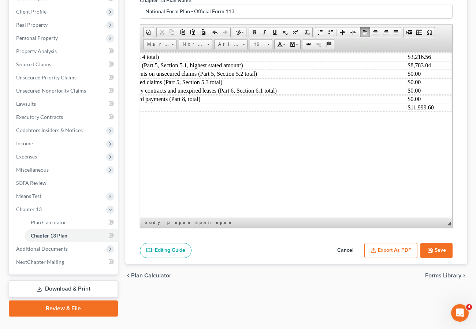
click at [436, 245] on button "Save" at bounding box center [436, 250] width 32 height 15
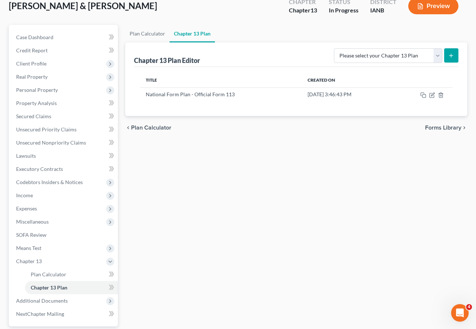
scroll to position [0, 0]
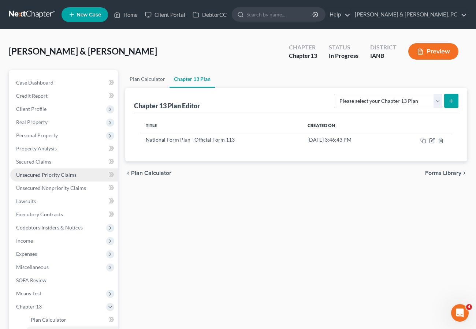
click at [59, 174] on span "Unsecured Priority Claims" at bounding box center [46, 175] width 60 height 6
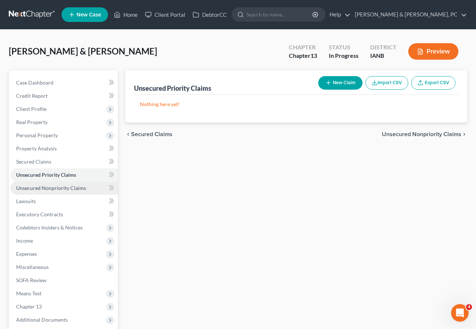
click at [46, 192] on link "Unsecured Nonpriority Claims" at bounding box center [64, 187] width 108 height 13
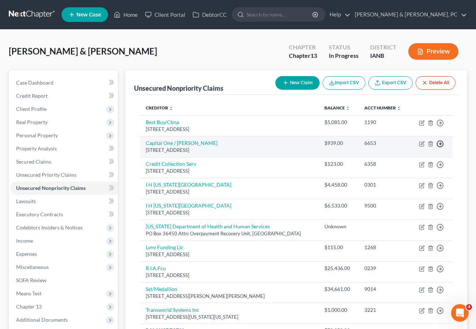
click at [438, 143] on icon "button" at bounding box center [439, 143] width 7 height 7
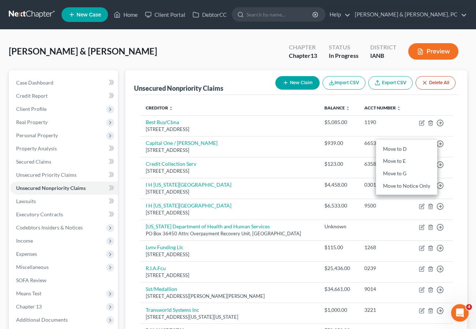
click at [418, 100] on div "Creditor expand_more expand_less unfold_more Balance expand_more expand_less un…" at bounding box center [296, 223] width 324 height 257
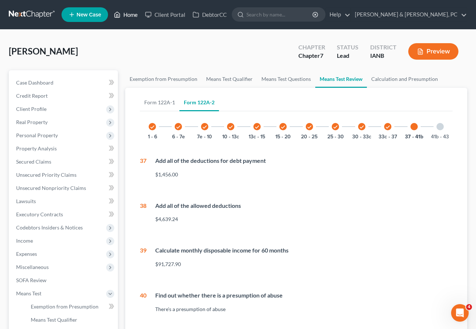
click at [125, 10] on link "Home" at bounding box center [125, 14] width 31 height 13
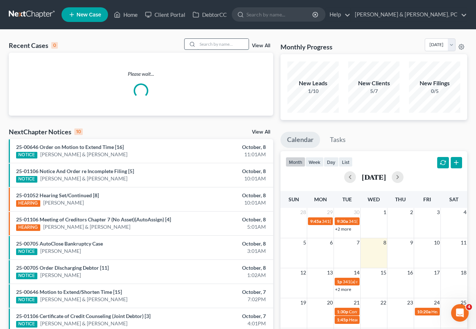
click at [226, 44] on input "search" at bounding box center [222, 44] width 51 height 11
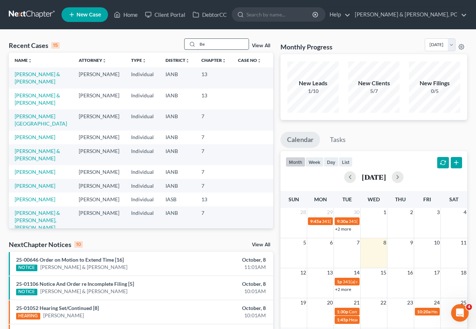
type input "B"
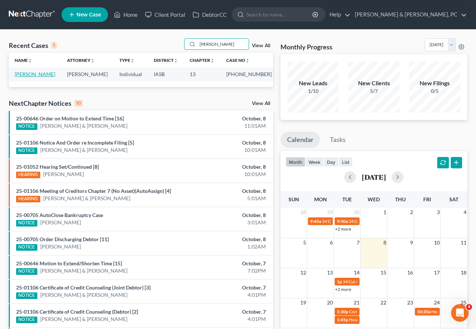
type input "[PERSON_NAME]"
click at [46, 72] on link "[PERSON_NAME]" at bounding box center [35, 74] width 41 height 6
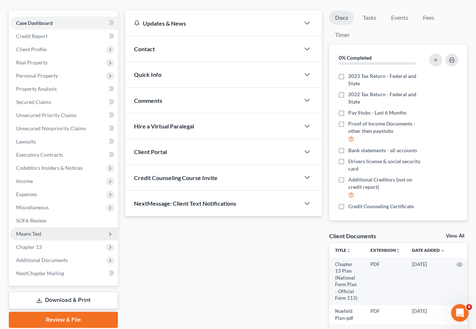
scroll to position [79, 0]
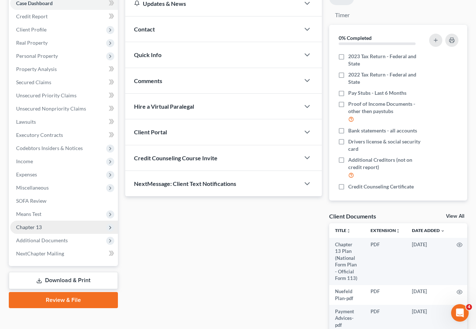
click at [37, 227] on span "Chapter 13" at bounding box center [29, 227] width 26 height 6
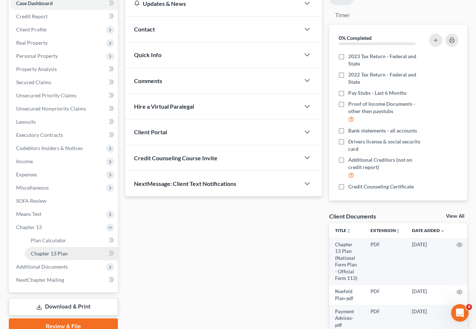
click at [56, 249] on link "Chapter 13 Plan" at bounding box center [71, 253] width 93 height 13
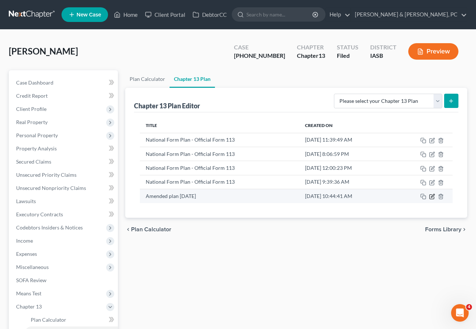
click at [431, 195] on icon "button" at bounding box center [432, 197] width 6 height 6
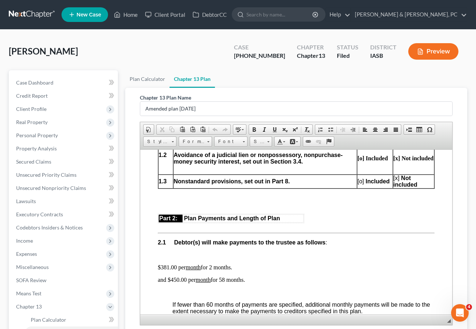
scroll to position [385, 0]
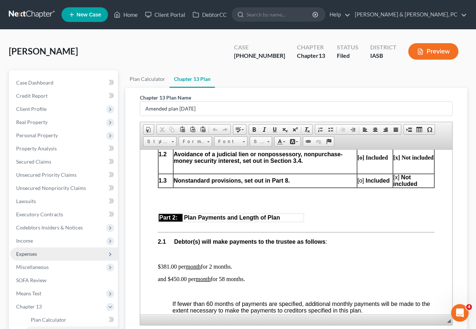
click at [36, 255] on span "Expenses" at bounding box center [26, 254] width 21 height 6
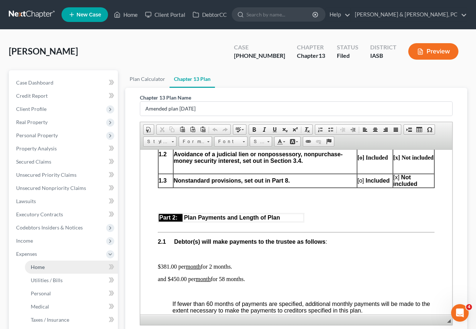
click at [35, 266] on span "Home" at bounding box center [38, 267] width 14 height 6
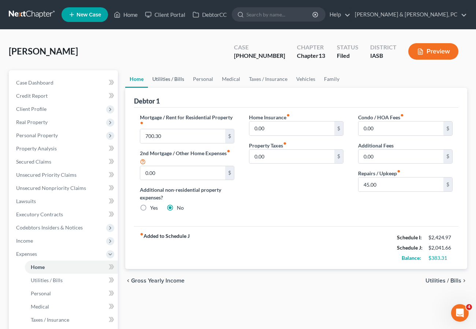
click at [170, 78] on link "Utilities / Bills" at bounding box center [168, 79] width 41 height 18
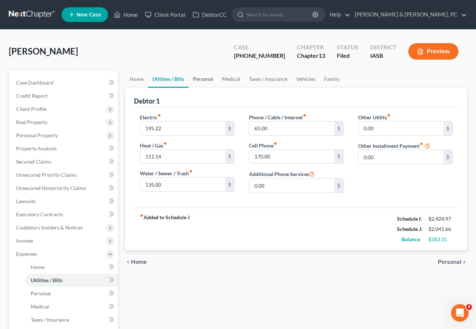
click at [201, 79] on link "Personal" at bounding box center [202, 79] width 29 height 18
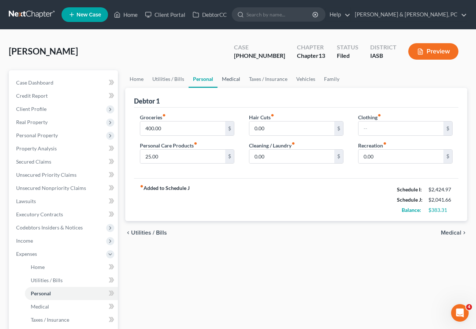
click at [228, 79] on link "Medical" at bounding box center [230, 79] width 27 height 18
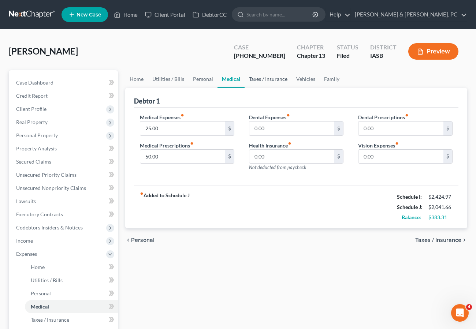
click at [263, 79] on link "Taxes / Insurance" at bounding box center [267, 79] width 47 height 18
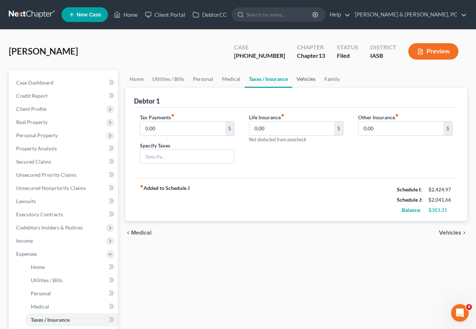
click at [305, 80] on link "Vehicles" at bounding box center [306, 79] width 28 height 18
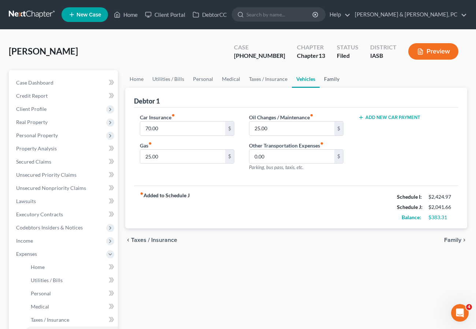
click at [329, 76] on link "Family" at bounding box center [331, 79] width 24 height 18
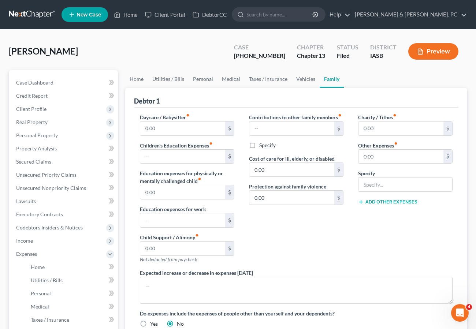
click at [7, 61] on div "[PERSON_NAME] Upgraded Case [PHONE_NUMBER] Chapter Chapter 13 Status Filed Dist…" at bounding box center [238, 262] width 476 height 465
drag, startPoint x: 125, startPoint y: 16, endPoint x: 137, endPoint y: 18, distance: 12.2
click at [125, 16] on link "Home" at bounding box center [125, 14] width 31 height 13
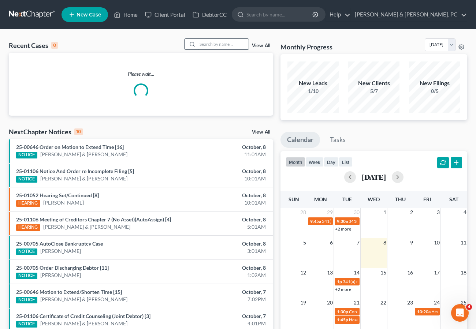
click at [226, 40] on input "search" at bounding box center [222, 44] width 51 height 11
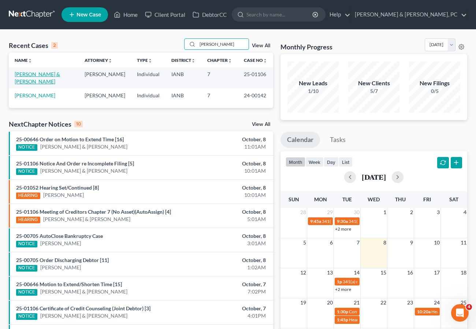
type input "[PERSON_NAME]"
click at [60, 73] on link "[PERSON_NAME] & [PERSON_NAME]" at bounding box center [37, 78] width 45 height 14
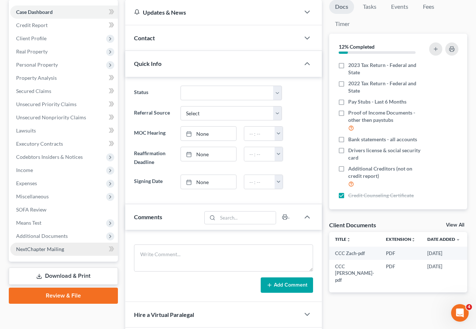
scroll to position [74, 0]
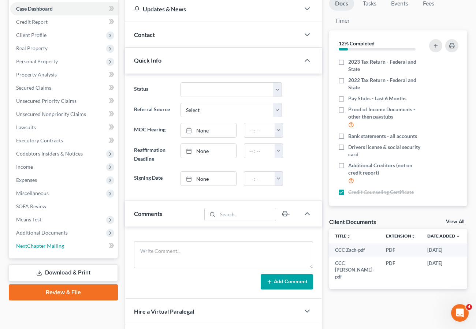
drag, startPoint x: 46, startPoint y: 247, endPoint x: 75, endPoint y: 261, distance: 32.2
click at [46, 247] on span "NextChapter Mailing" at bounding box center [40, 246] width 48 height 6
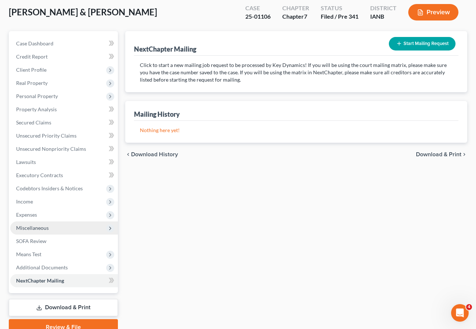
scroll to position [49, 0]
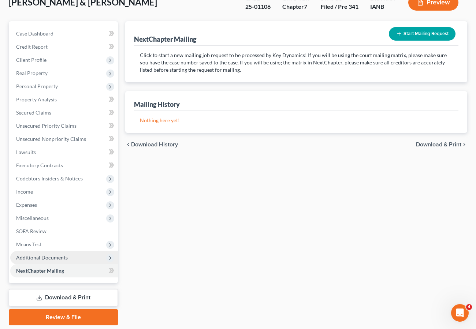
click at [38, 254] on span "Additional Documents" at bounding box center [64, 257] width 108 height 13
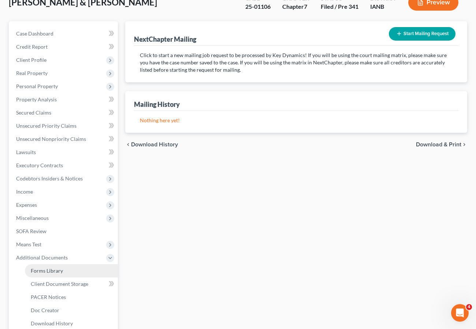
click at [51, 270] on span "Forms Library" at bounding box center [47, 270] width 32 height 6
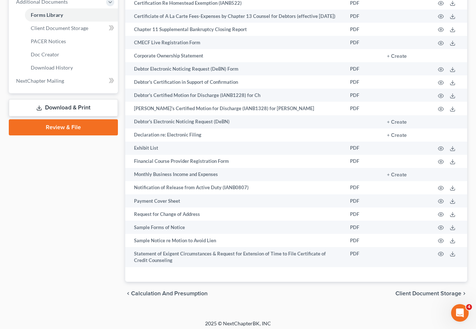
scroll to position [335, 0]
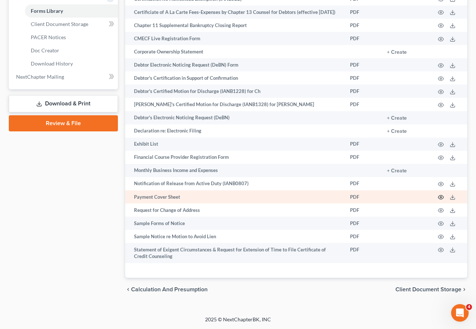
click at [440, 195] on icon "button" at bounding box center [441, 197] width 6 height 6
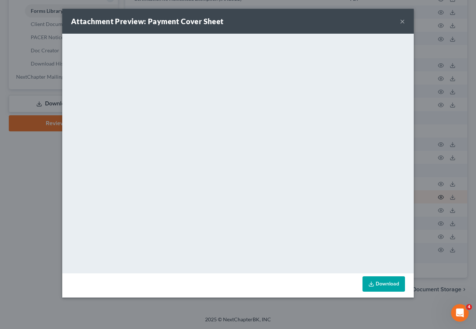
scroll to position [309, 0]
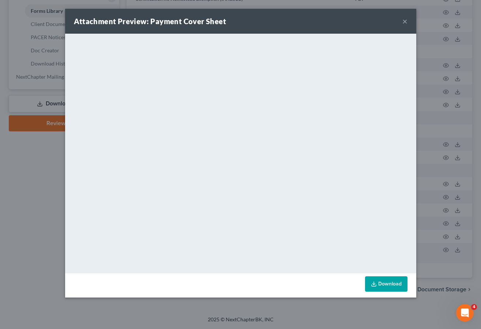
click at [405, 19] on button "×" at bounding box center [404, 21] width 5 height 9
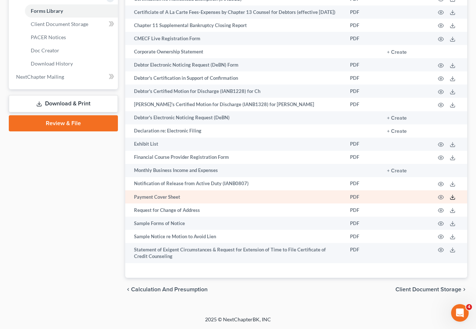
click at [453, 200] on icon at bounding box center [452, 197] width 6 height 6
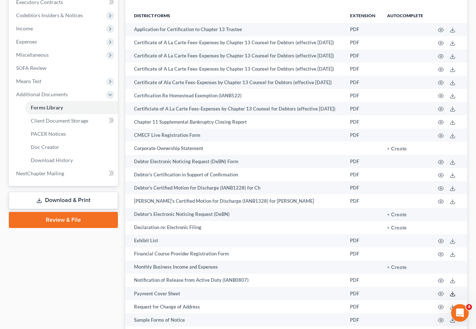
scroll to position [0, 0]
